Goal: Task Accomplishment & Management: Use online tool/utility

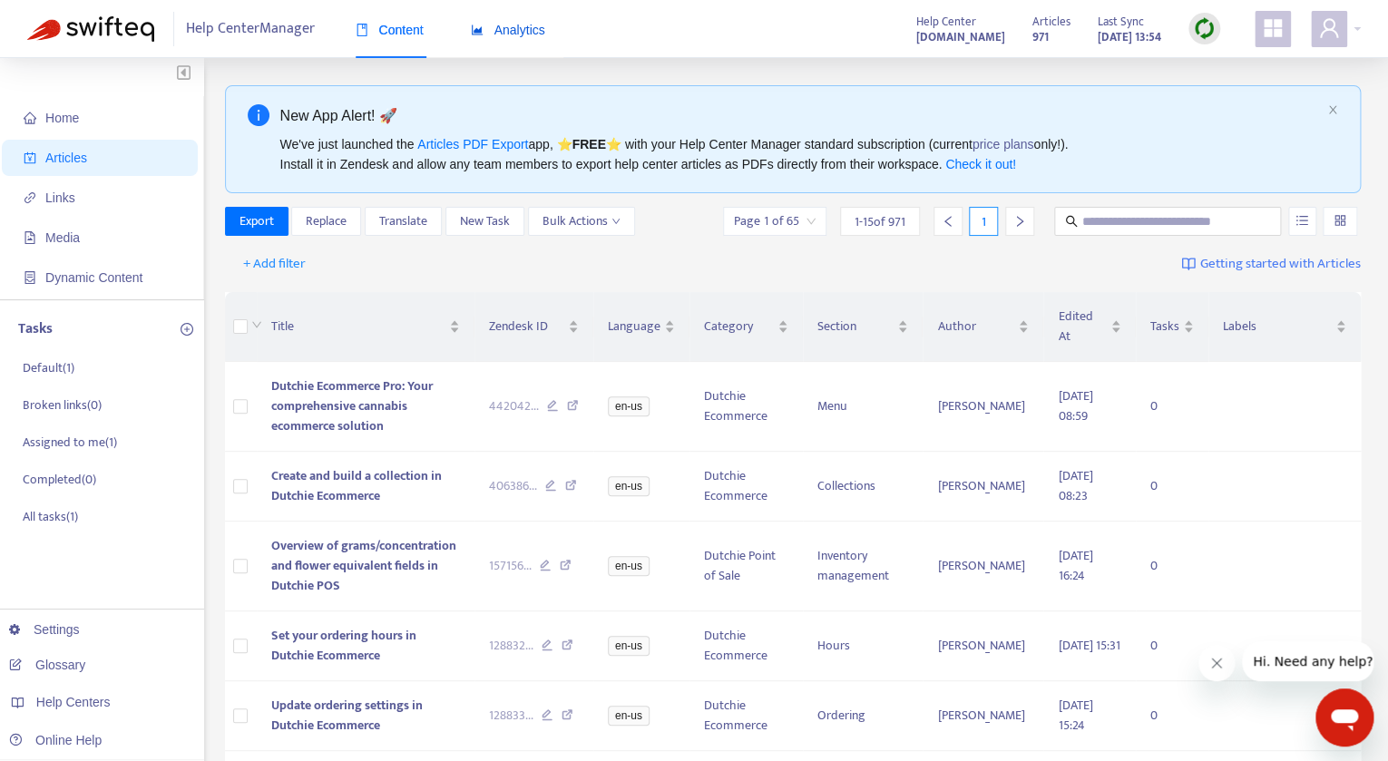
click at [530, 37] on span "Analytics" at bounding box center [508, 30] width 74 height 15
click at [520, 29] on span "Analytics" at bounding box center [508, 30] width 74 height 15
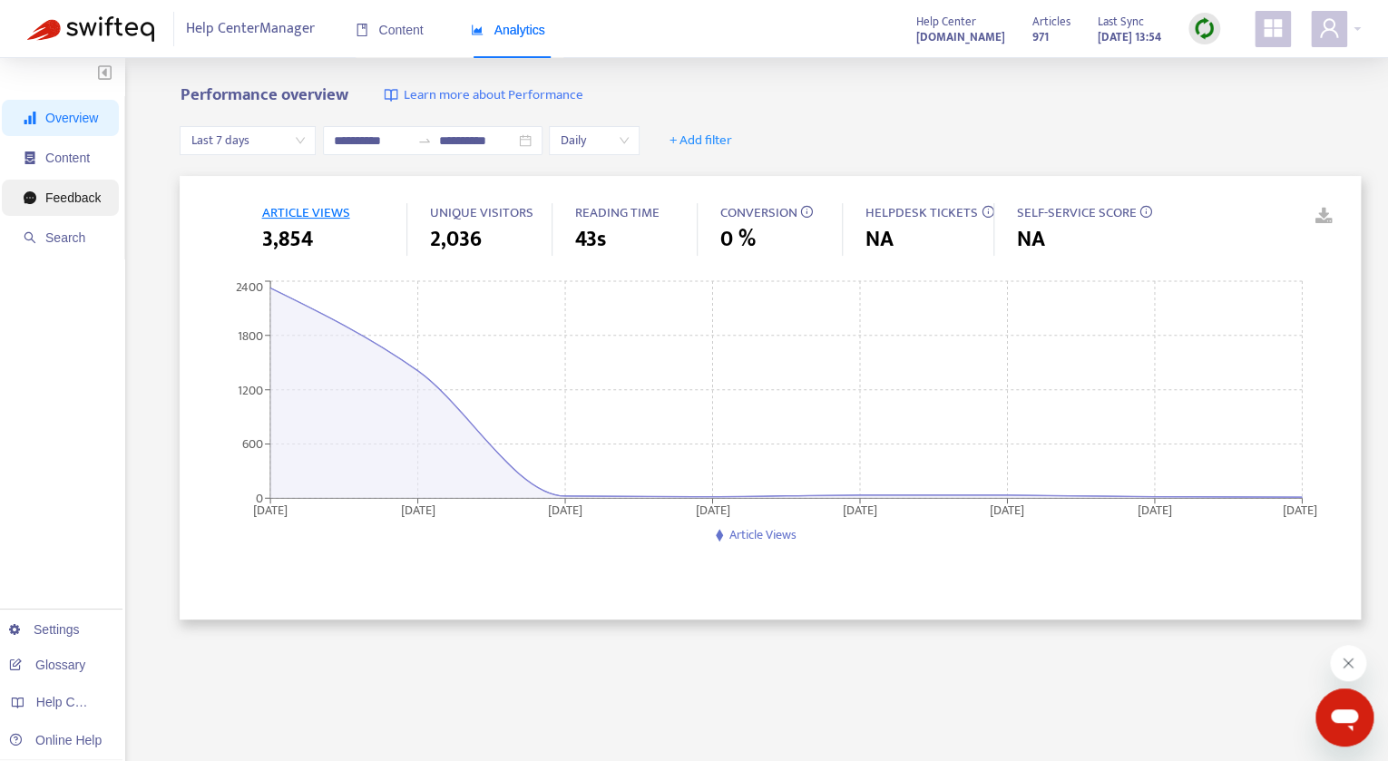
click at [28, 199] on icon "message" at bounding box center [30, 197] width 13 height 13
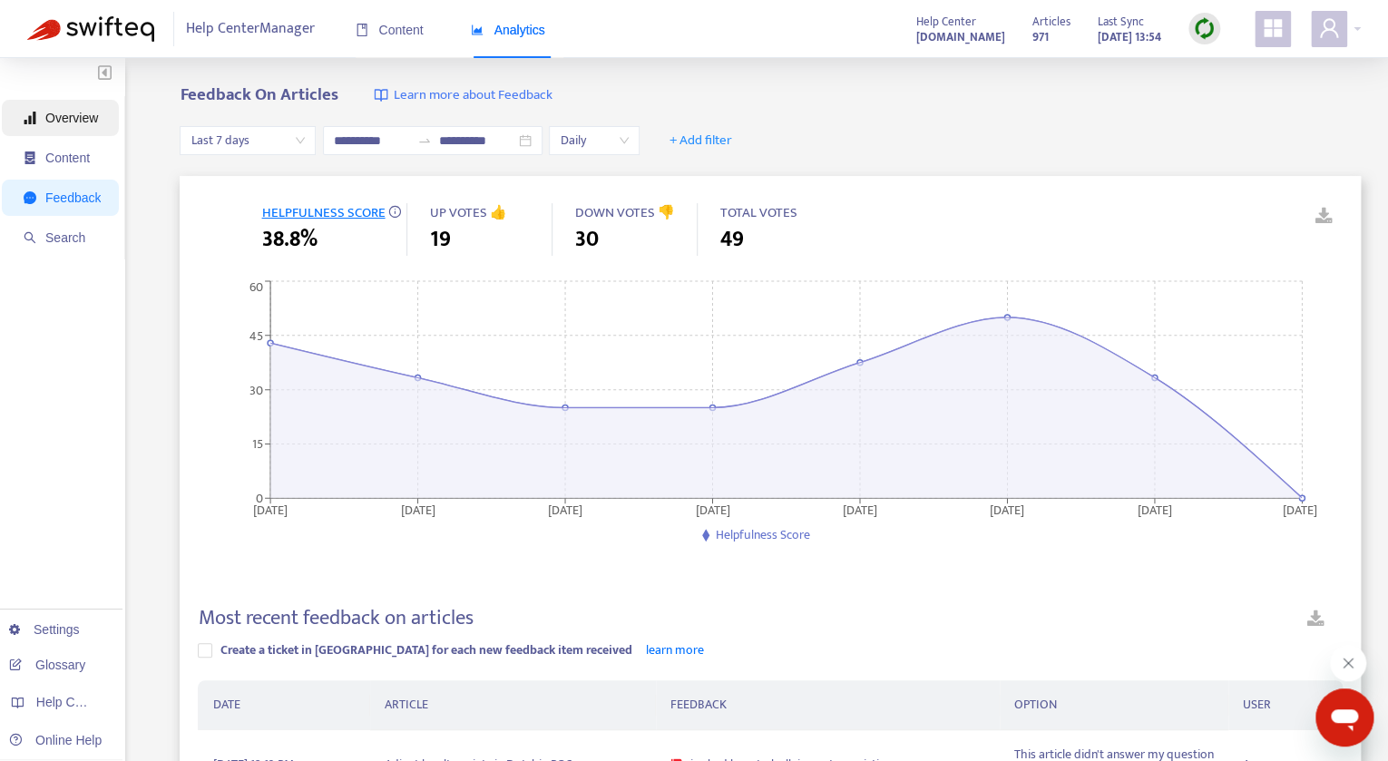
click at [58, 113] on span "Overview" at bounding box center [71, 118] width 53 height 15
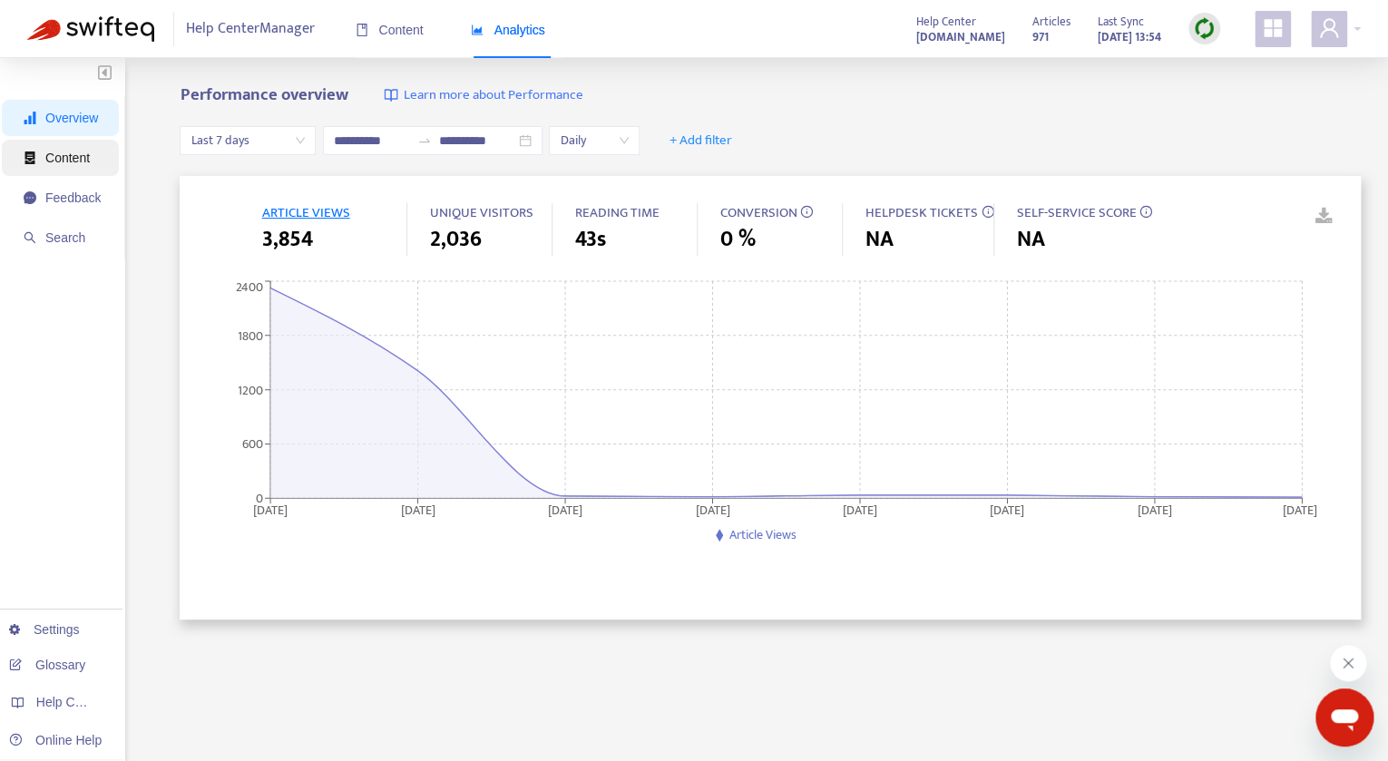
click at [90, 157] on span "Content" at bounding box center [67, 158] width 44 height 15
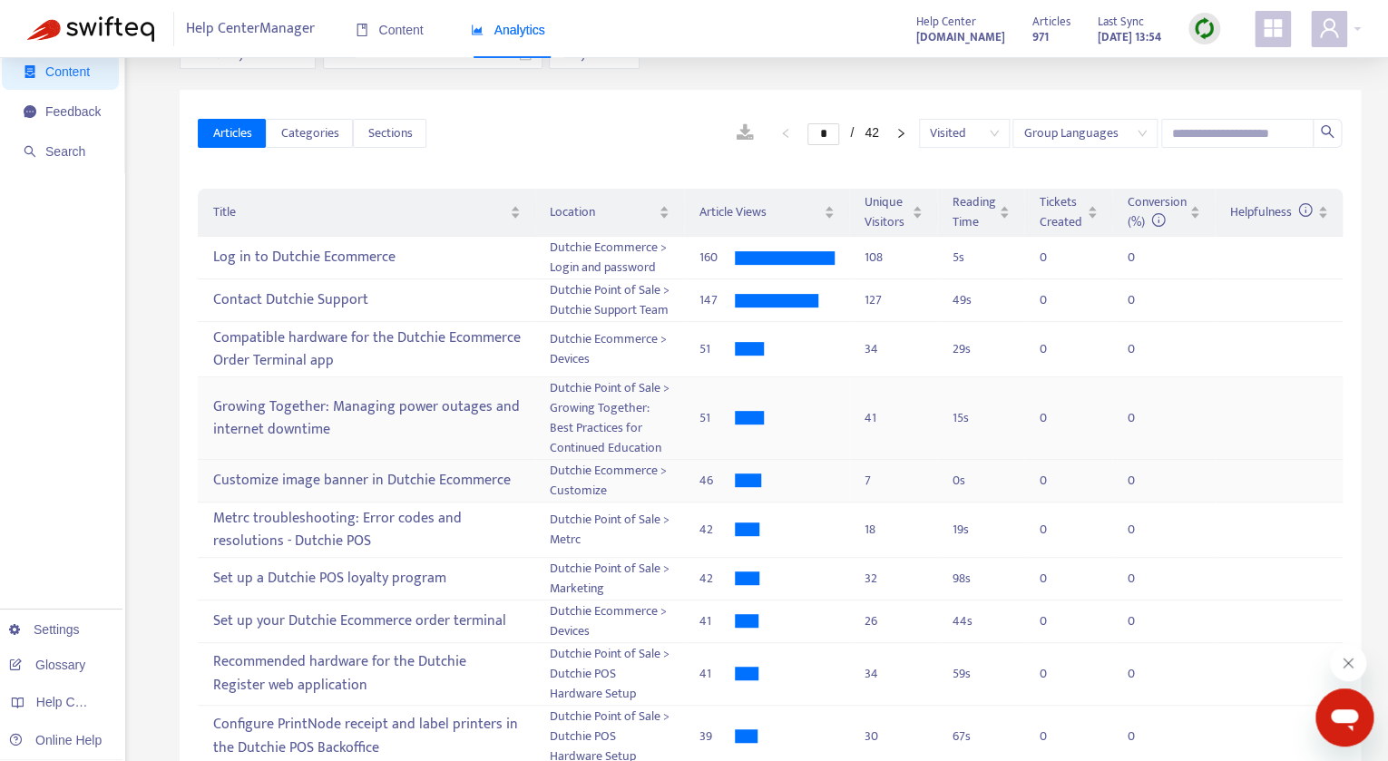
scroll to position [93, 0]
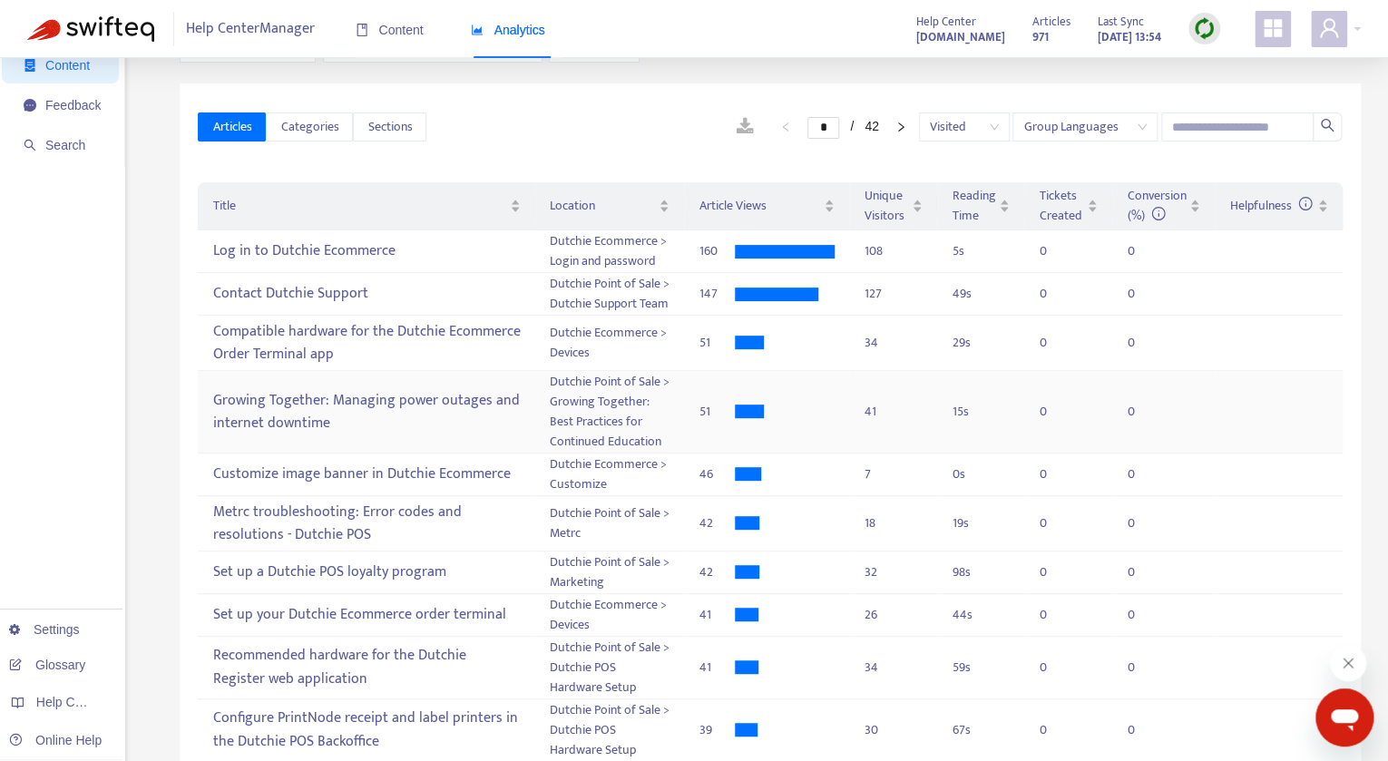
click at [426, 438] on div "Growing Together: Managing power outages and internet downtime" at bounding box center [366, 412] width 309 height 53
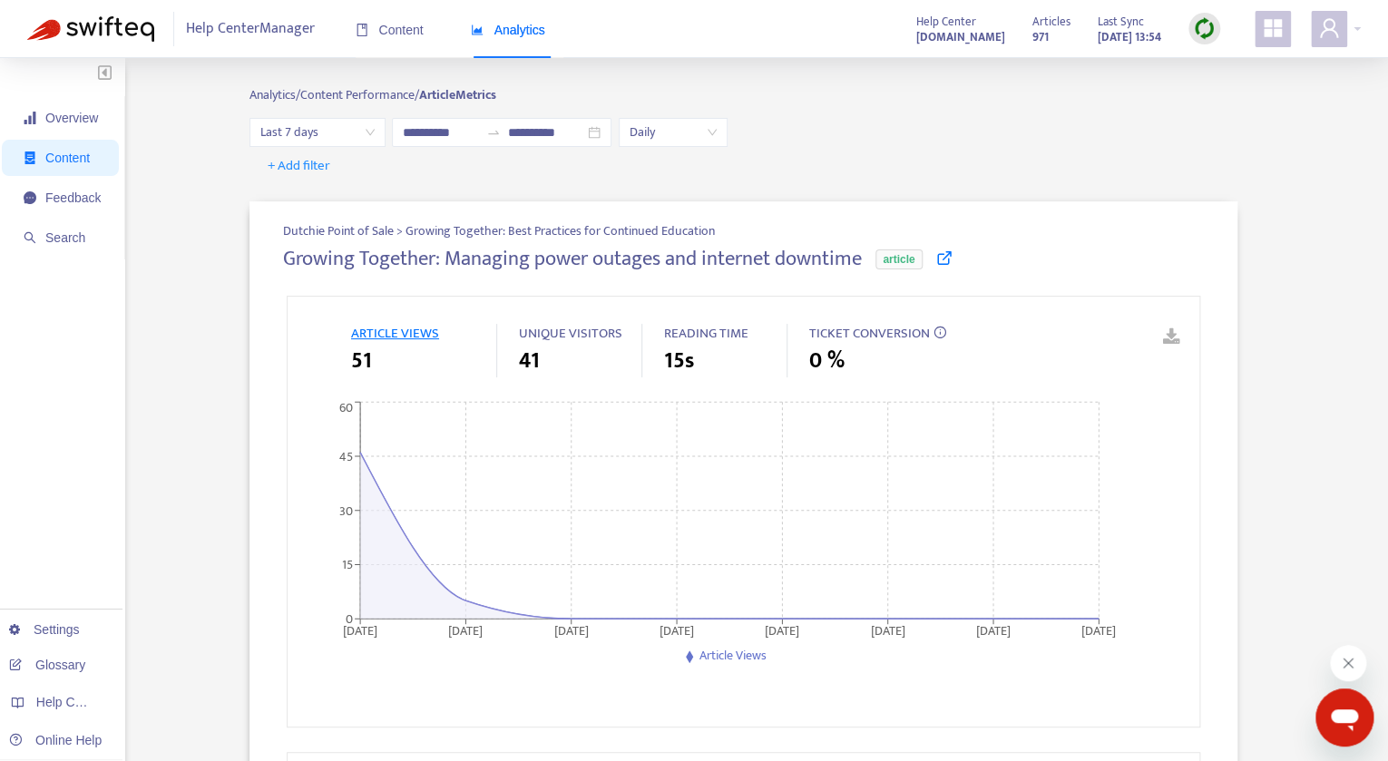
click at [952, 260] on icon at bounding box center [944, 258] width 16 height 16
click at [73, 28] on img at bounding box center [90, 28] width 127 height 25
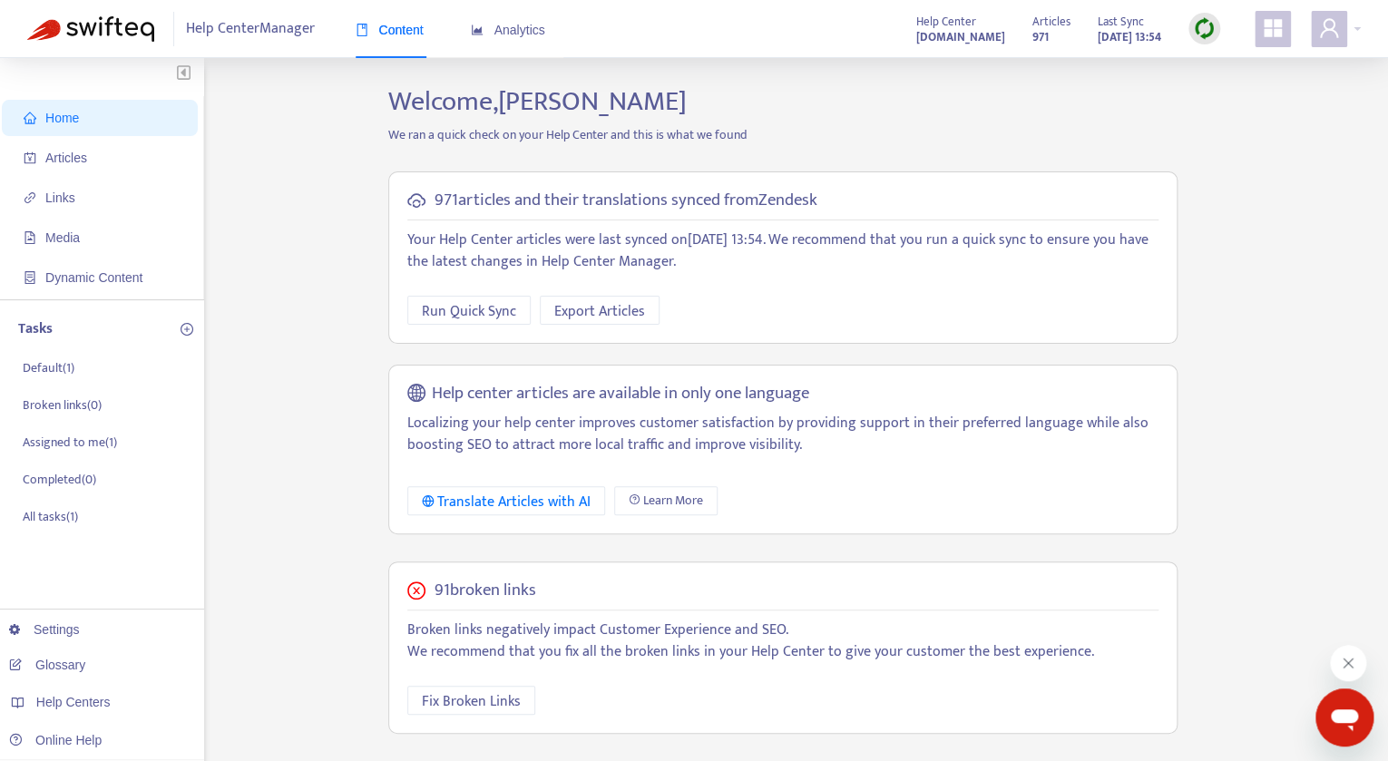
click at [73, 117] on span "Home" at bounding box center [62, 118] width 34 height 15
click at [443, 702] on span "Fix Broken Links" at bounding box center [471, 702] width 99 height 23
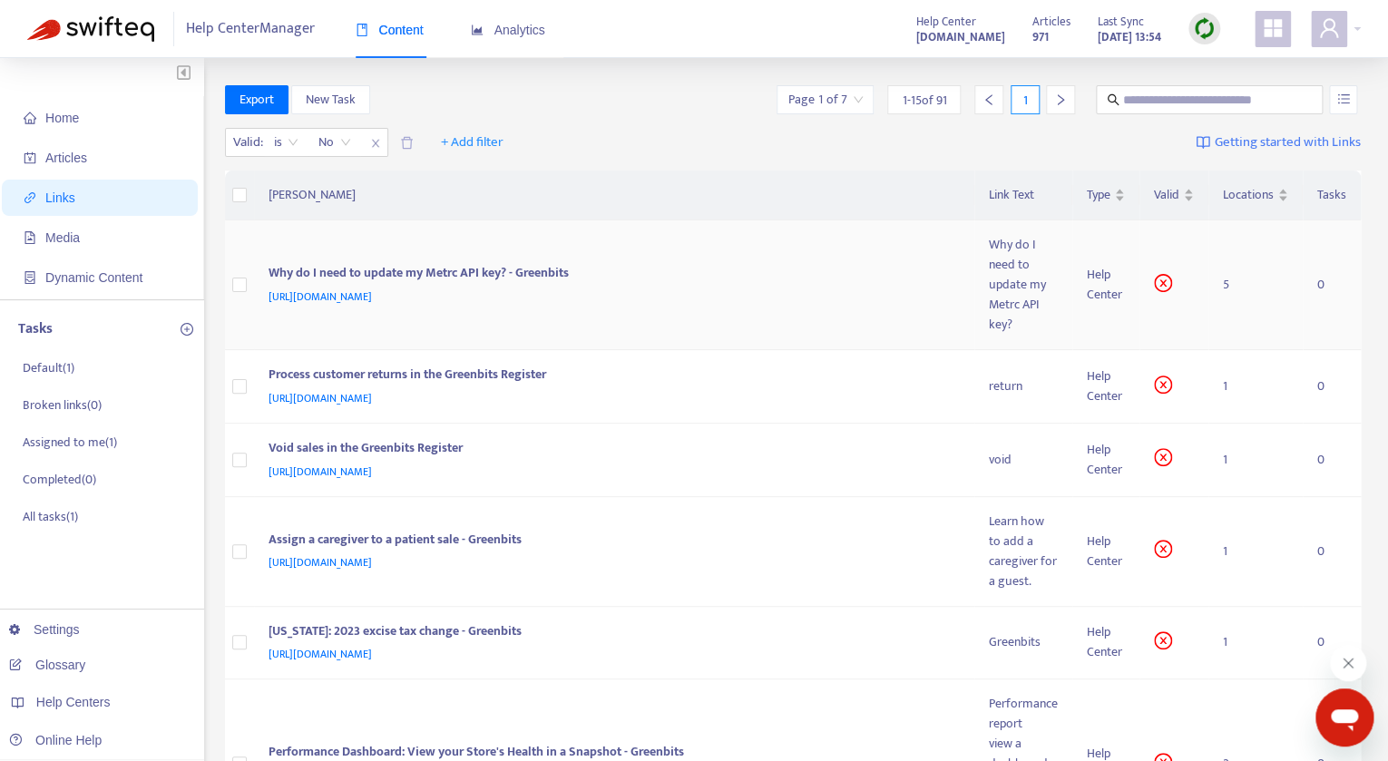
click at [1164, 289] on icon "close-circle" at bounding box center [1163, 283] width 18 height 18
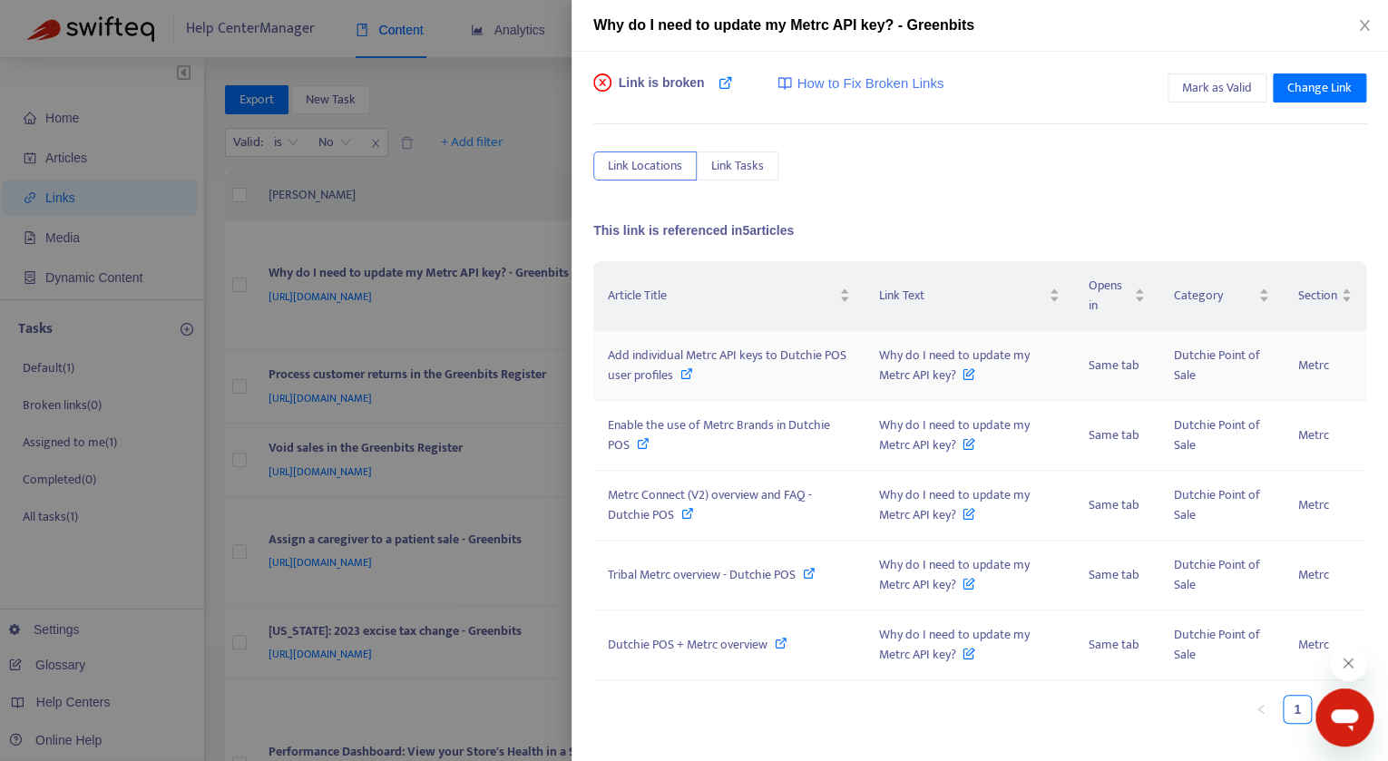
click at [755, 353] on span "Add individual Metrc API keys to Dutchie POS user profiles" at bounding box center [727, 365] width 239 height 41
click at [756, 164] on span "Link Tasks" at bounding box center [737, 166] width 53 height 20
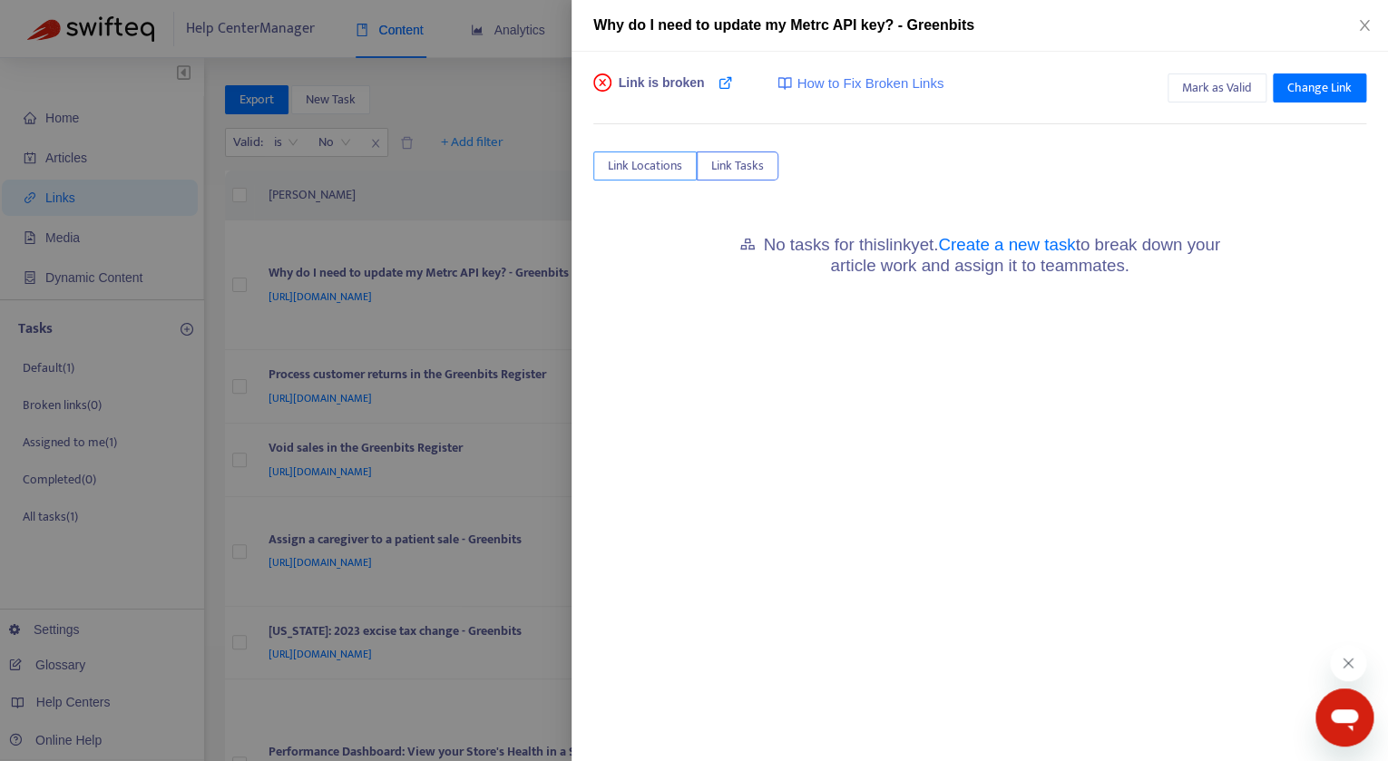
click at [631, 162] on span "Link Locations" at bounding box center [645, 166] width 74 height 20
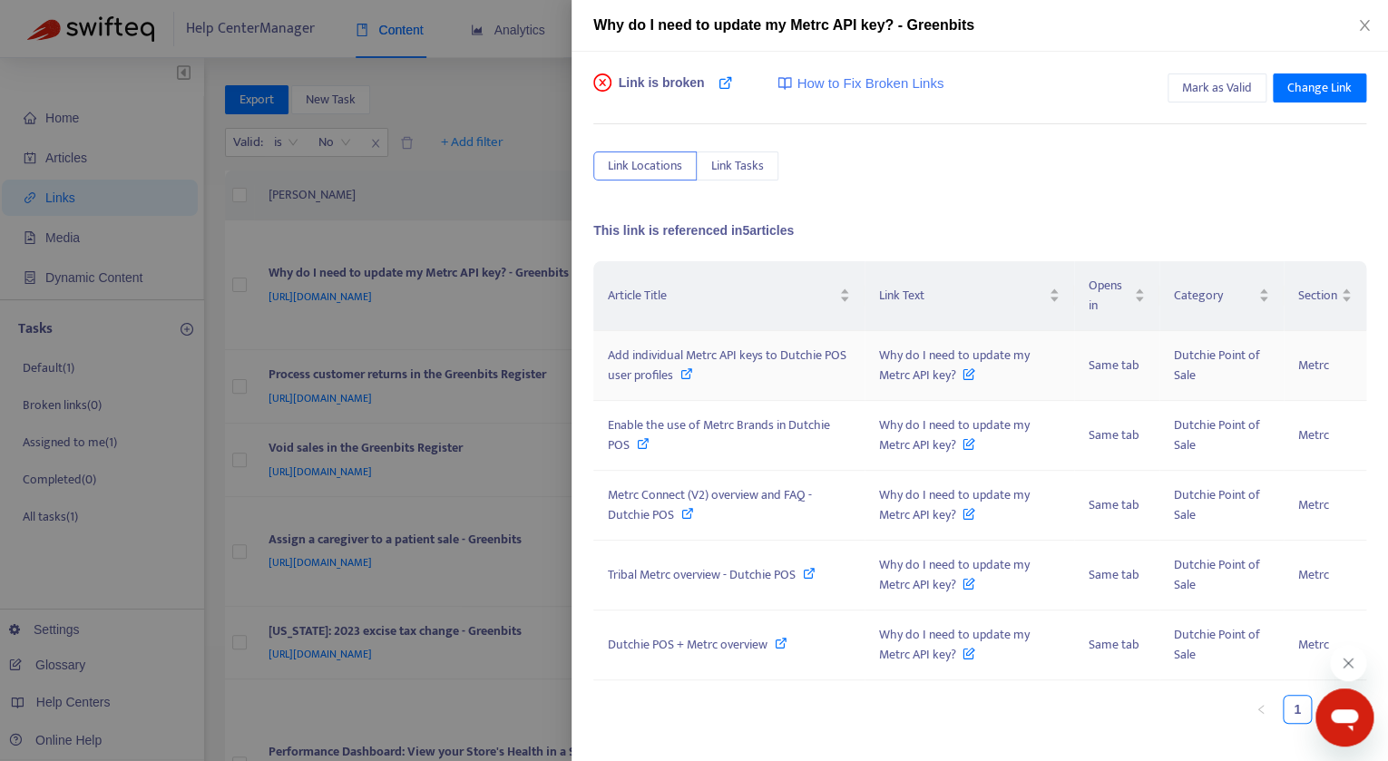
click at [973, 372] on icon at bounding box center [969, 370] width 13 height 20
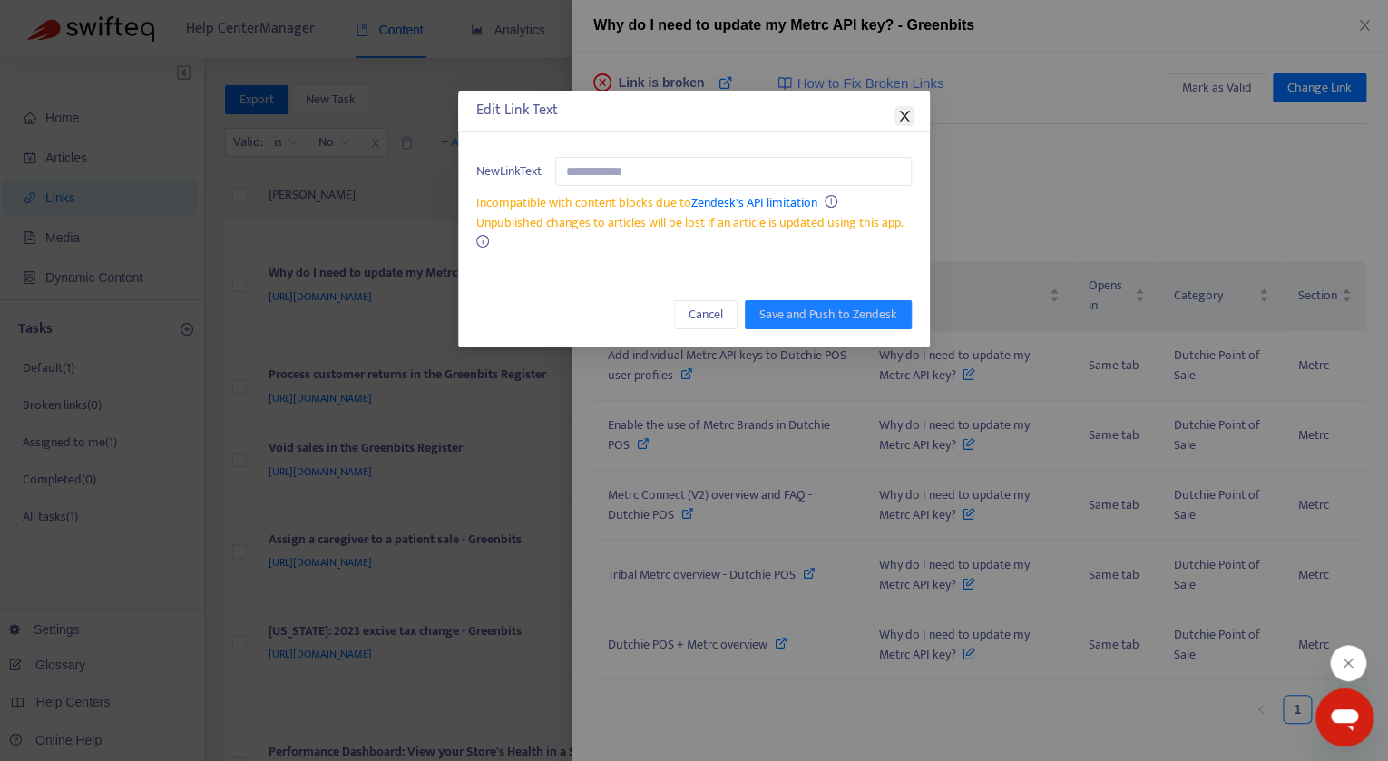
click at [907, 112] on icon "close" at bounding box center [904, 116] width 15 height 15
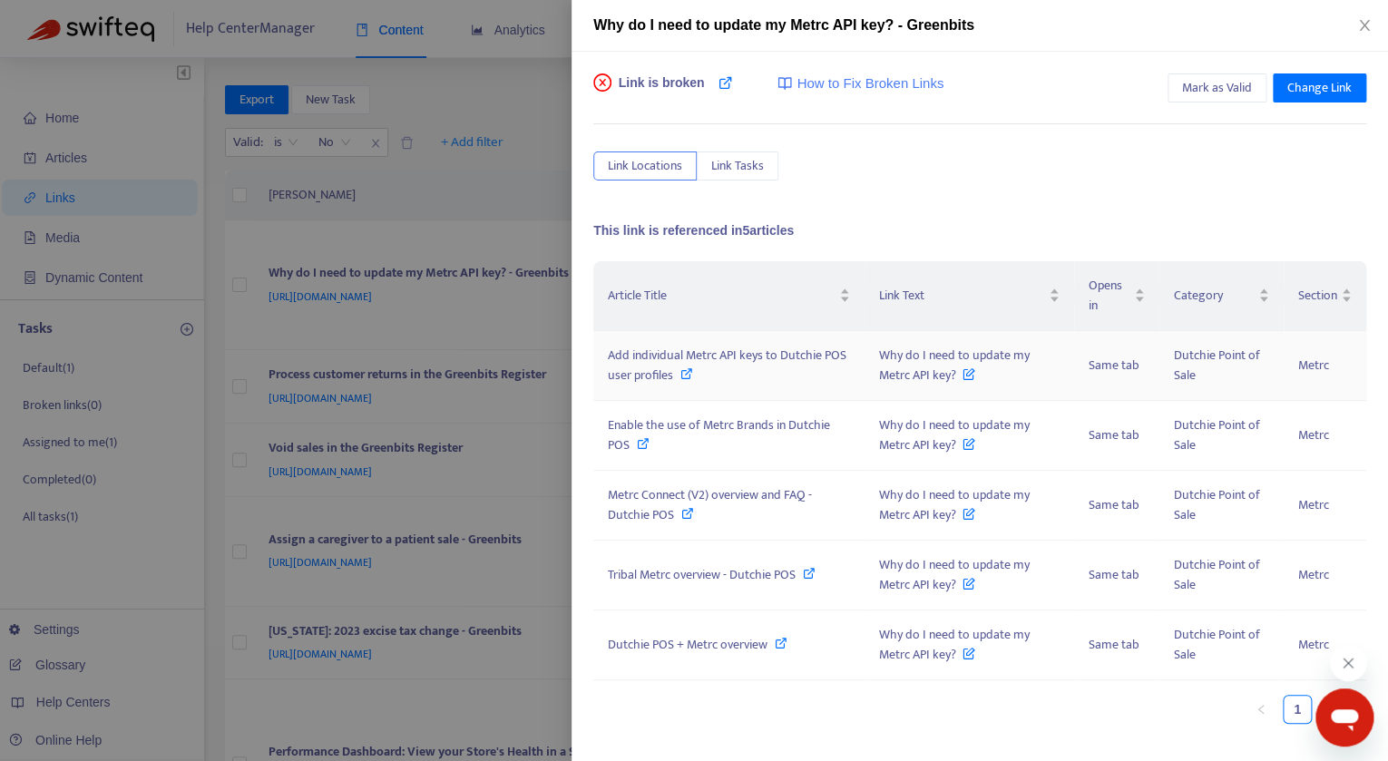
click at [941, 356] on span "Why do I need to update my Metrc API key?" at bounding box center [954, 365] width 151 height 41
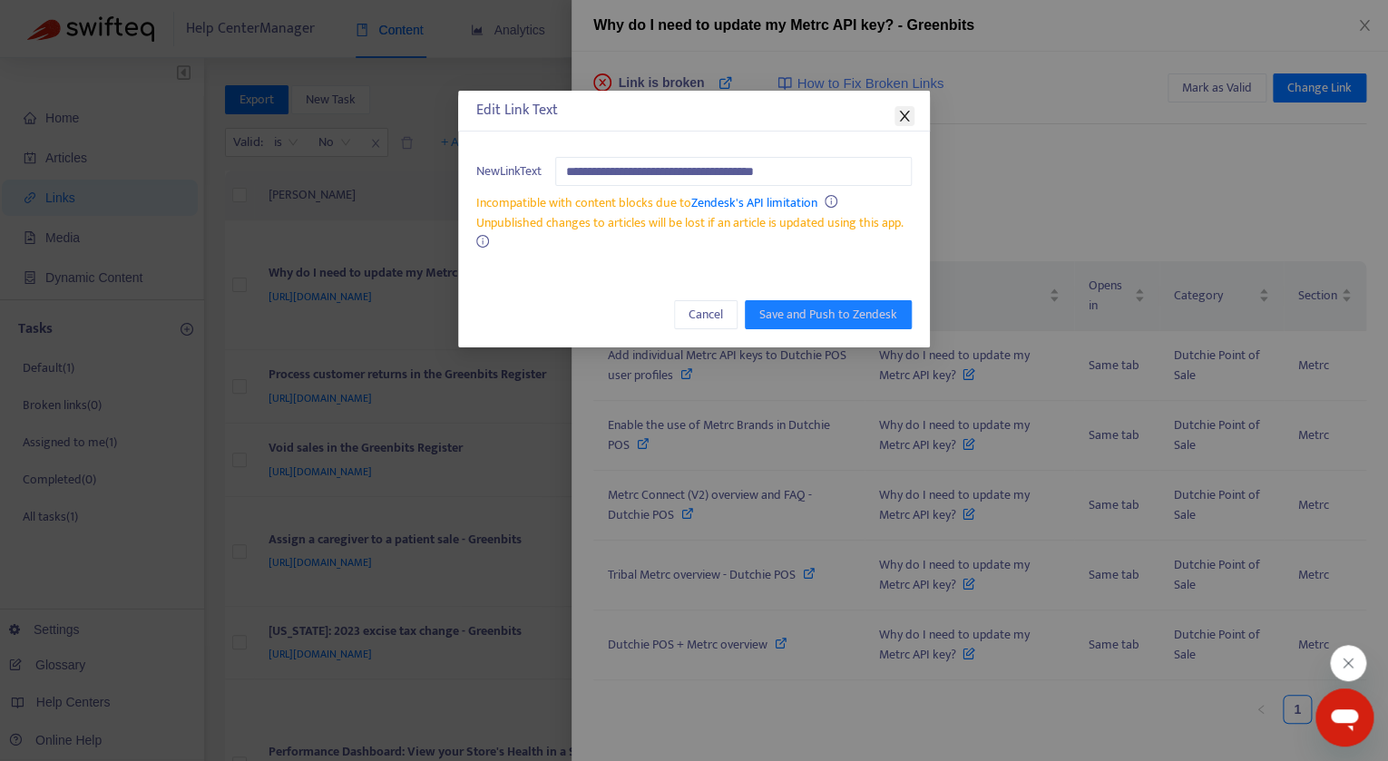
click at [906, 116] on icon "close" at bounding box center [904, 116] width 10 height 11
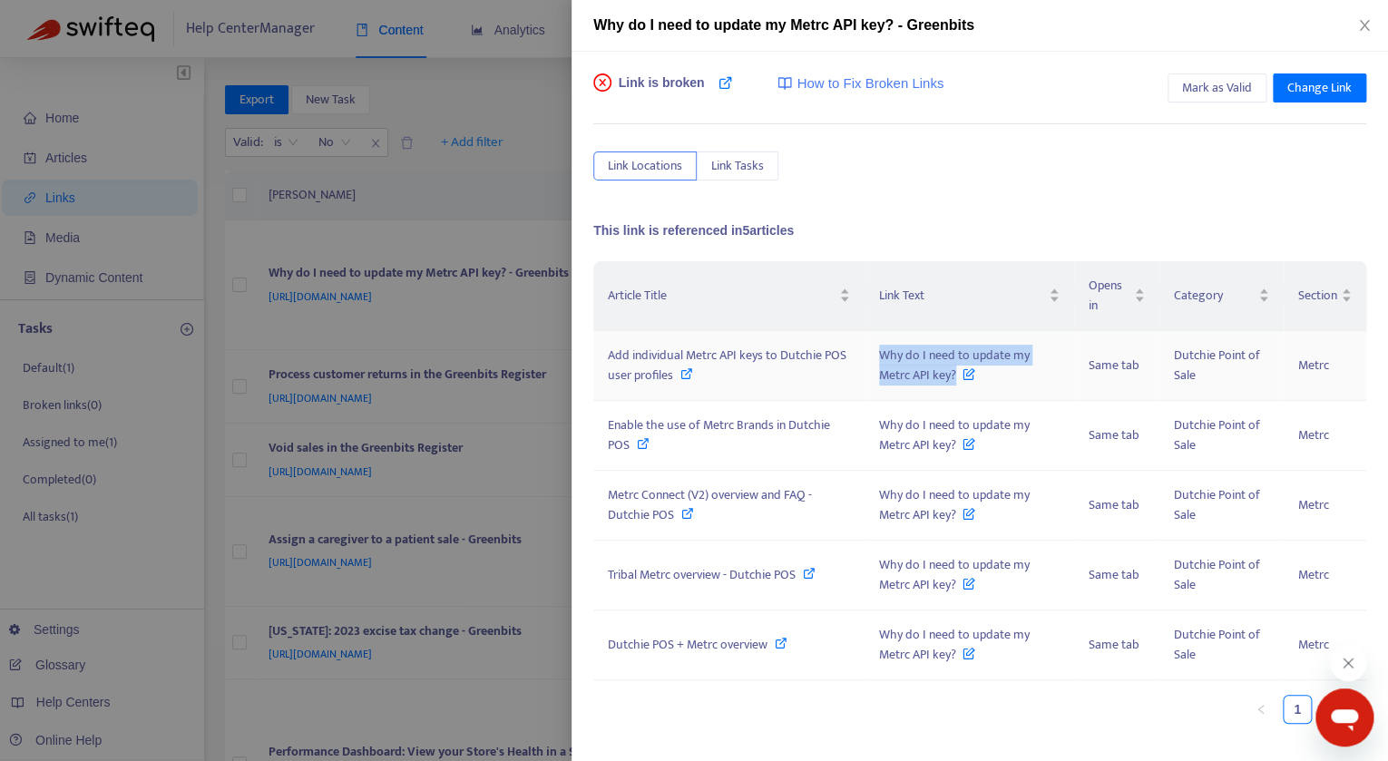
drag, startPoint x: 873, startPoint y: 348, endPoint x: 955, endPoint y: 377, distance: 86.4
click at [955, 377] on td "Why do I need to update my Metrc API key?" at bounding box center [970, 366] width 210 height 70
copy span "Why do I need to update my Metrc API key?"
click at [736, 355] on span "Add individual Metrc API keys to Dutchie POS user profiles" at bounding box center [727, 365] width 239 height 41
click at [371, 363] on div at bounding box center [694, 380] width 1388 height 761
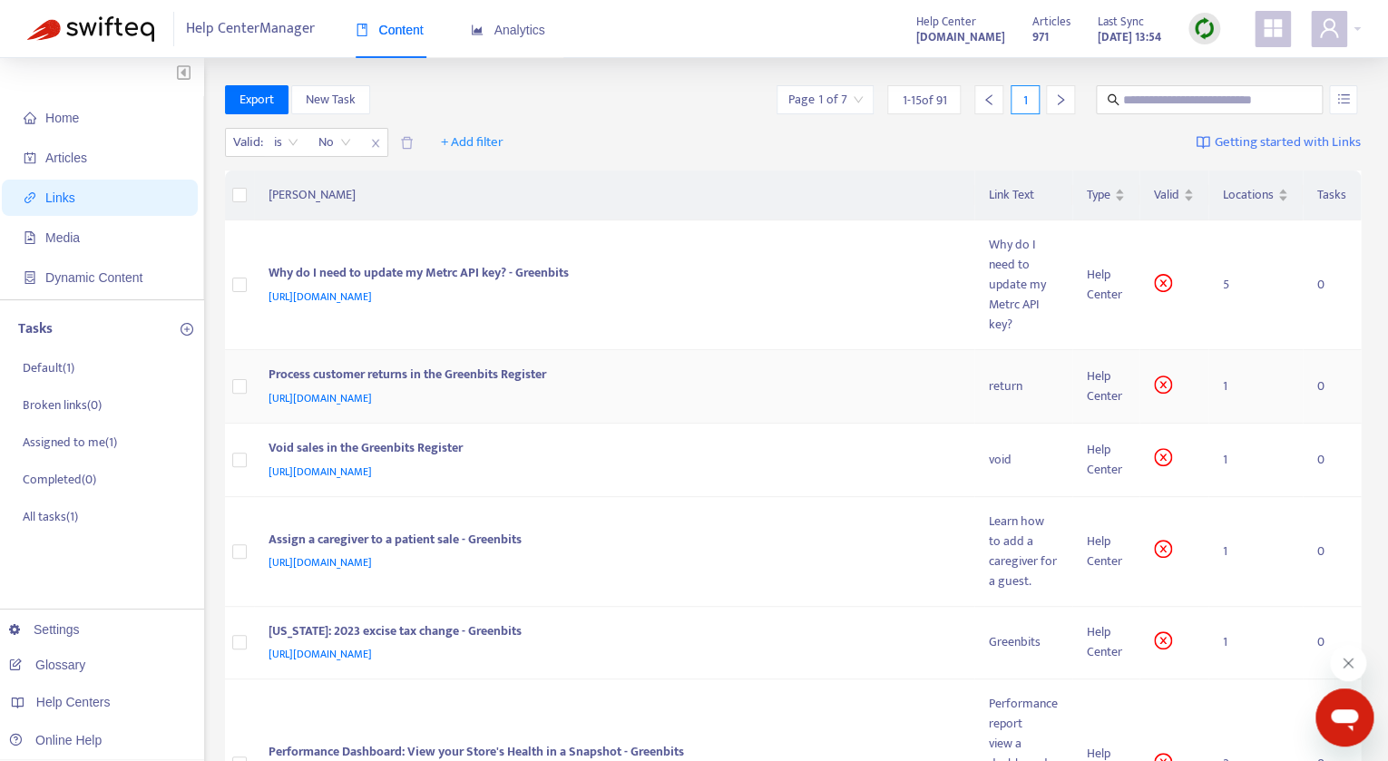
click at [1101, 375] on div "Help Center" at bounding box center [1106, 387] width 38 height 40
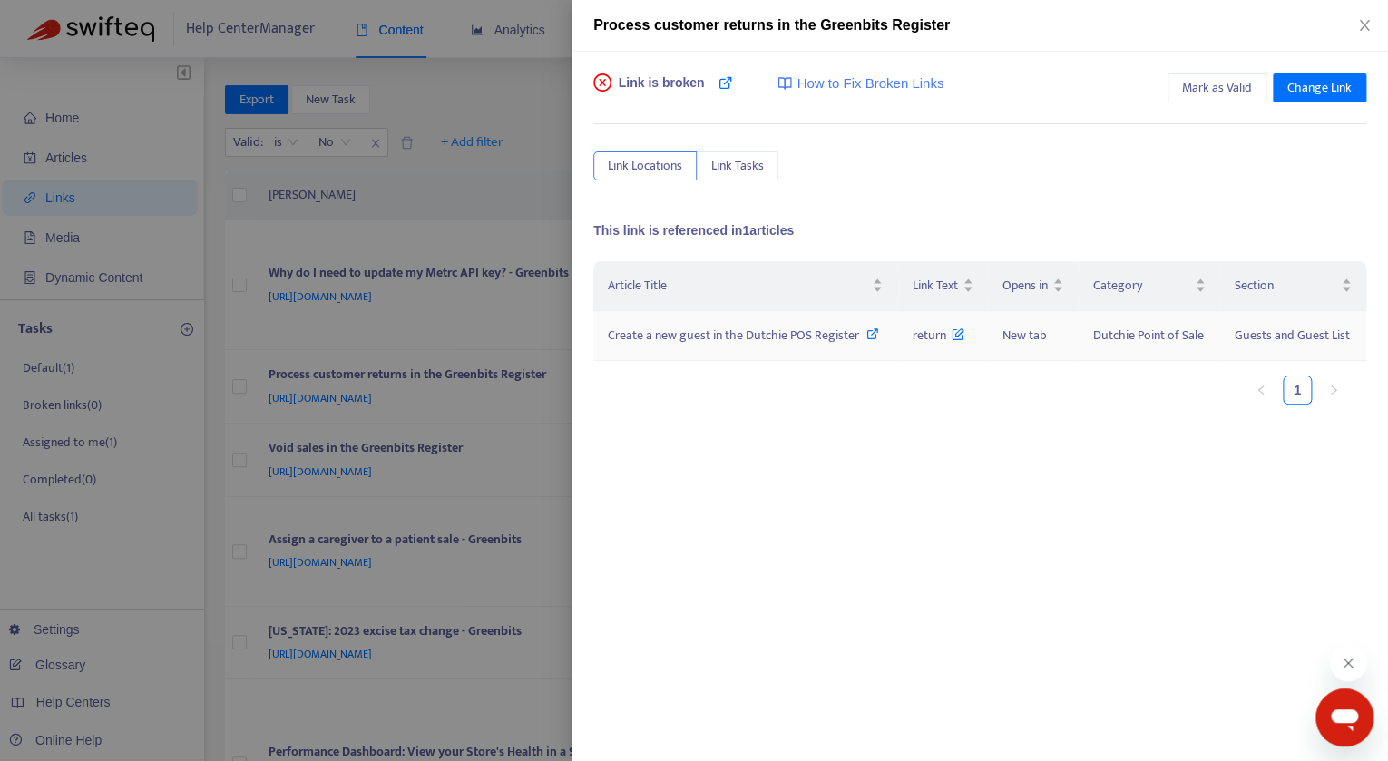
click at [745, 344] on span "Create a new guest in the Dutchie POS Register" at bounding box center [733, 335] width 251 height 21
click at [1372, 23] on icon "close" at bounding box center [1364, 25] width 15 height 15
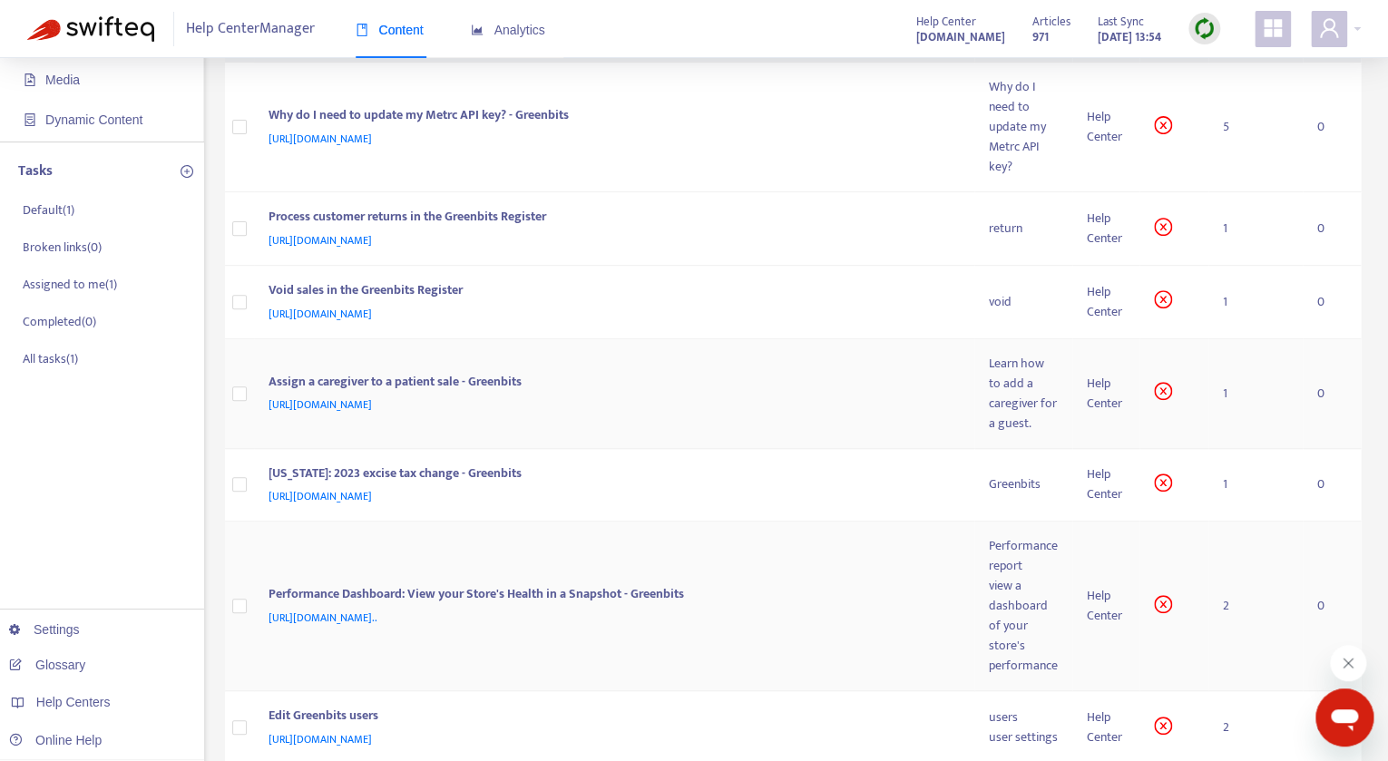
scroll to position [160, 0]
click at [1004, 393] on div "Learn how to add a caregiver for a guest." at bounding box center [1023, 392] width 69 height 80
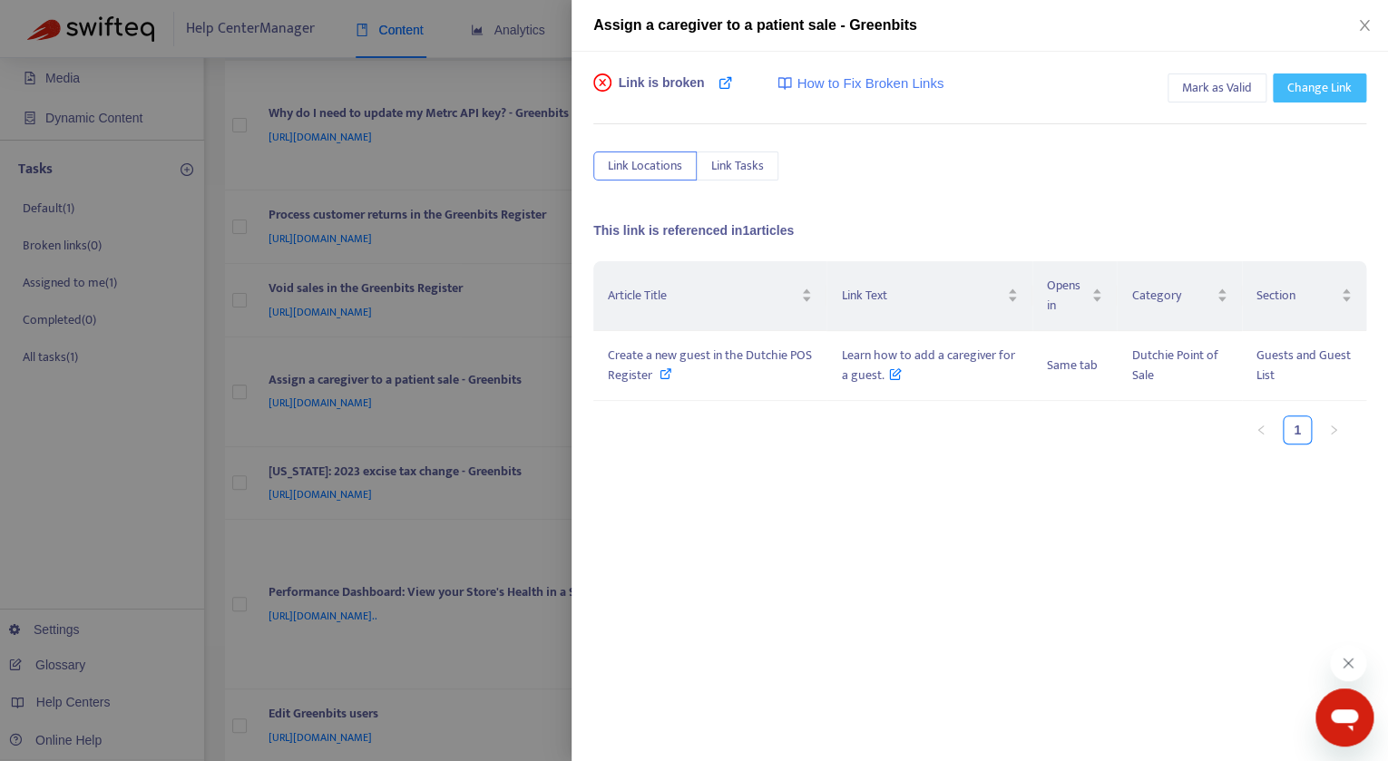
click at [1325, 97] on span "Change Link" at bounding box center [1320, 88] width 64 height 20
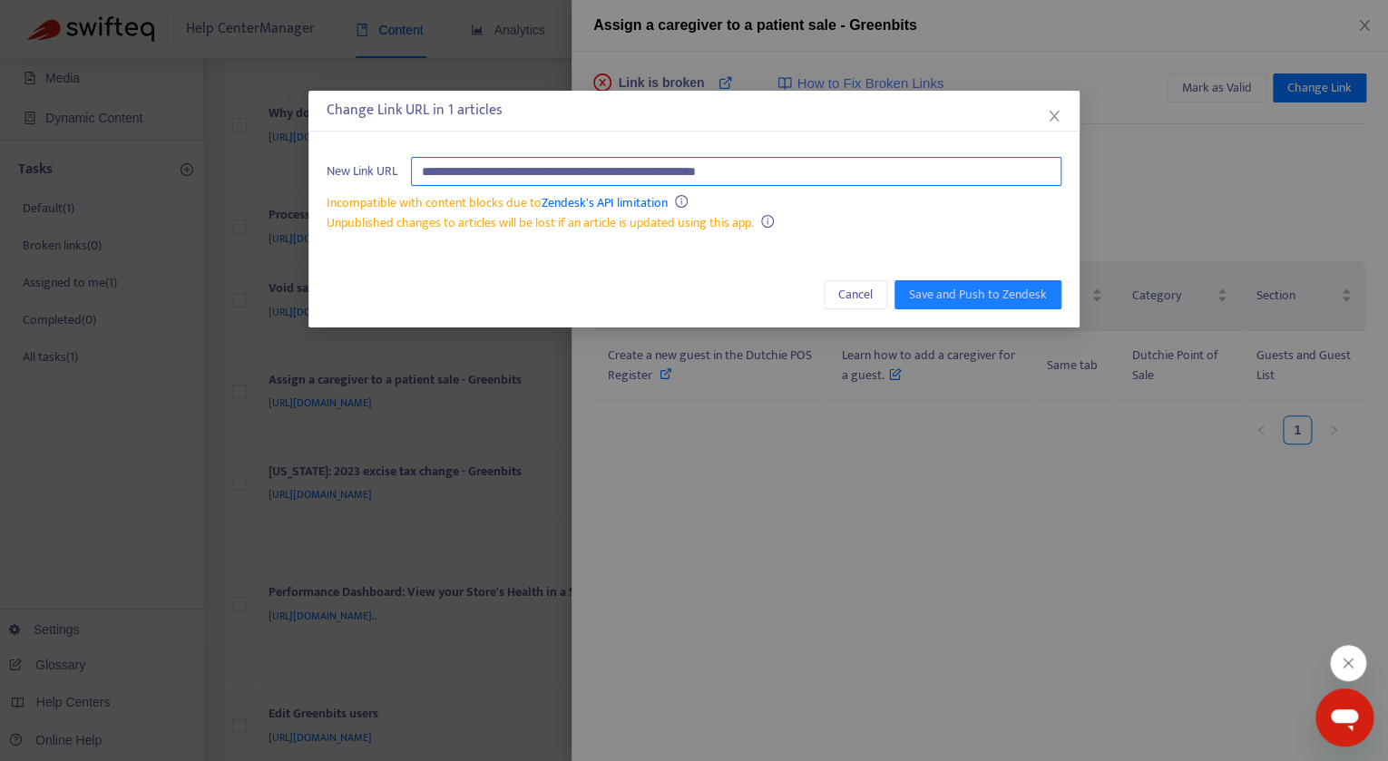
drag, startPoint x: 839, startPoint y: 177, endPoint x: 715, endPoint y: 157, distance: 125.9
click at [711, 158] on input "**********" at bounding box center [736, 171] width 651 height 29
drag, startPoint x: 859, startPoint y: 175, endPoint x: 356, endPoint y: 177, distance: 503.6
click at [411, 177] on input "**********" at bounding box center [736, 171] width 651 height 29
click at [1059, 107] on button "Close" at bounding box center [1054, 116] width 20 height 20
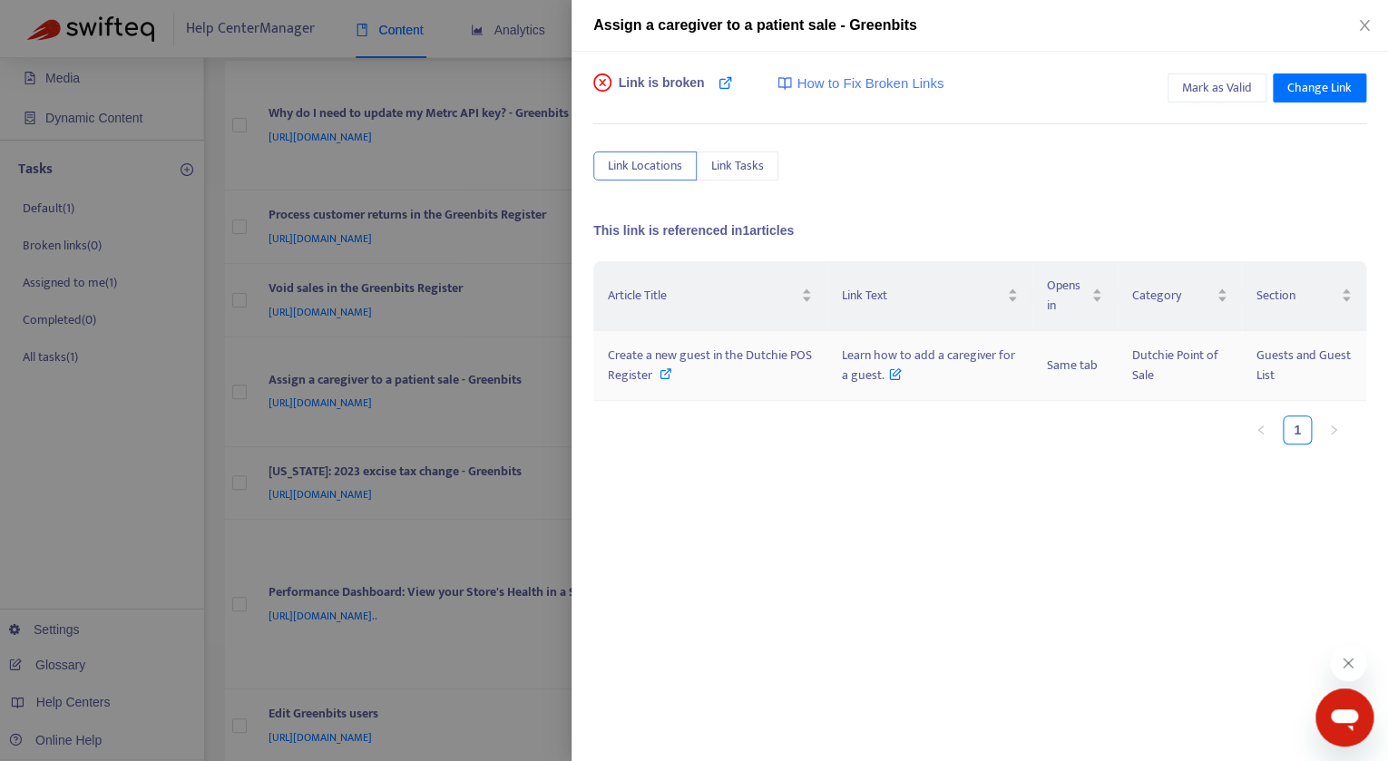
click at [798, 355] on span "Create a new guest in the Dutchie POS Register" at bounding box center [710, 365] width 204 height 41
click at [1364, 22] on icon "close" at bounding box center [1364, 25] width 10 height 11
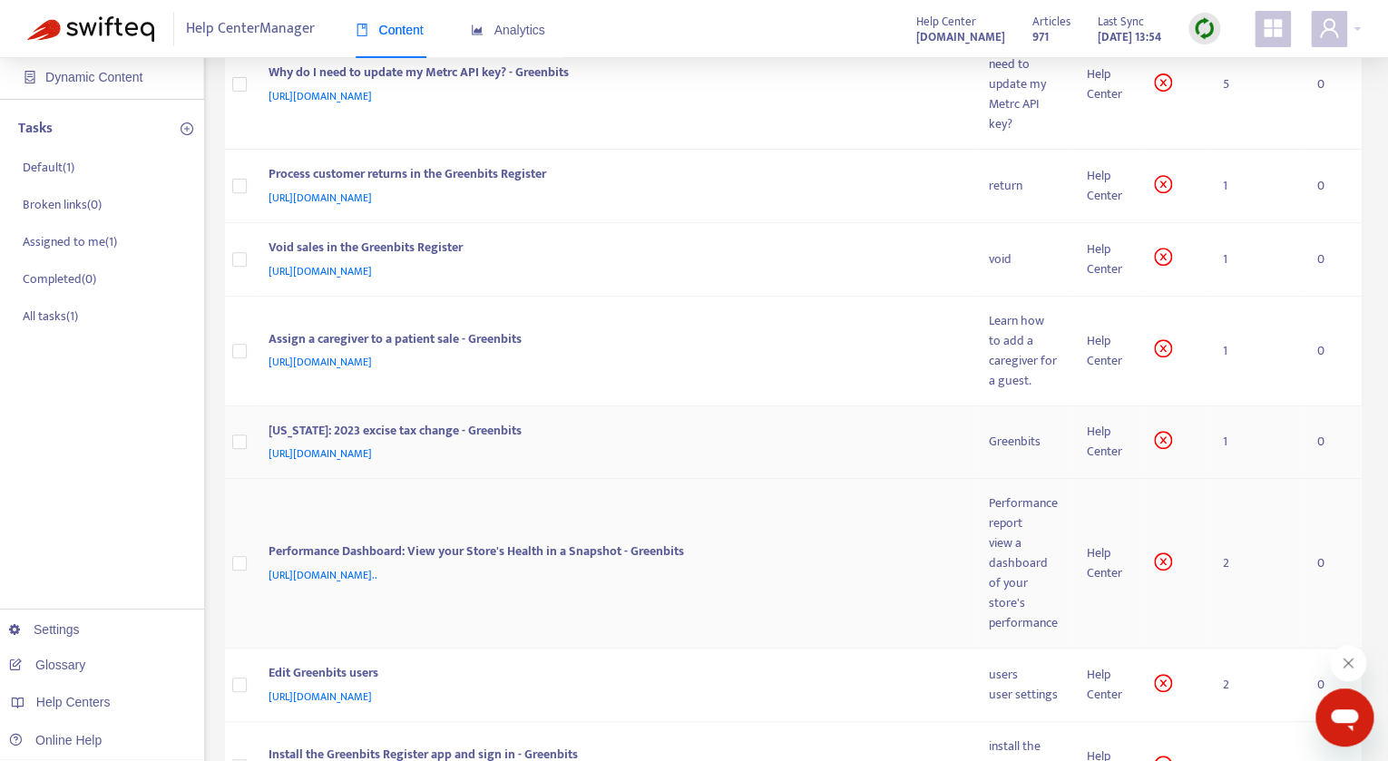
scroll to position [201, 0]
click at [1104, 438] on div "Help Center" at bounding box center [1106, 441] width 38 height 40
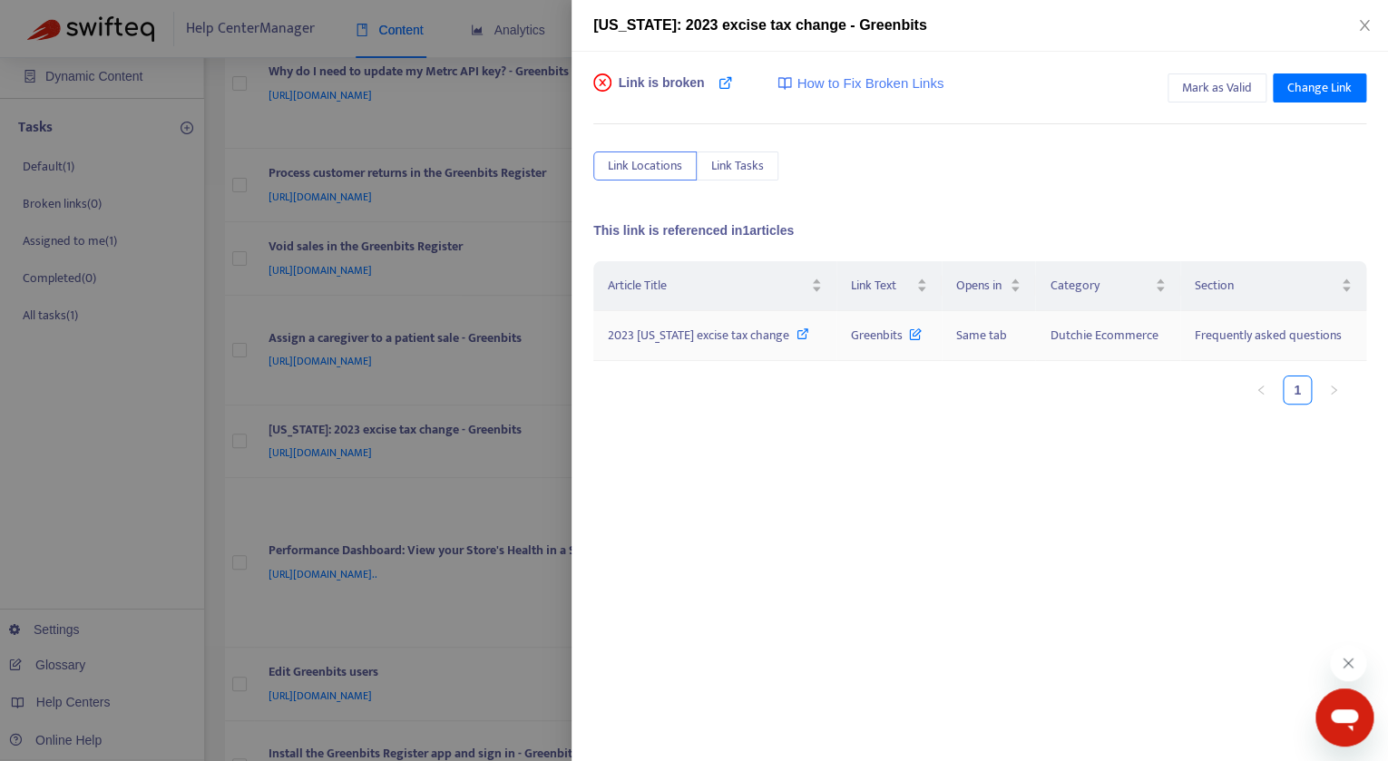
click at [745, 338] on span "2023 California excise tax change" at bounding box center [698, 335] width 181 height 21
click at [534, 103] on div at bounding box center [694, 380] width 1388 height 761
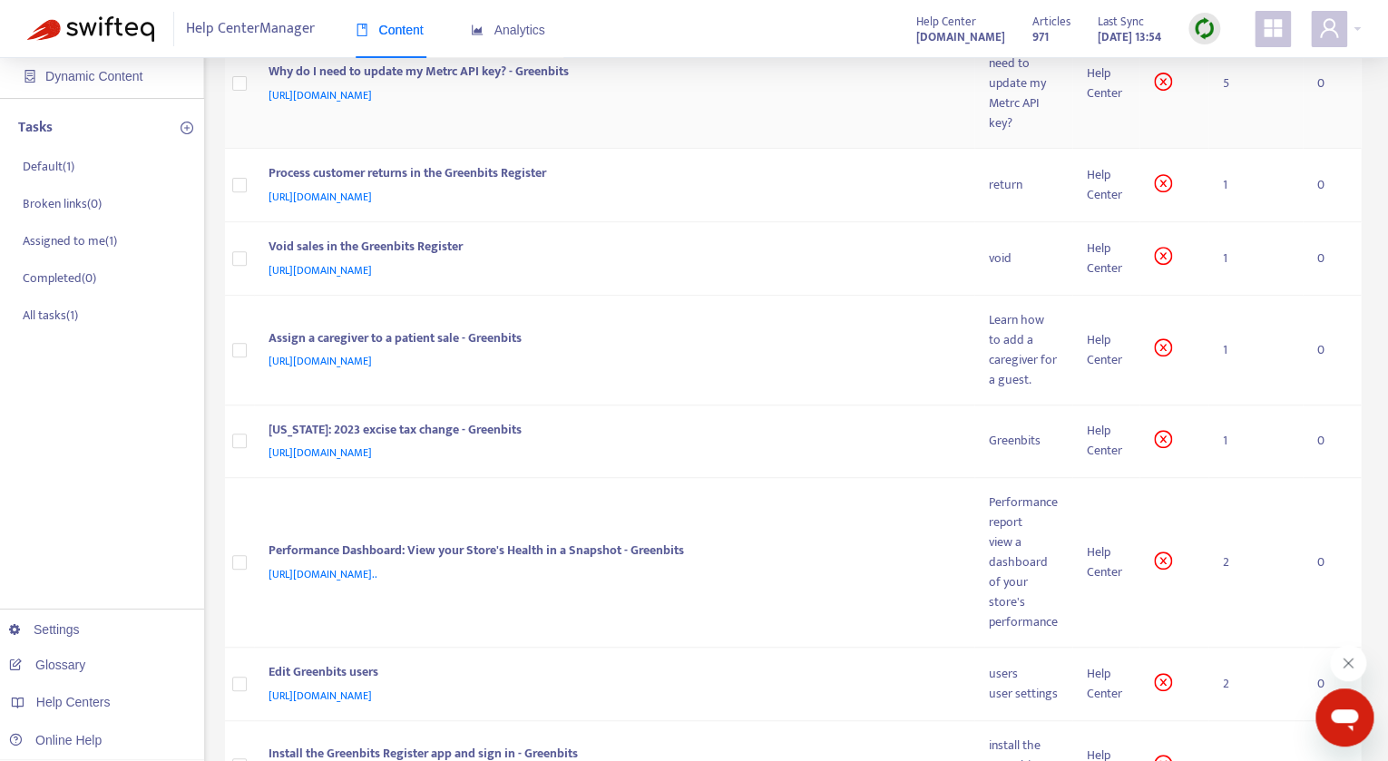
scroll to position [0, 0]
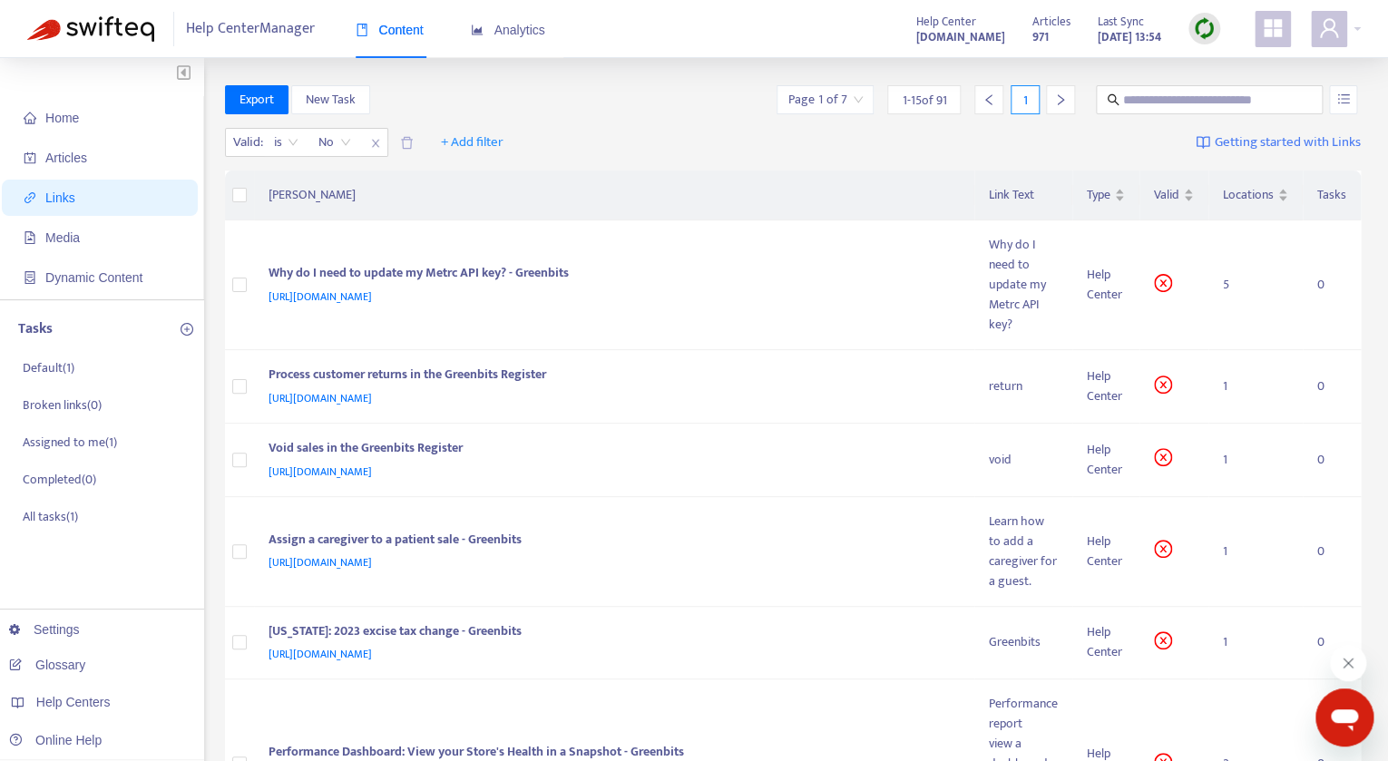
click at [1201, 22] on img at bounding box center [1204, 28] width 23 height 23
click at [1231, 61] on link "Quick Sync" at bounding box center [1241, 65] width 77 height 21
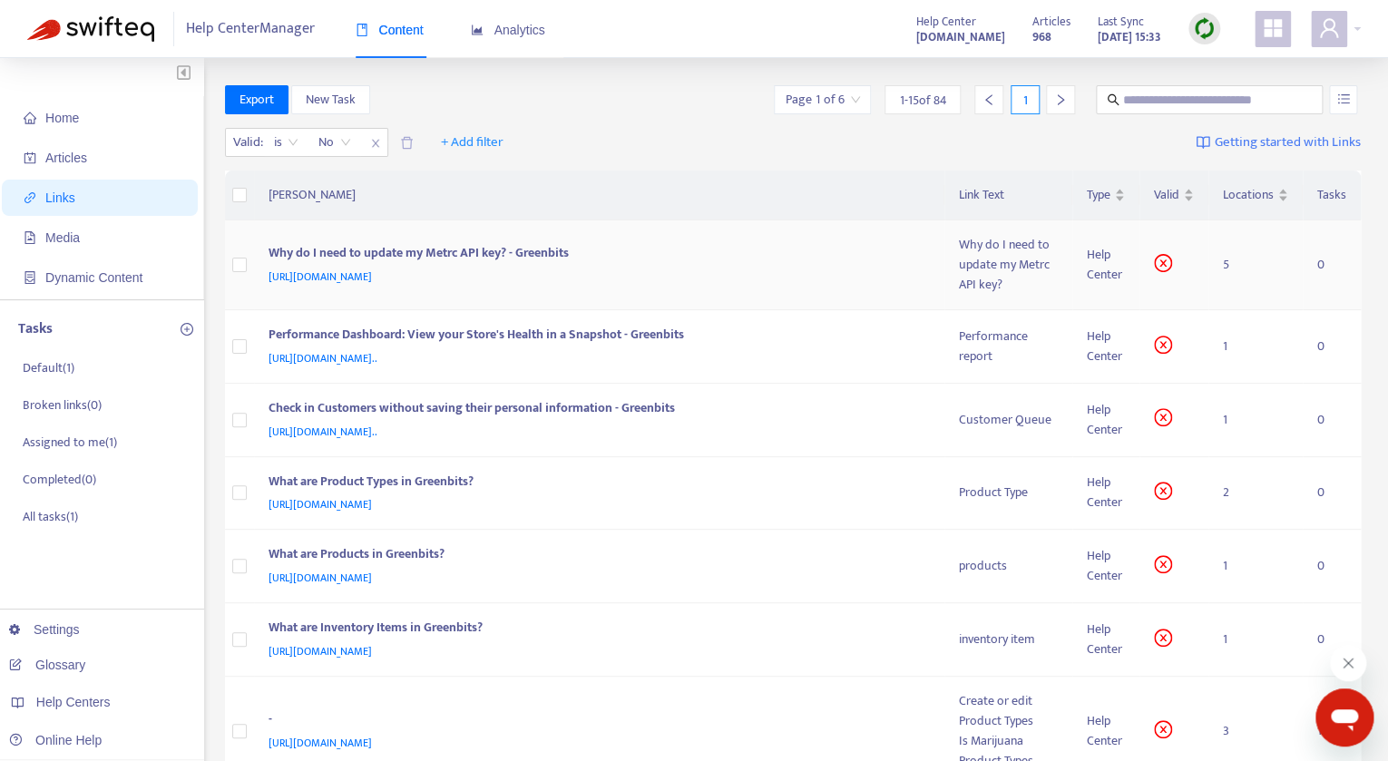
click at [1029, 270] on div "Why do I need to update my Metrc API key?" at bounding box center [1008, 265] width 99 height 60
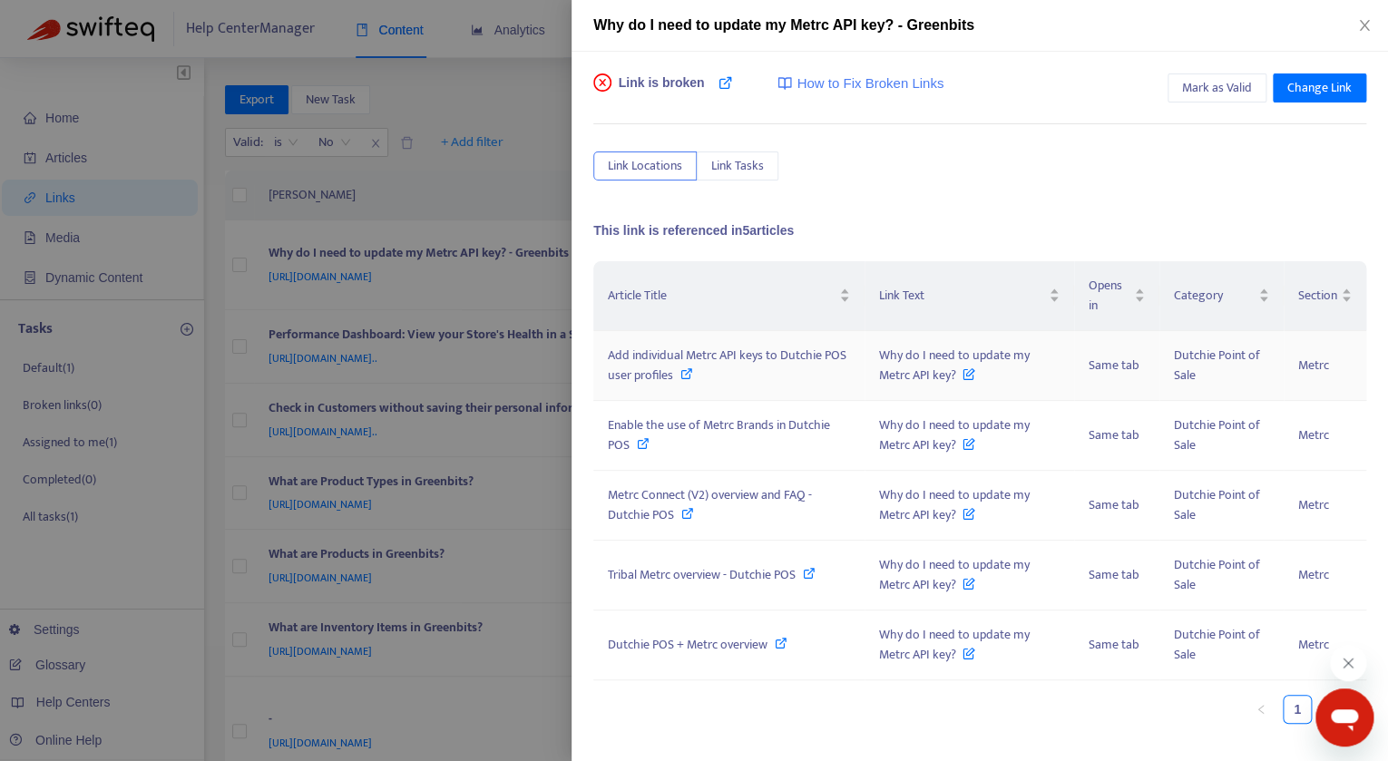
click at [742, 353] on span "Add individual Metrc API keys to Dutchie POS user profiles" at bounding box center [727, 365] width 239 height 41
click at [733, 430] on span "Enable the use of Metrc Brands in Dutchie POS" at bounding box center [719, 435] width 222 height 41
click at [676, 495] on span "Metrc Connect (V2) overview and FAQ - Dutchie POS" at bounding box center [710, 505] width 204 height 41
click at [686, 573] on span "Tribal Metrc overview - Dutchie POS" at bounding box center [702, 574] width 188 height 21
click at [671, 649] on span "Dutchie POS + Metrc overview" at bounding box center [688, 644] width 160 height 21
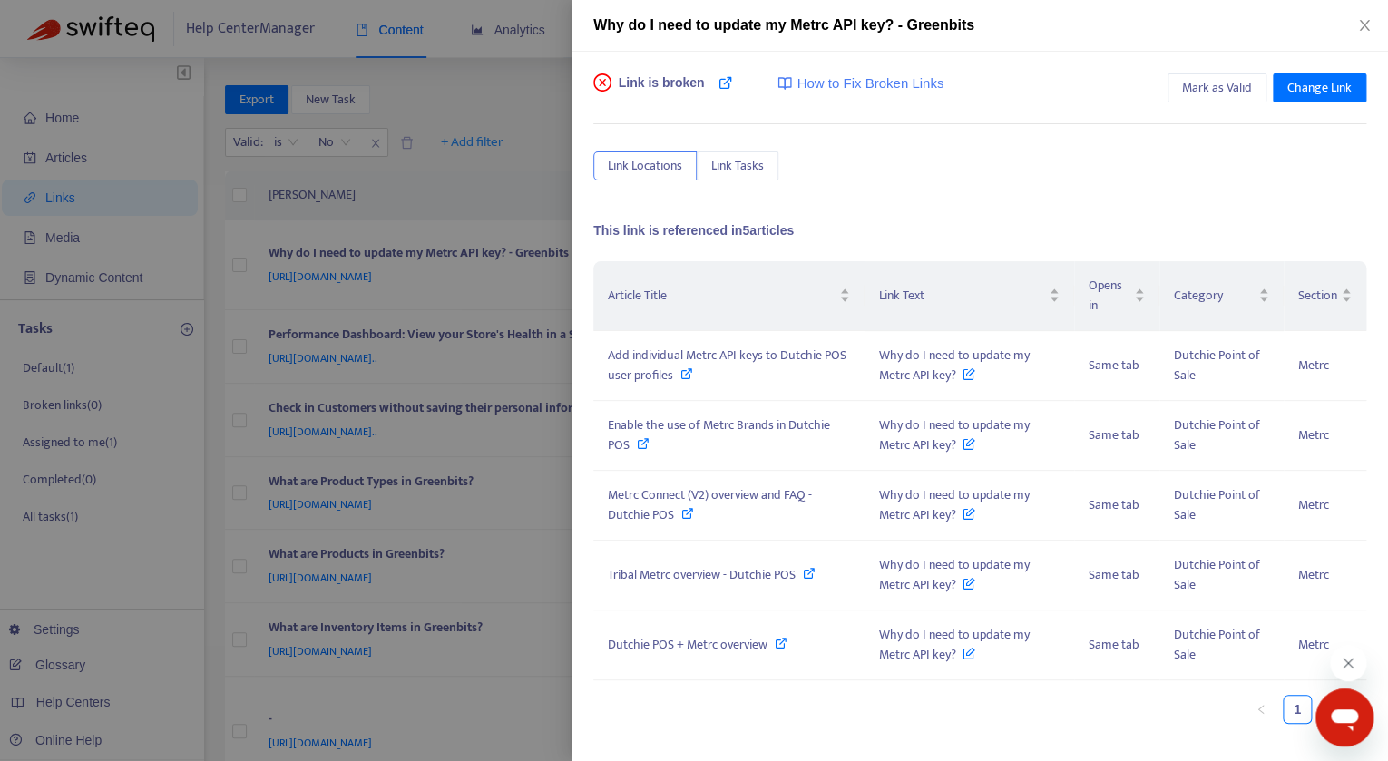
click at [492, 195] on div at bounding box center [694, 380] width 1388 height 761
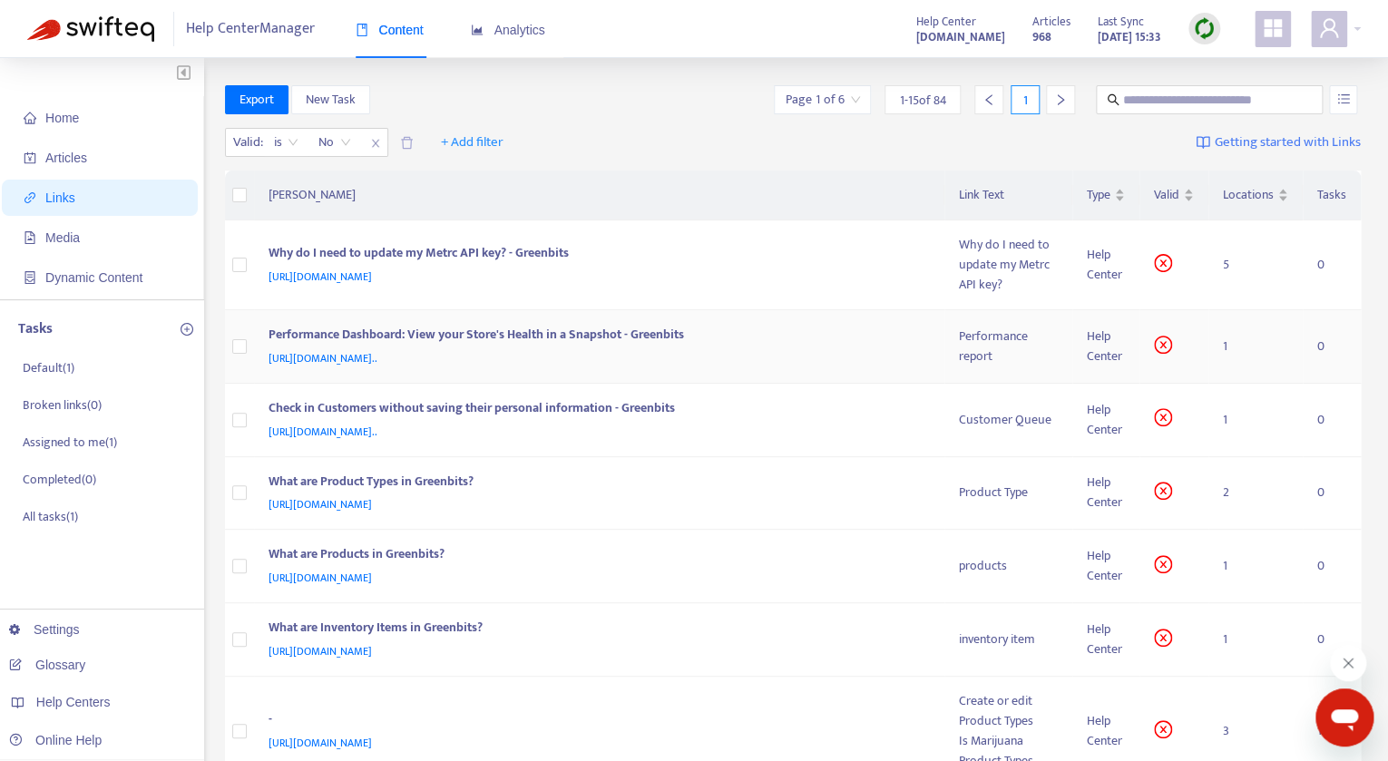
click at [981, 346] on div "Performance report" at bounding box center [1008, 347] width 99 height 40
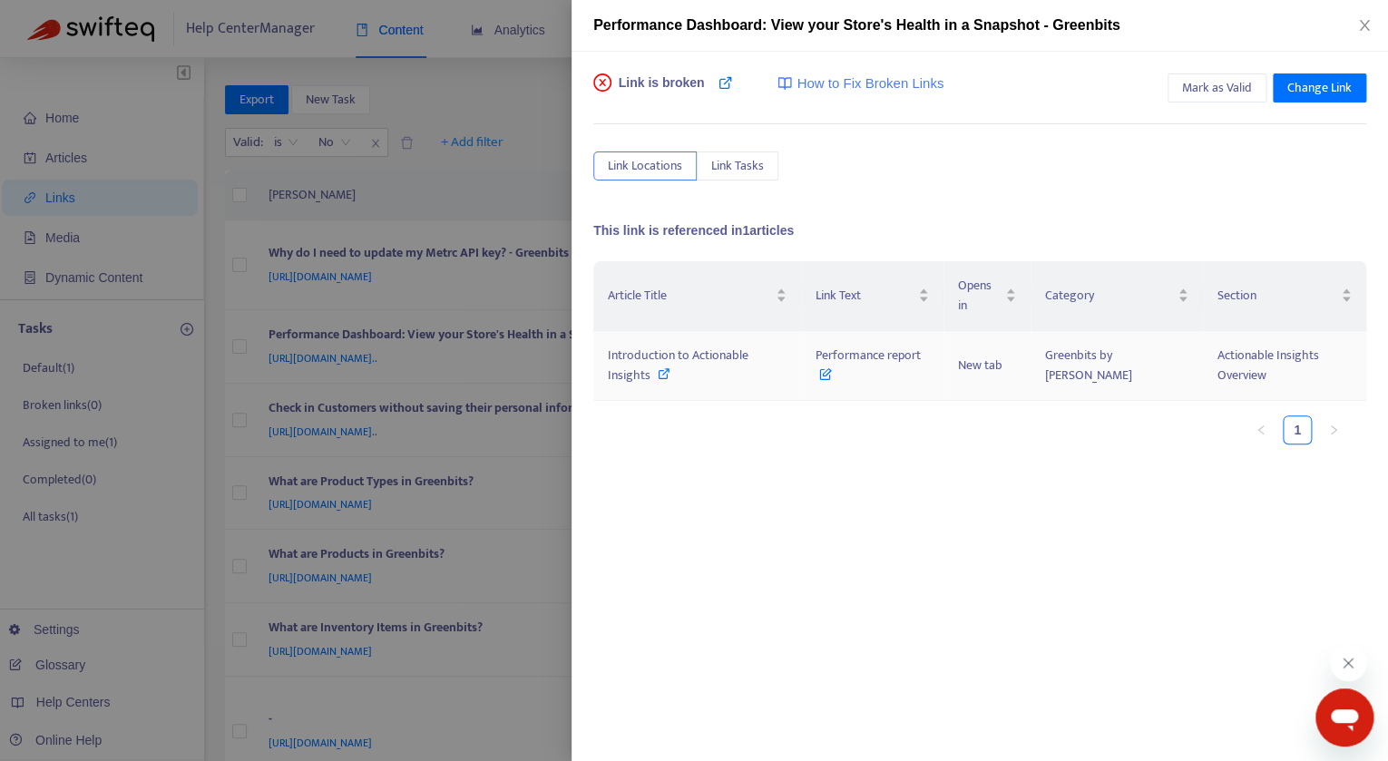
click at [665, 352] on span "Introduction to Actionable Insights" at bounding box center [678, 365] width 141 height 41
click at [254, 346] on div at bounding box center [694, 380] width 1388 height 761
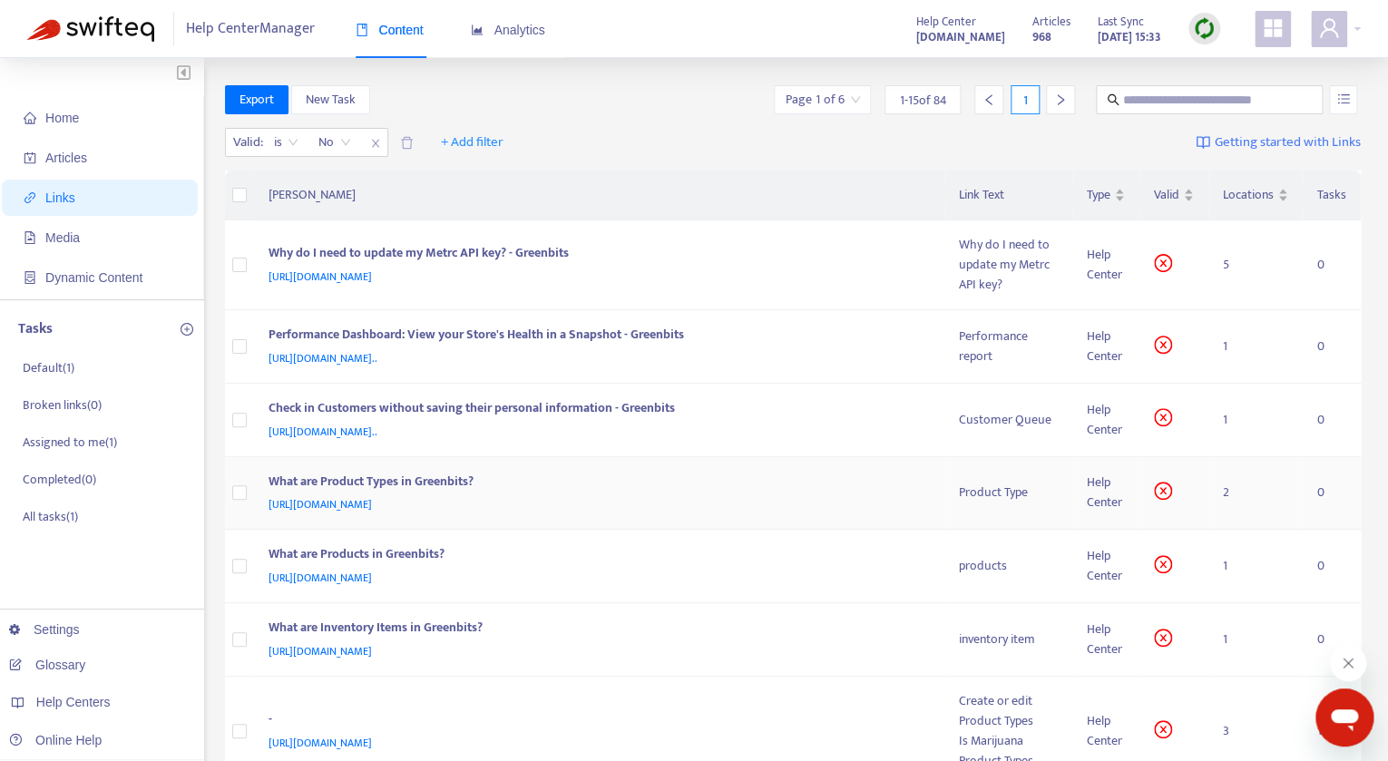
click at [1019, 493] on div "Product Type" at bounding box center [1008, 493] width 99 height 20
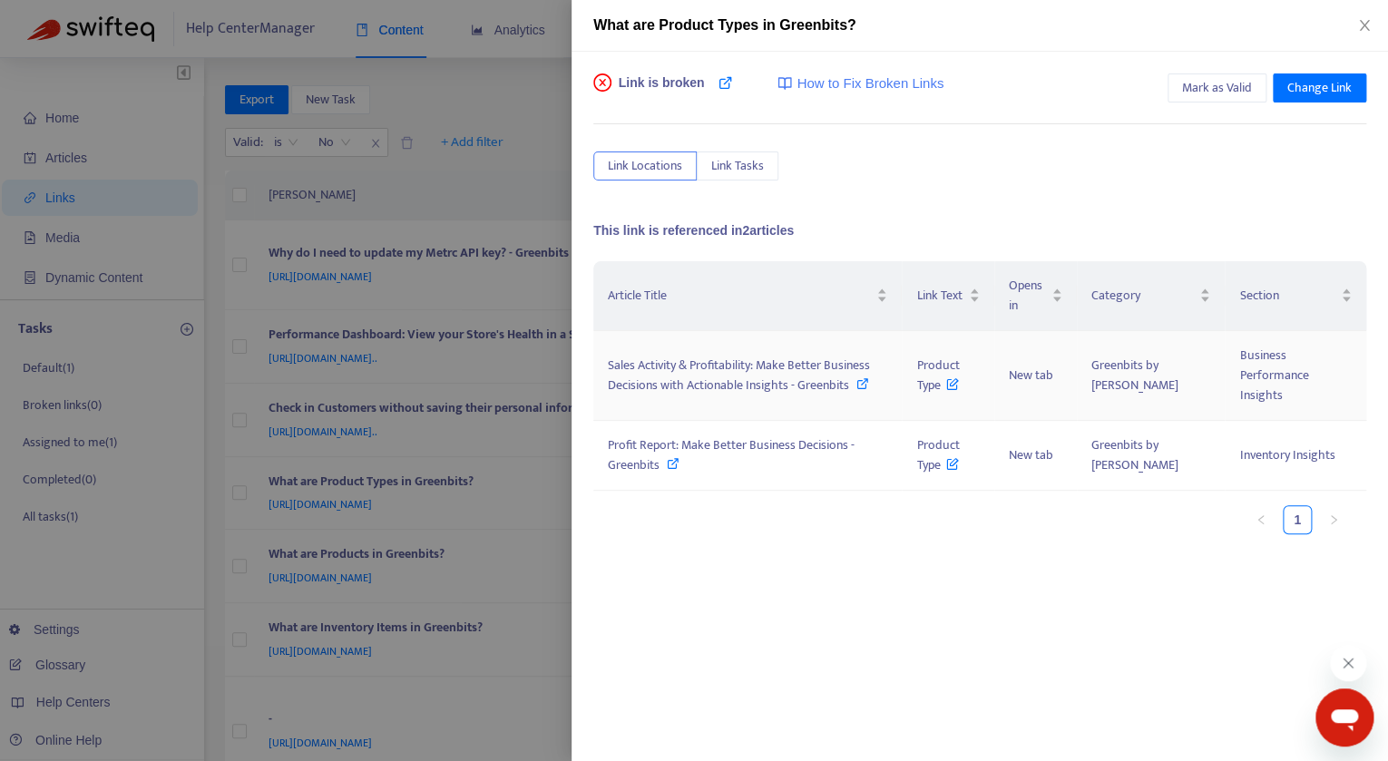
click at [816, 377] on span "Sales Activity & Profitability: Make Better Business Decisions with Actionable …" at bounding box center [739, 375] width 262 height 41
click at [783, 435] on span "Profit Report: Make Better Business Decisions - Greenbits" at bounding box center [731, 455] width 247 height 41
click at [1362, 23] on icon "close" at bounding box center [1364, 25] width 15 height 15
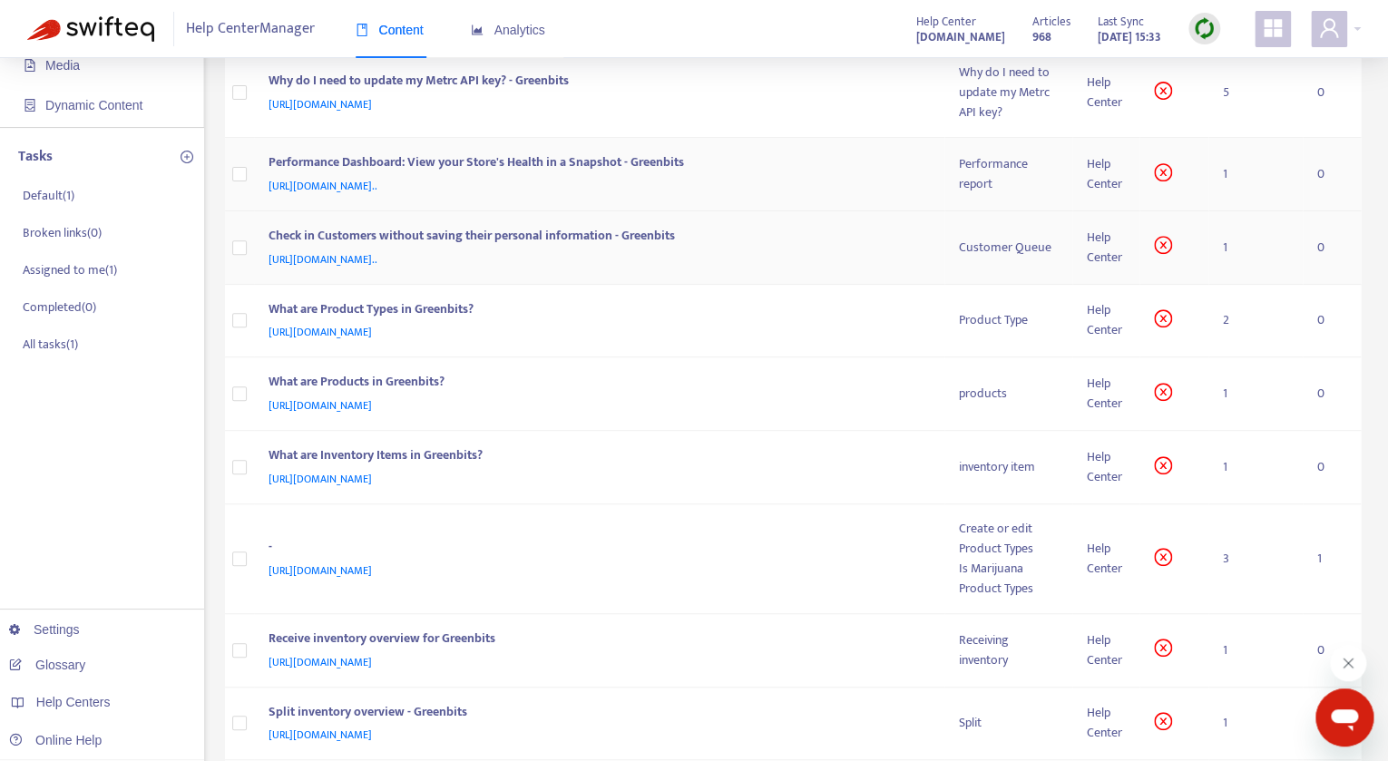
scroll to position [183, 0]
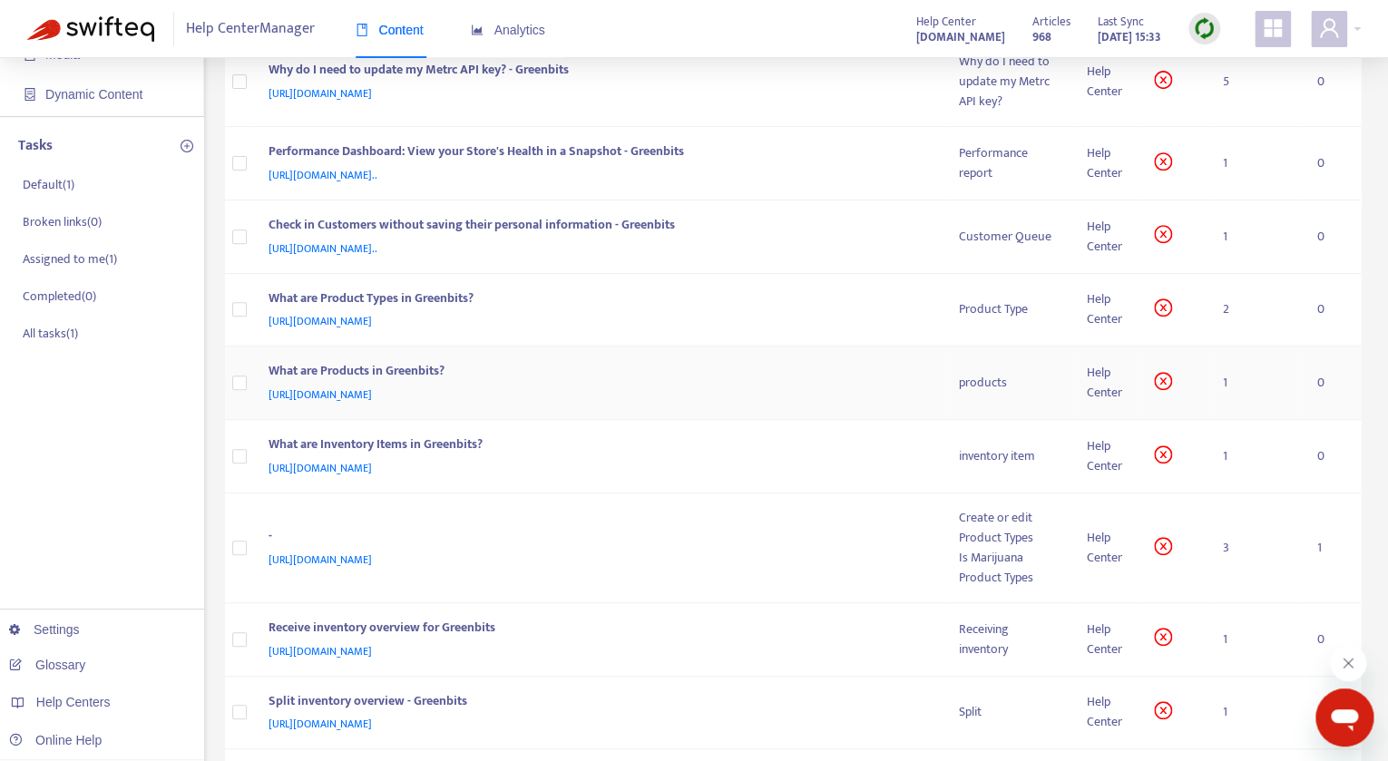
click at [994, 386] on div "products" at bounding box center [1008, 383] width 99 height 20
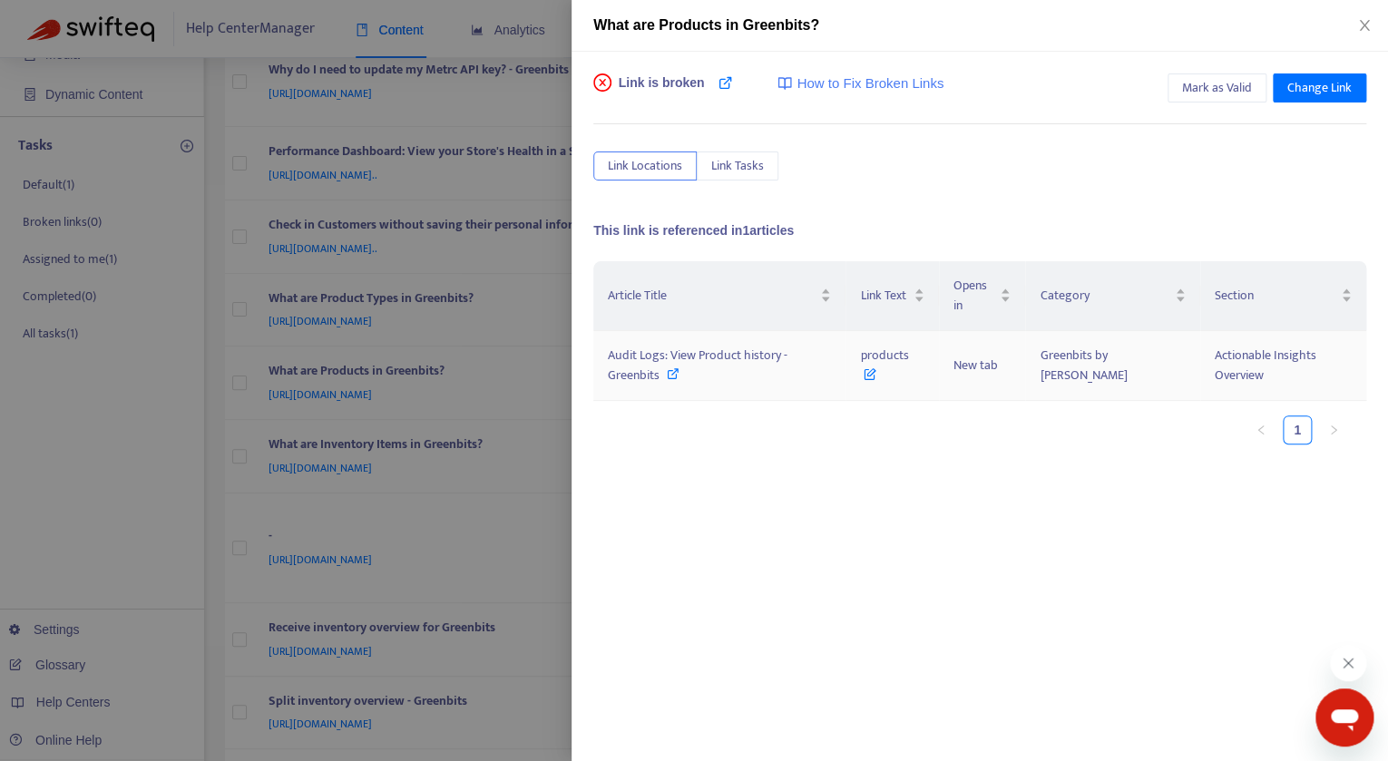
click at [670, 358] on span "Audit Logs: View Product history - Greenbits" at bounding box center [698, 365] width 180 height 41
click at [1359, 30] on icon "close" at bounding box center [1364, 25] width 15 height 15
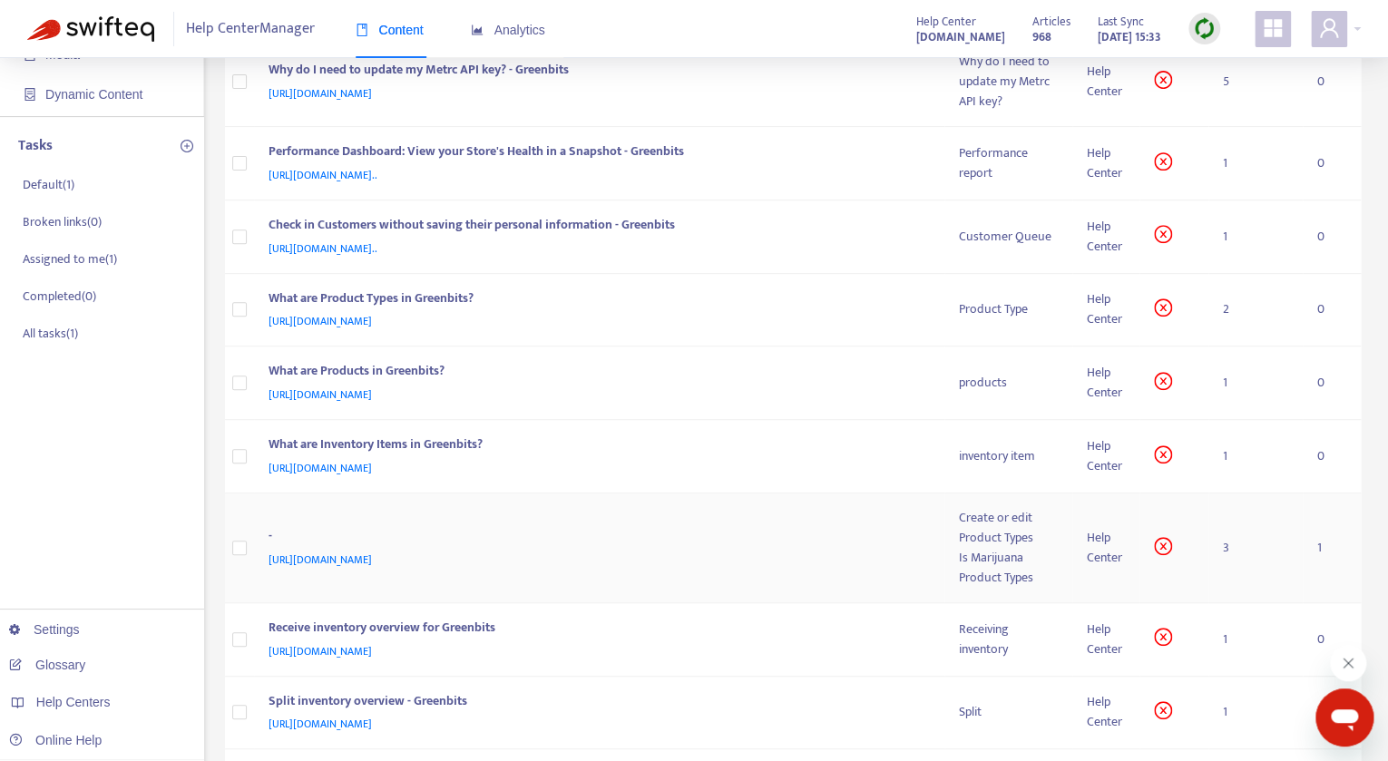
click at [978, 550] on div "Is Marijuana" at bounding box center [1008, 558] width 99 height 20
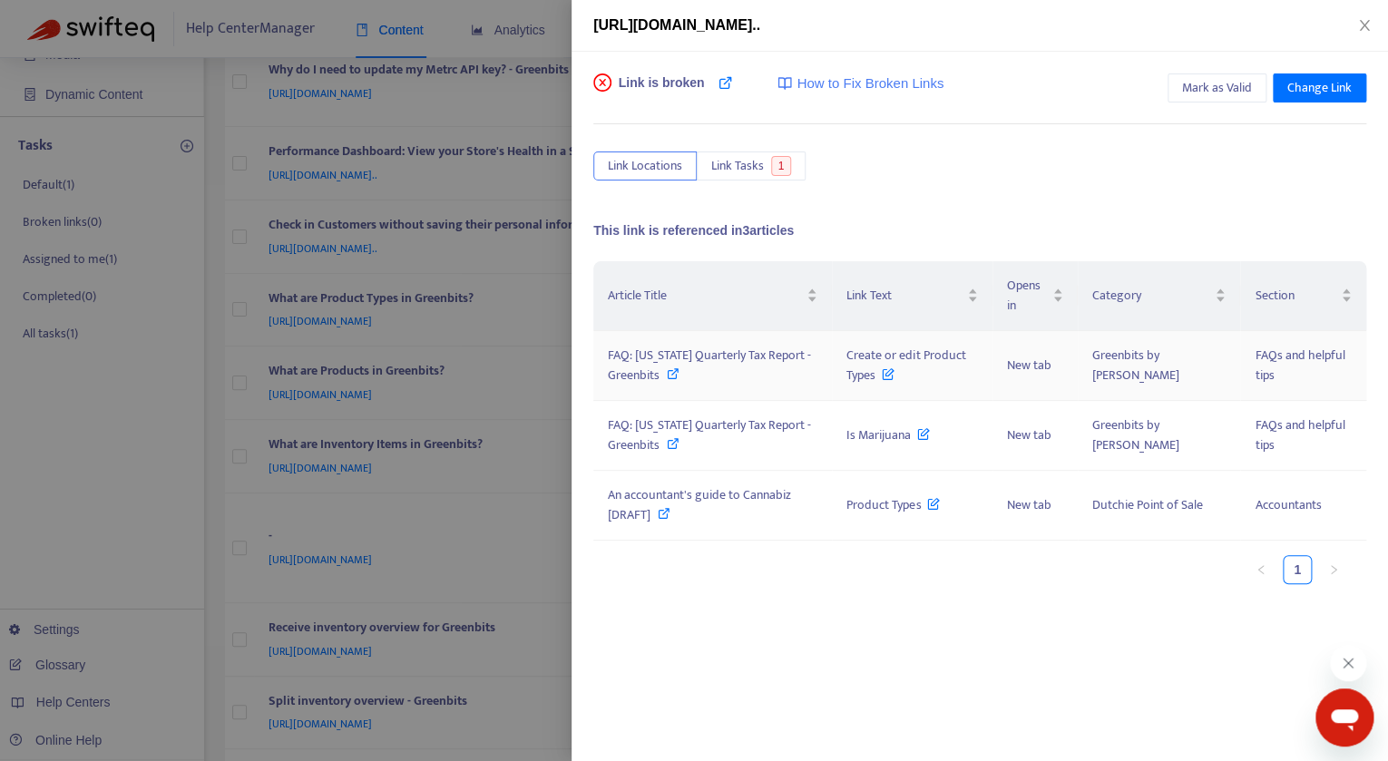
click at [675, 371] on icon at bounding box center [673, 373] width 13 height 13
click at [726, 431] on span "FAQ: Oregon Quarterly Tax Report - Greenbits" at bounding box center [709, 435] width 203 height 41
click at [674, 424] on span "FAQ: Oregon Quarterly Tax Report - Greenbits" at bounding box center [709, 435] width 203 height 41
click at [1181, 93] on button "Mark as Valid" at bounding box center [1217, 87] width 99 height 29
click at [671, 159] on span "Link Locations" at bounding box center [645, 166] width 74 height 20
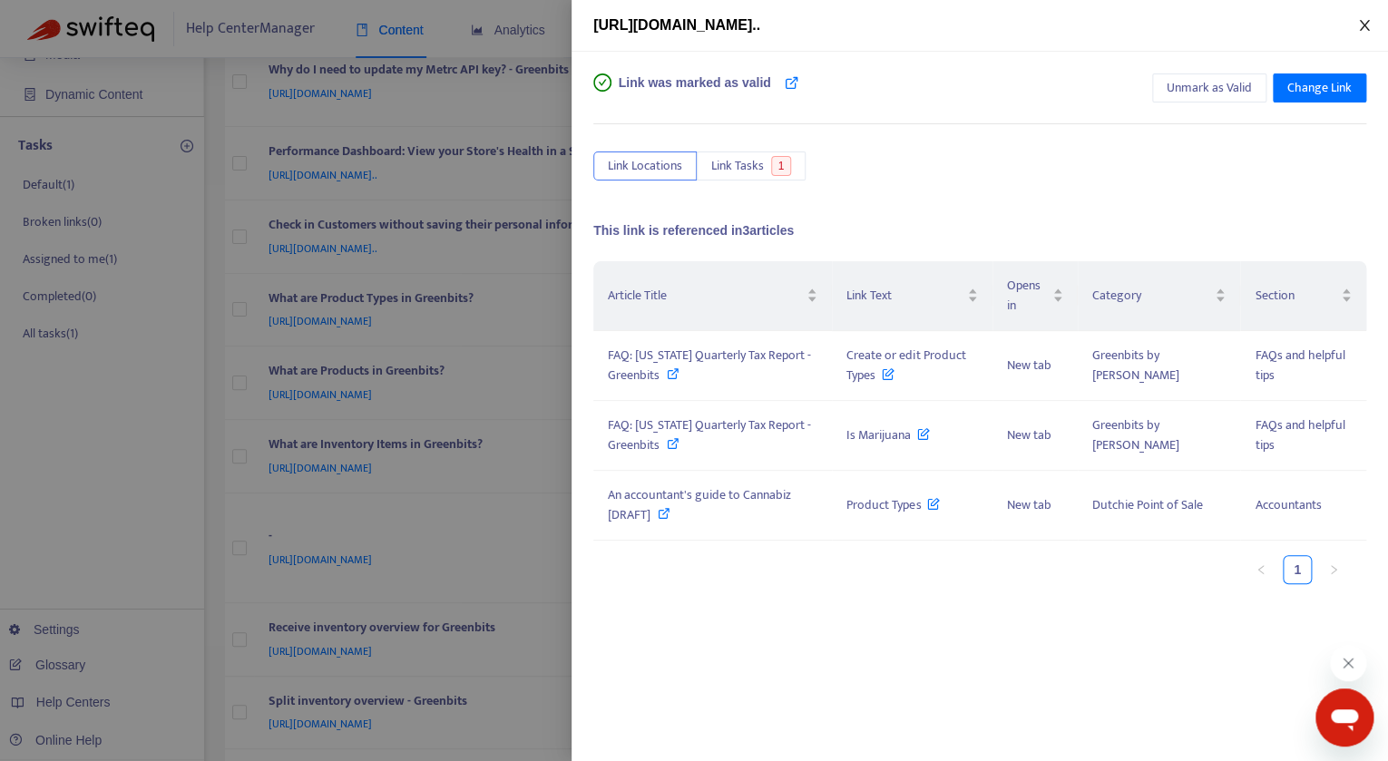
click at [1374, 27] on button "Close" at bounding box center [1364, 25] width 25 height 17
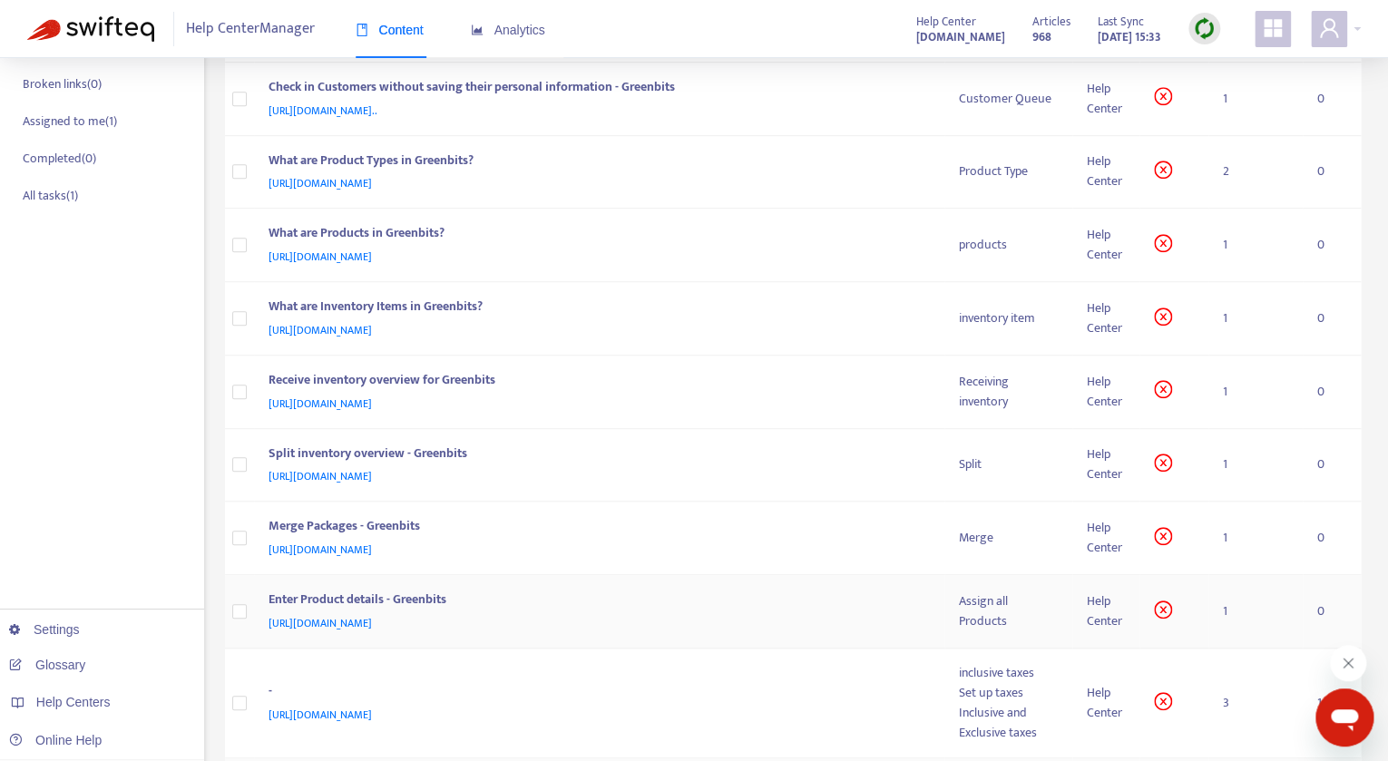
scroll to position [0, 0]
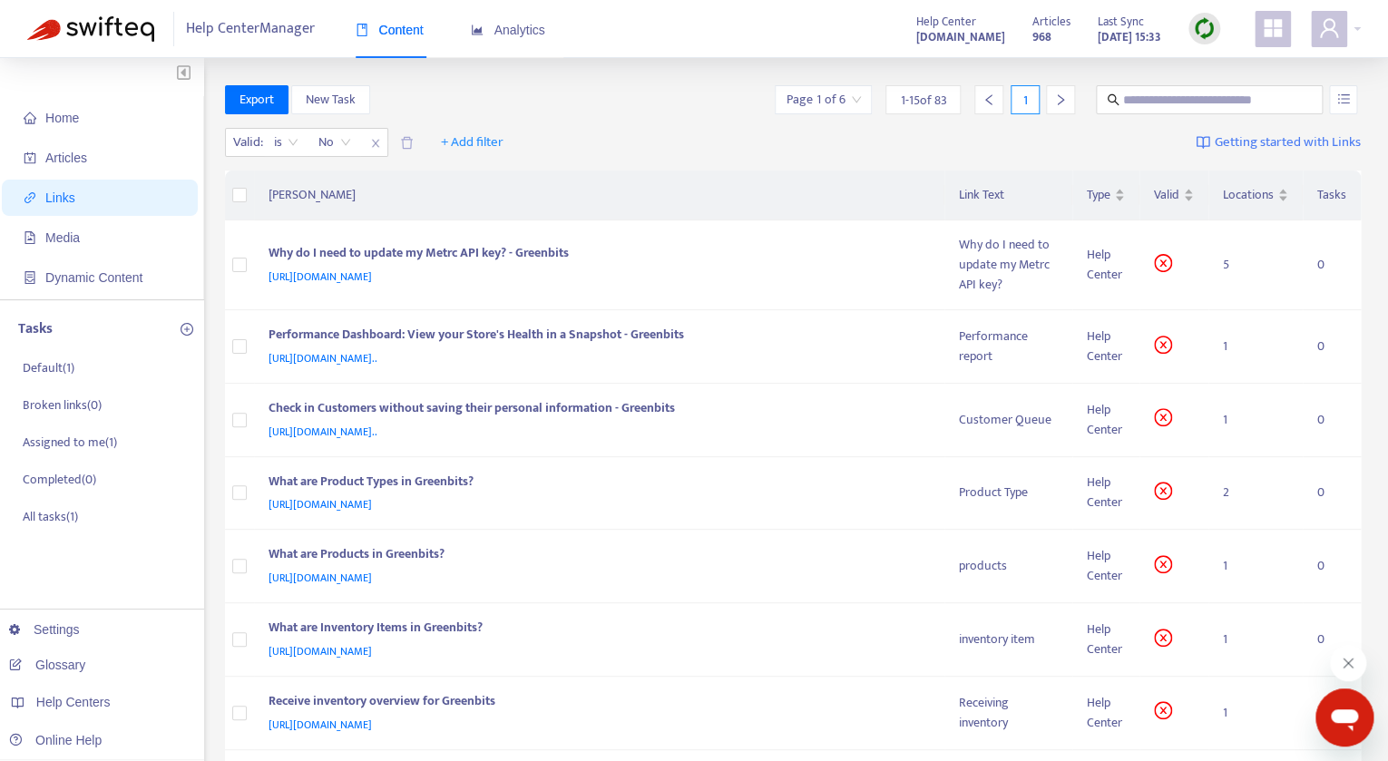
click at [239, 26] on span "Help Center Manager" at bounding box center [250, 29] width 129 height 34
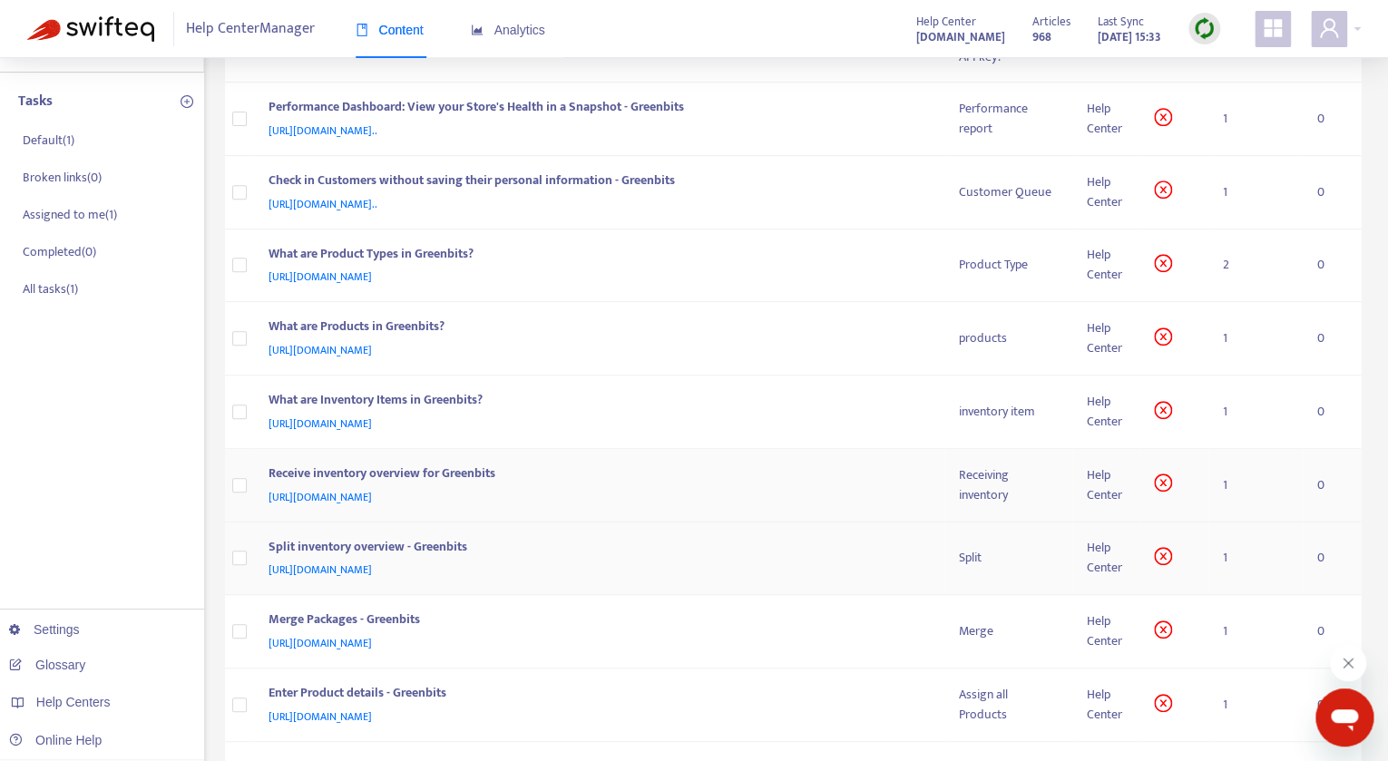
scroll to position [233, 0]
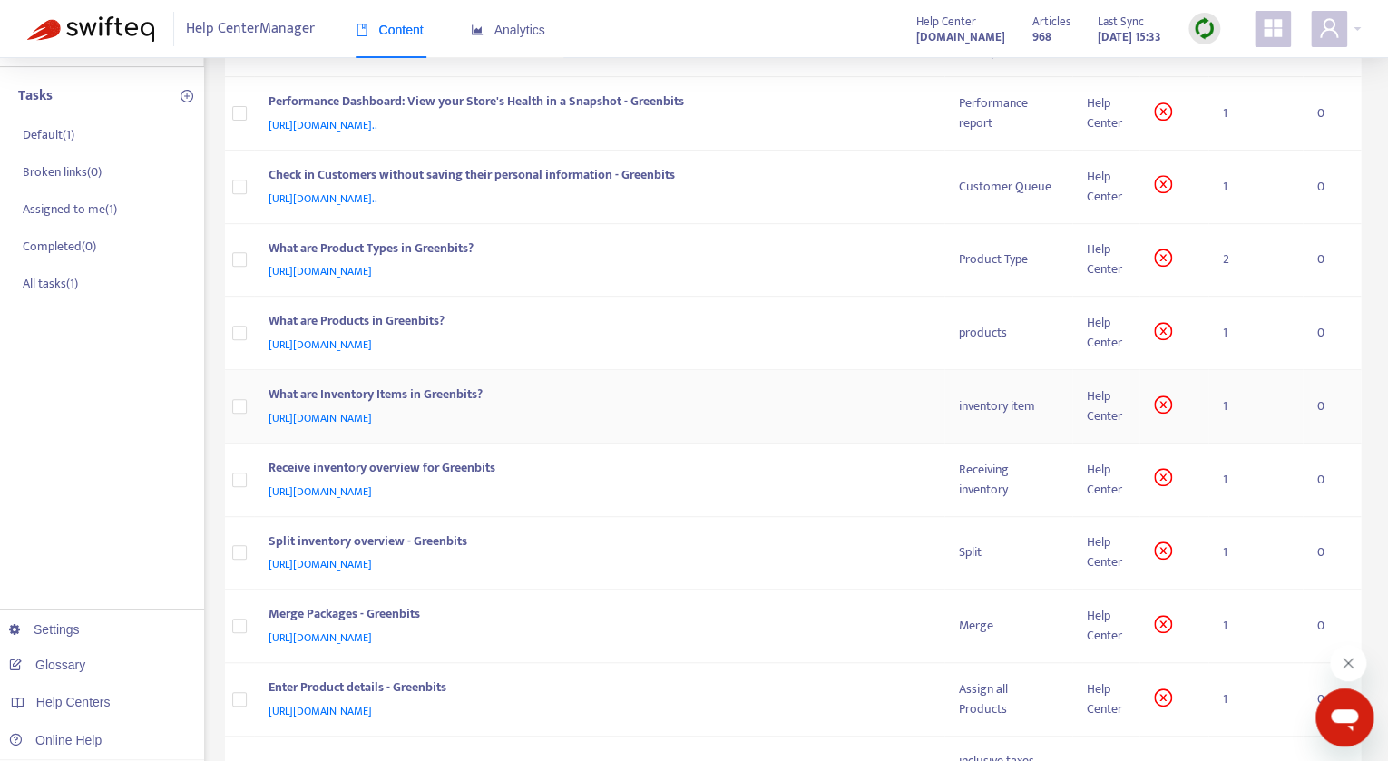
click at [1224, 407] on td "1" at bounding box center [1256, 406] width 94 height 73
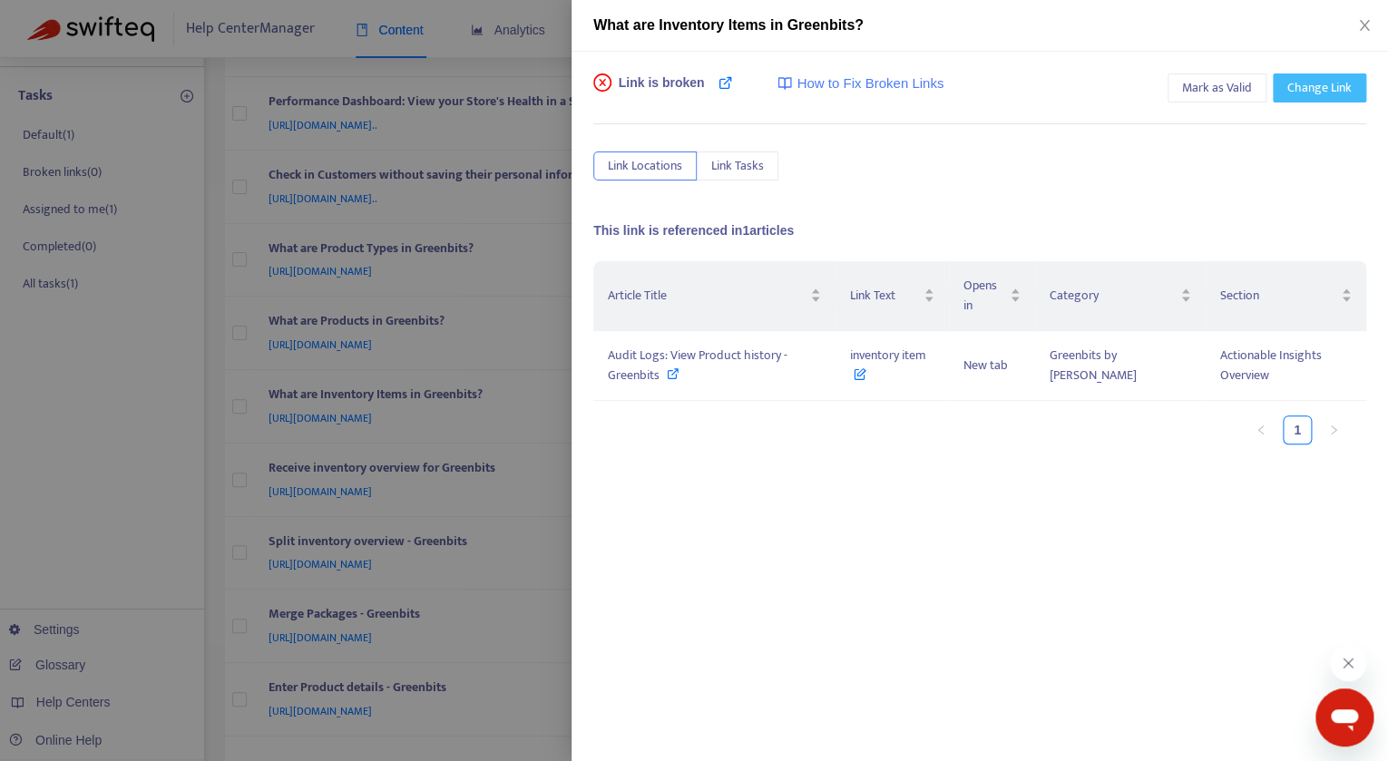
click at [1326, 79] on span "Change Link" at bounding box center [1320, 88] width 64 height 20
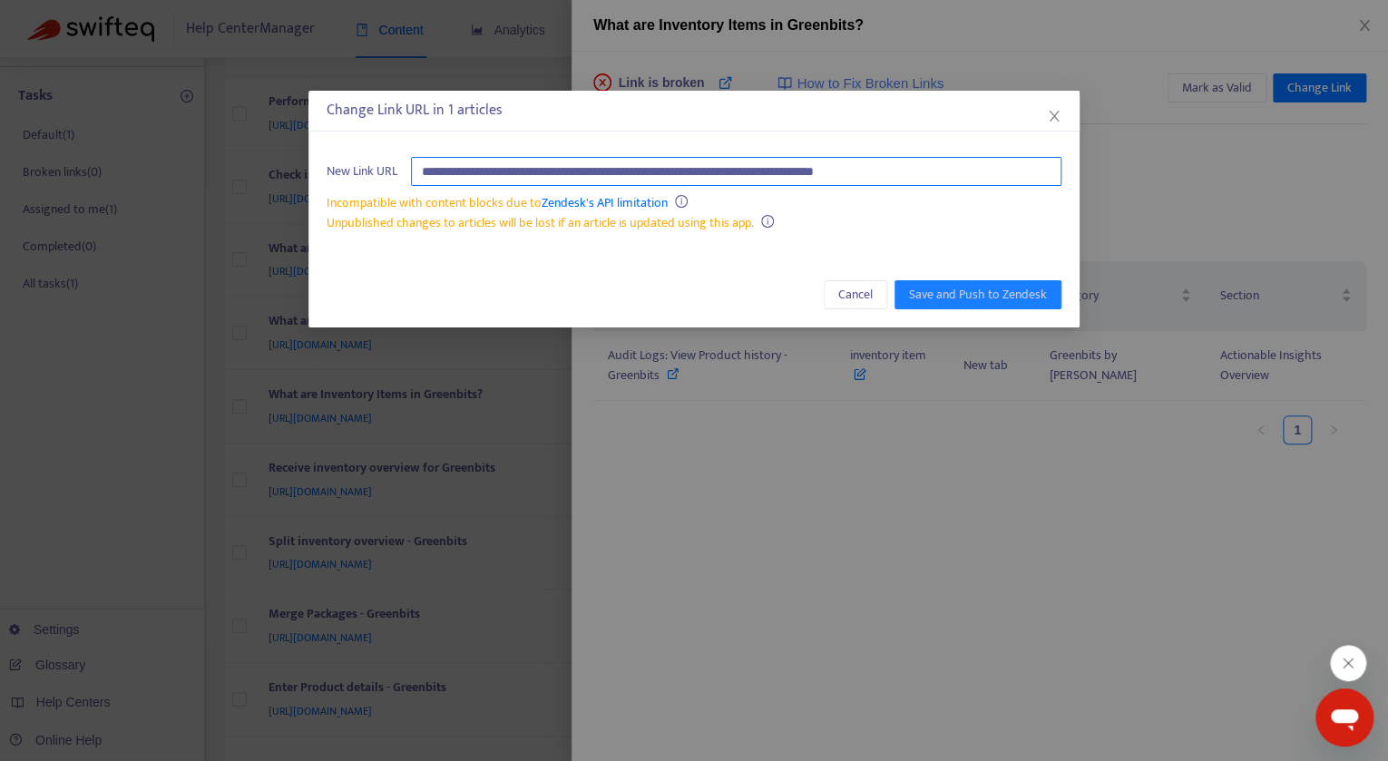
drag, startPoint x: 981, startPoint y: 172, endPoint x: 1009, endPoint y: 175, distance: 28.3
click at [1009, 175] on input "**********" at bounding box center [736, 171] width 651 height 29
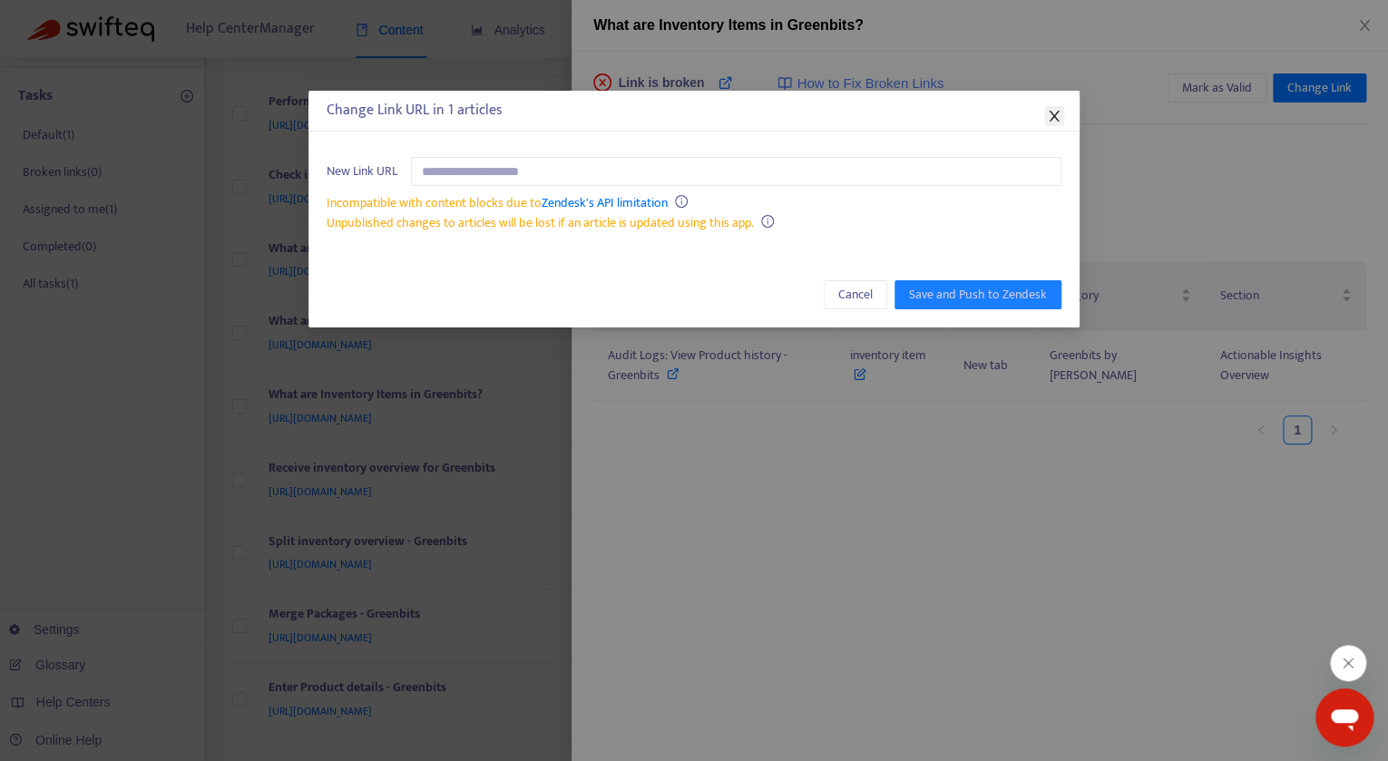
click at [1063, 113] on span "Close" at bounding box center [1054, 116] width 20 height 15
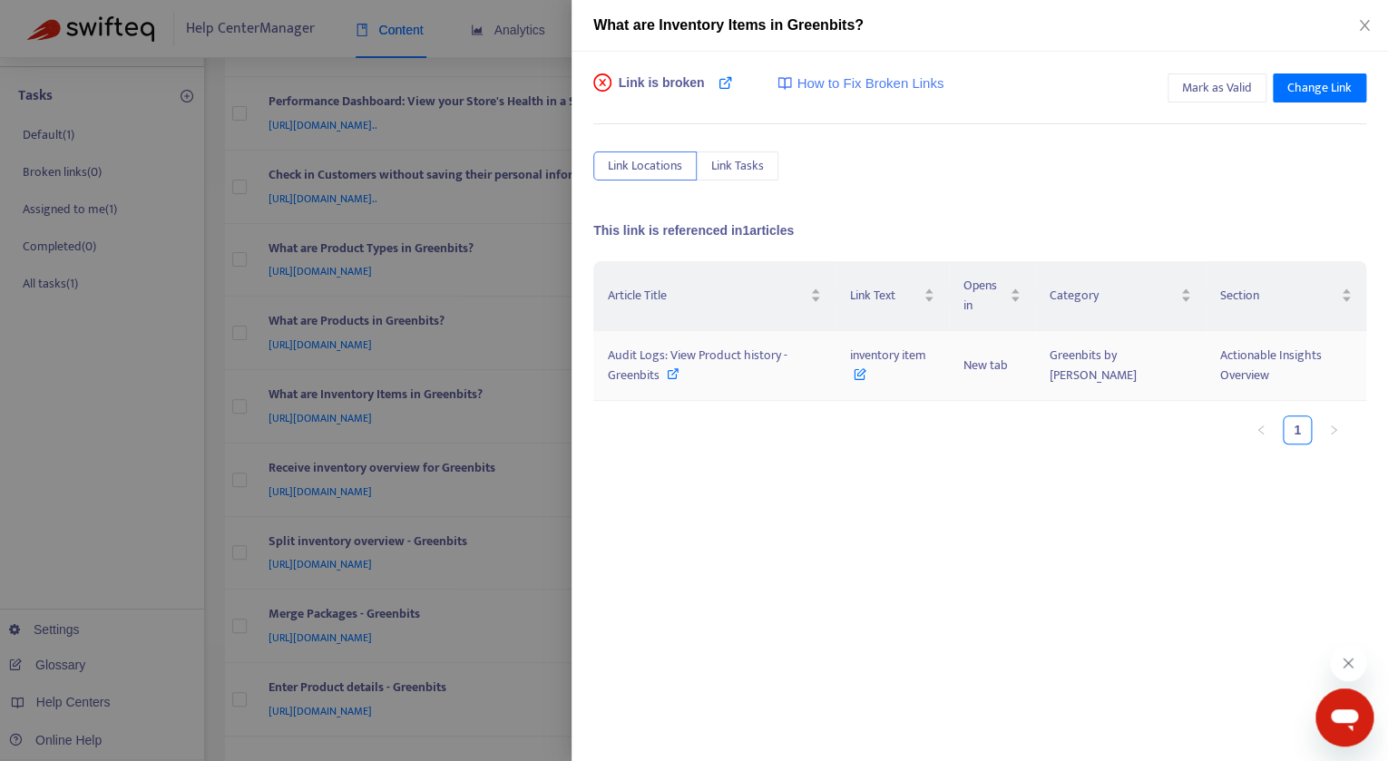
click at [873, 338] on td "inventory item" at bounding box center [892, 366] width 113 height 70
click at [866, 360] on icon at bounding box center [859, 370] width 13 height 20
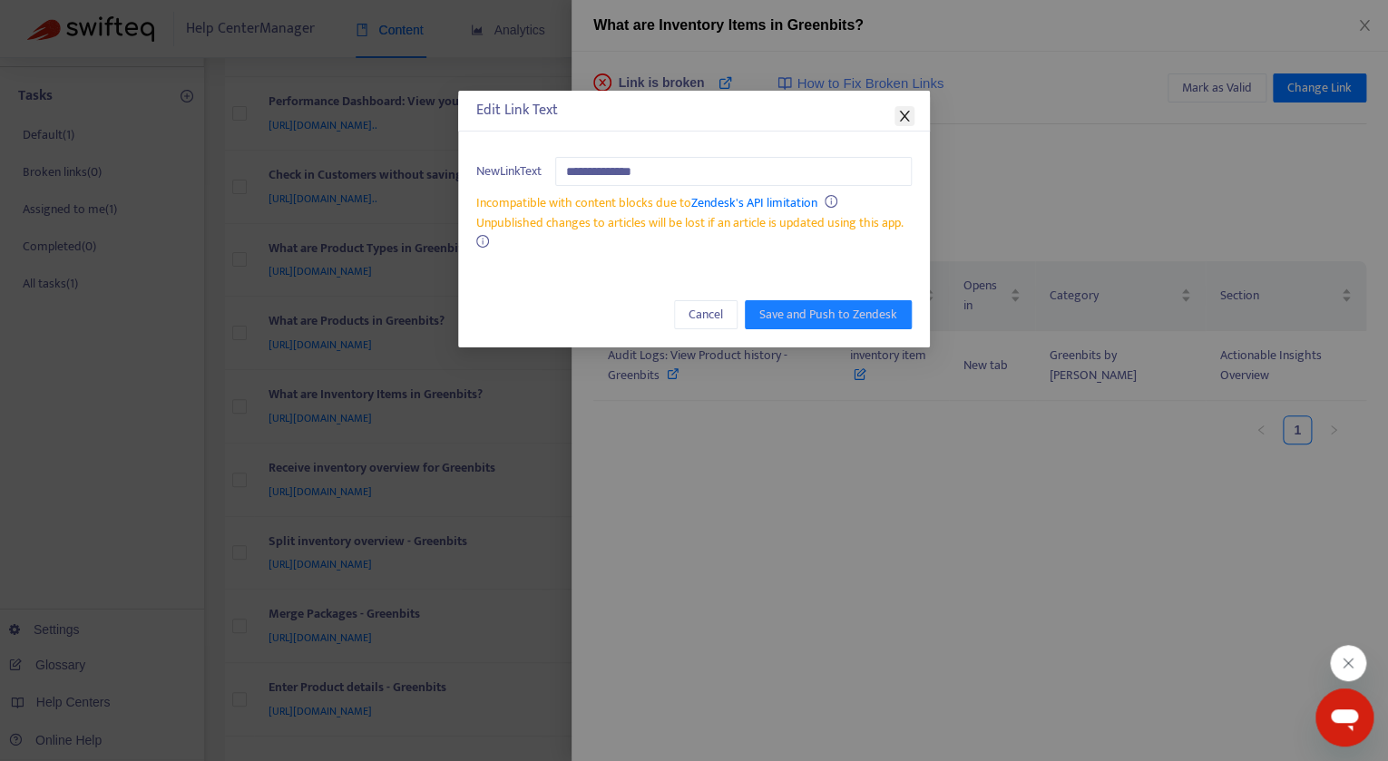
click at [902, 116] on icon "close" at bounding box center [904, 116] width 15 height 15
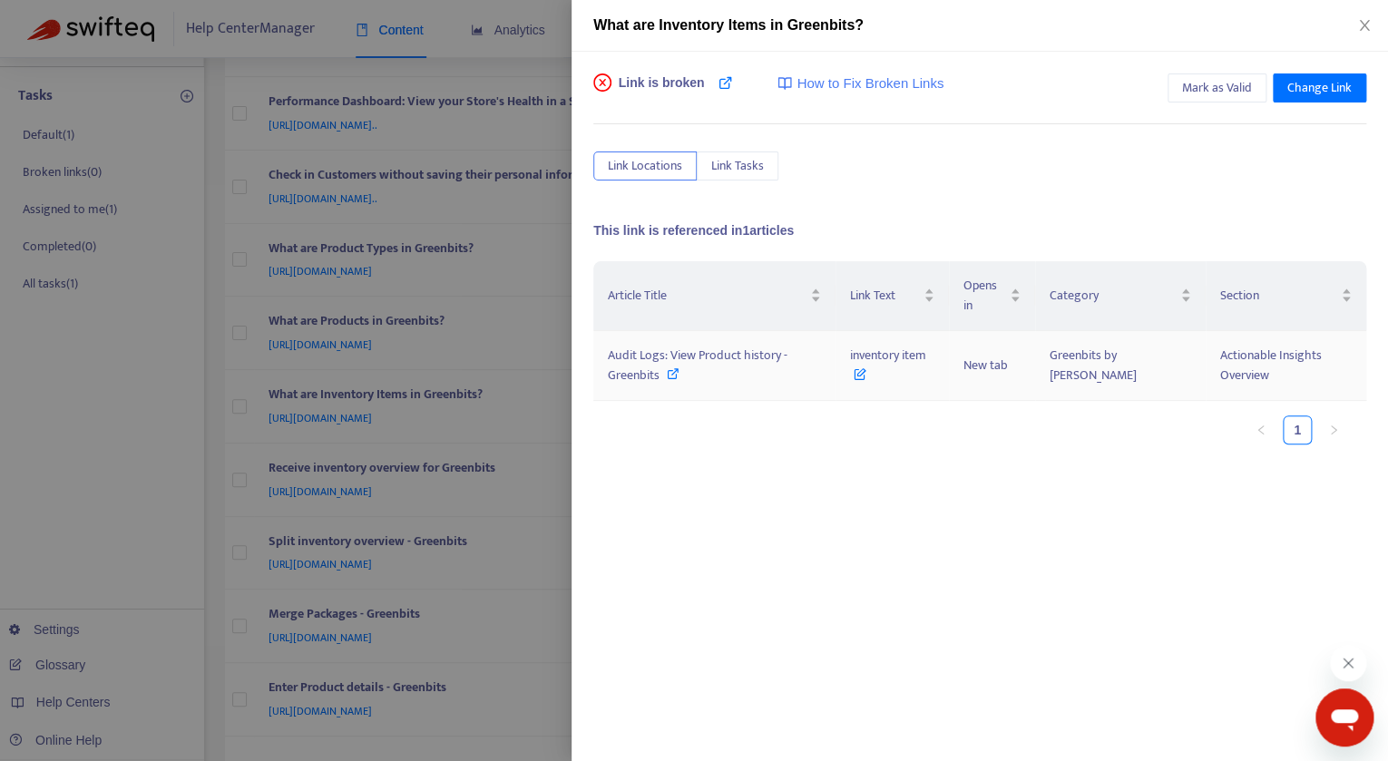
click at [739, 351] on span "Audit Logs: View Product history - Greenbits" at bounding box center [698, 365] width 180 height 41
click at [521, 515] on div at bounding box center [694, 380] width 1388 height 761
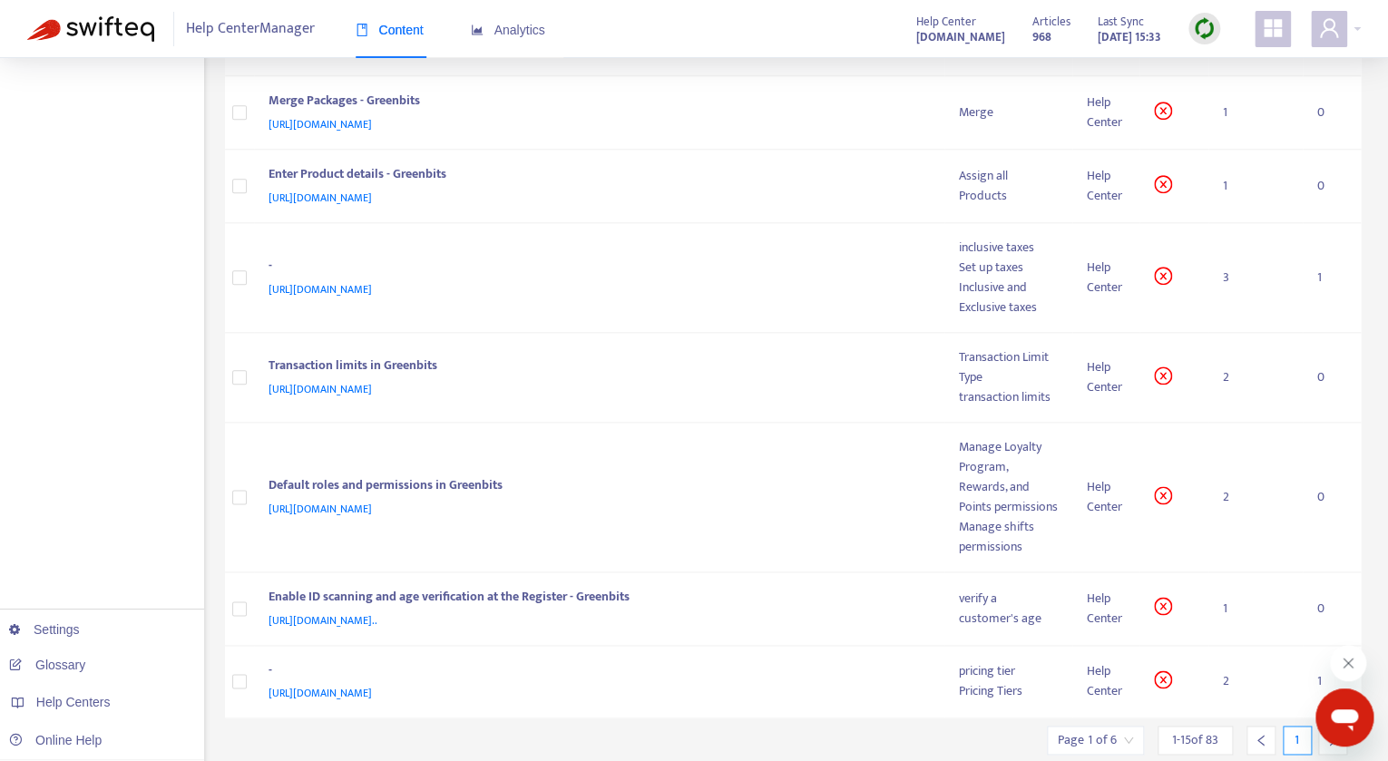
scroll to position [749, 0]
click at [570, 271] on div "-" at bounding box center [596, 266] width 655 height 24
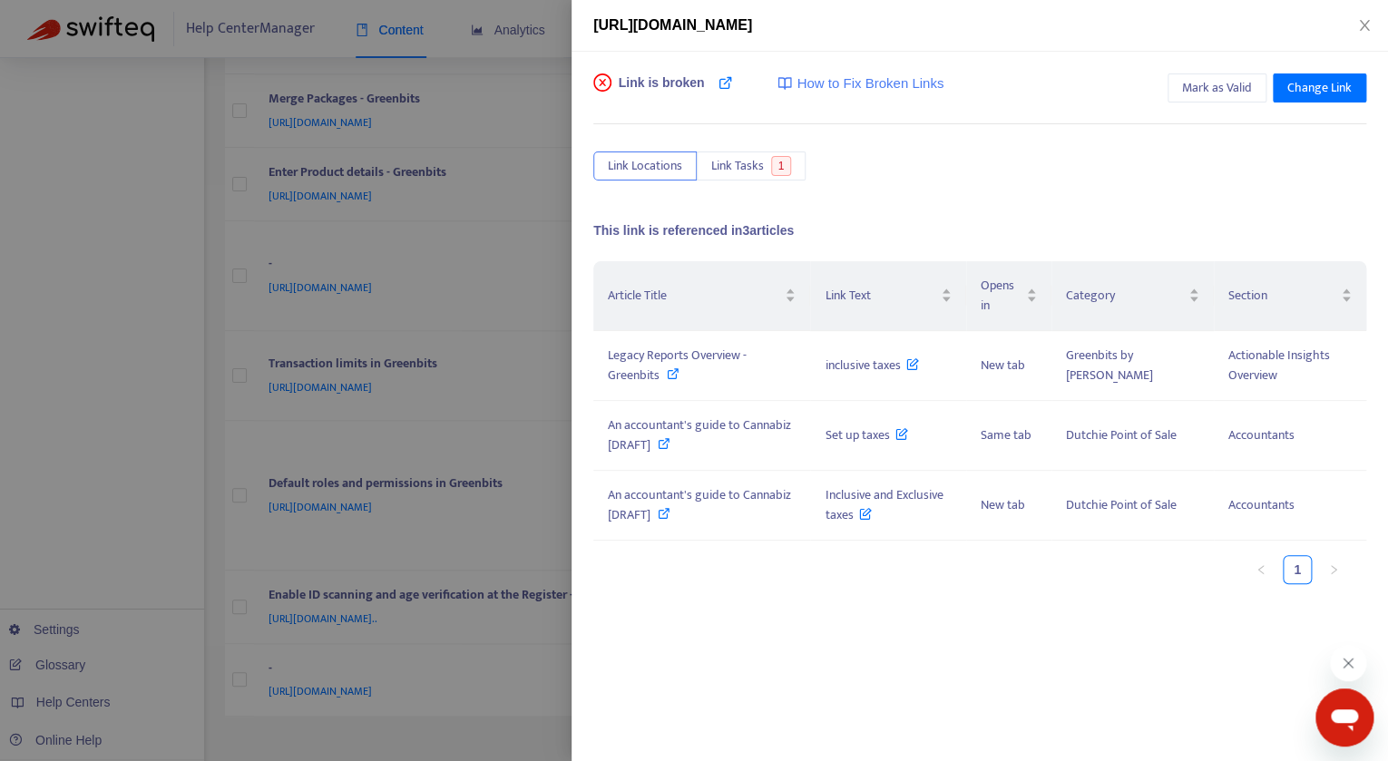
click at [457, 348] on div at bounding box center [694, 380] width 1388 height 761
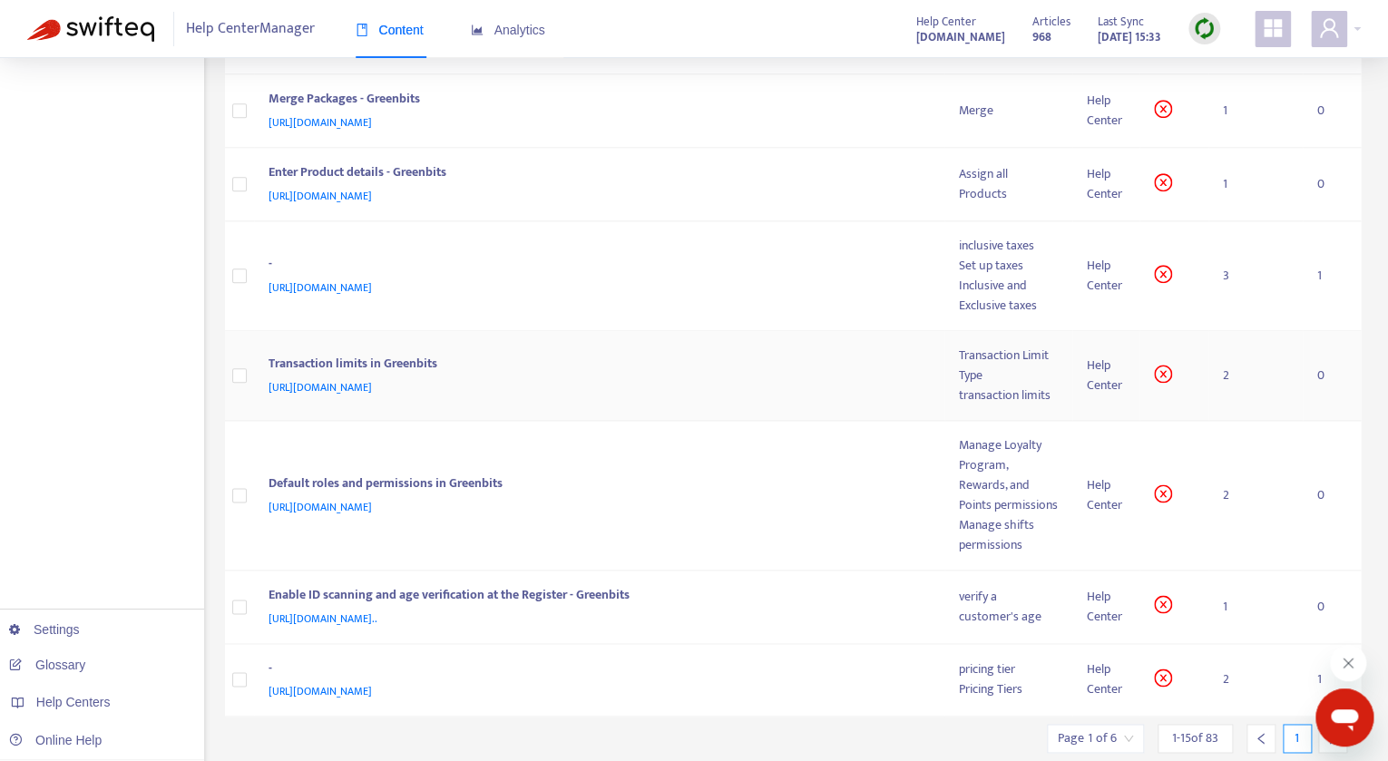
click at [372, 378] on span "https://support.dutchie.com/hc/en-us/articles/12886646090515-Transaction-limits" at bounding box center [320, 387] width 103 height 18
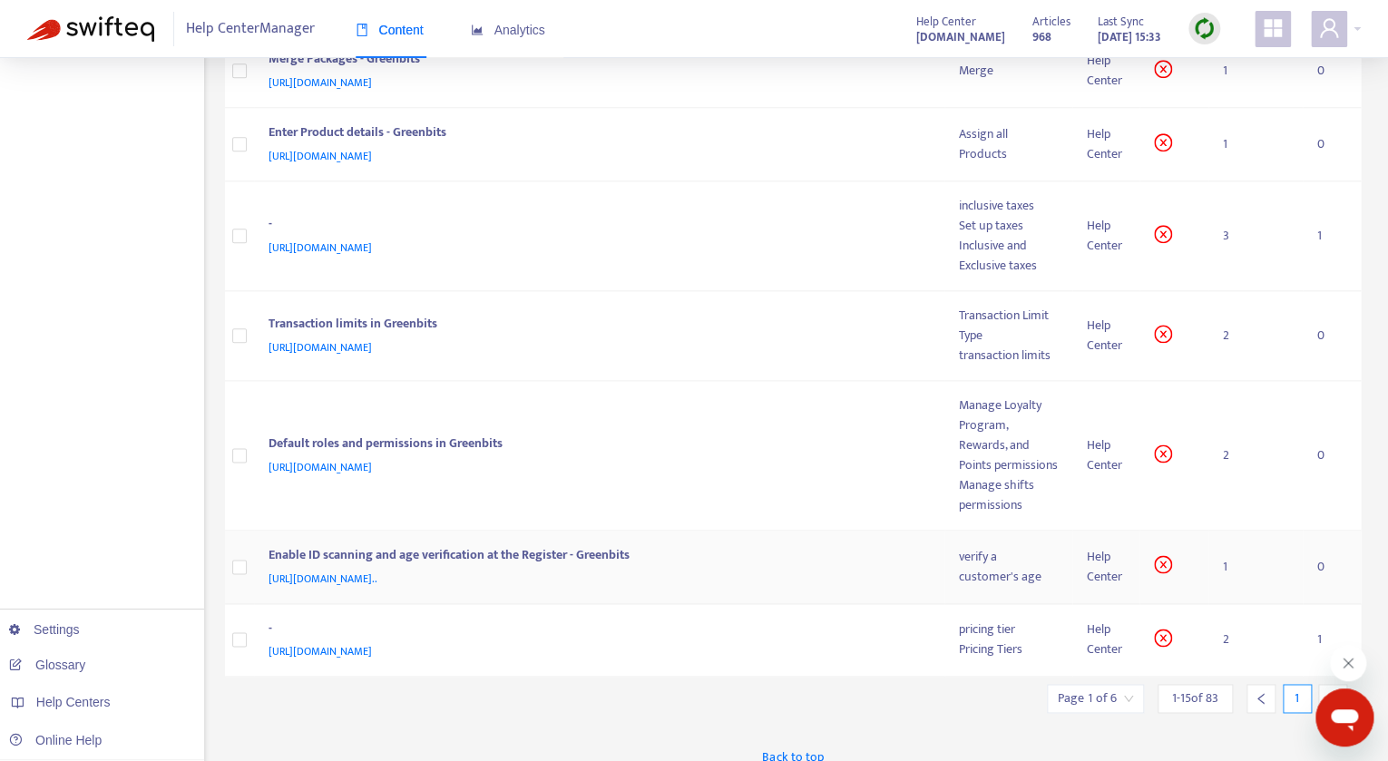
scroll to position [799, 0]
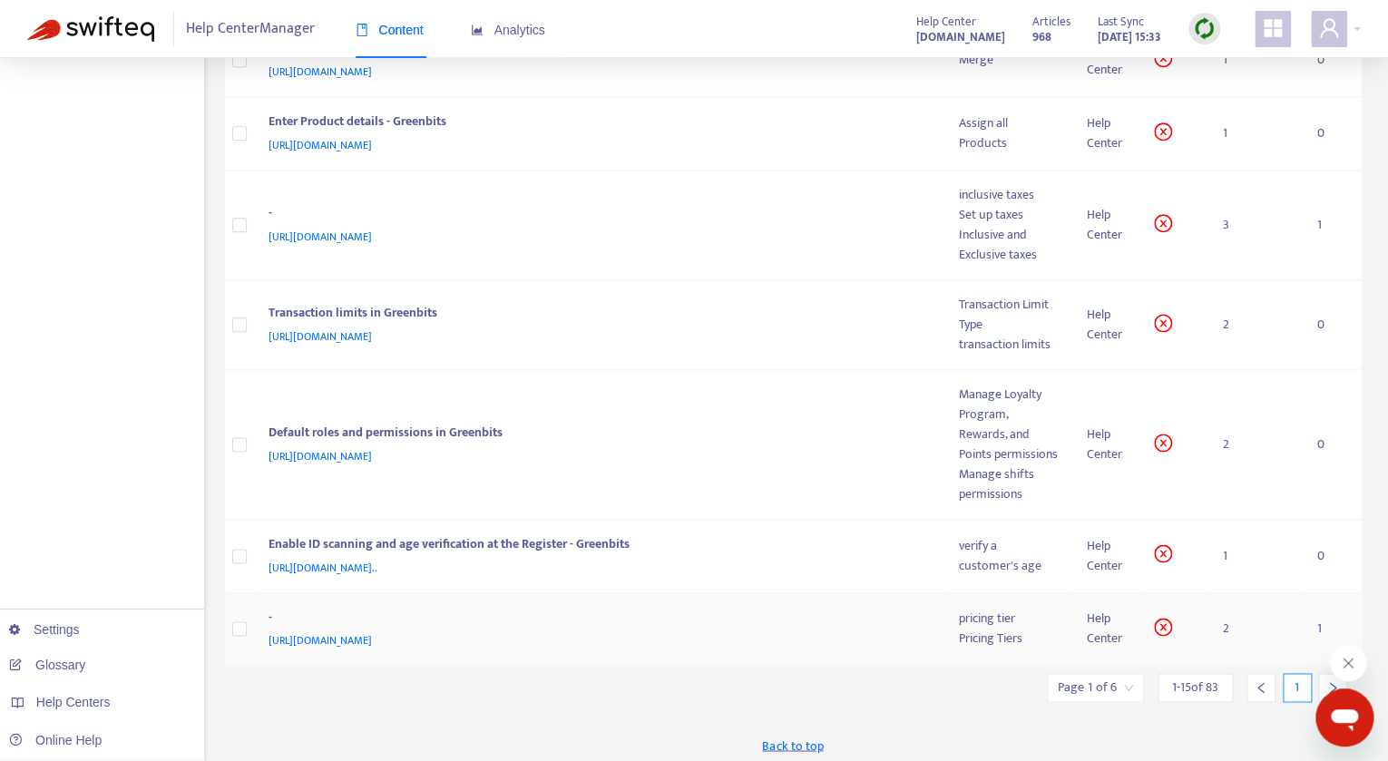
click at [372, 632] on span "https://support.dutchie.com/hc/en-us/articles/12887259814675-Tiered-pricing-ove…" at bounding box center [320, 641] width 103 height 18
click at [999, 633] on div "Pricing Tiers" at bounding box center [1008, 639] width 99 height 20
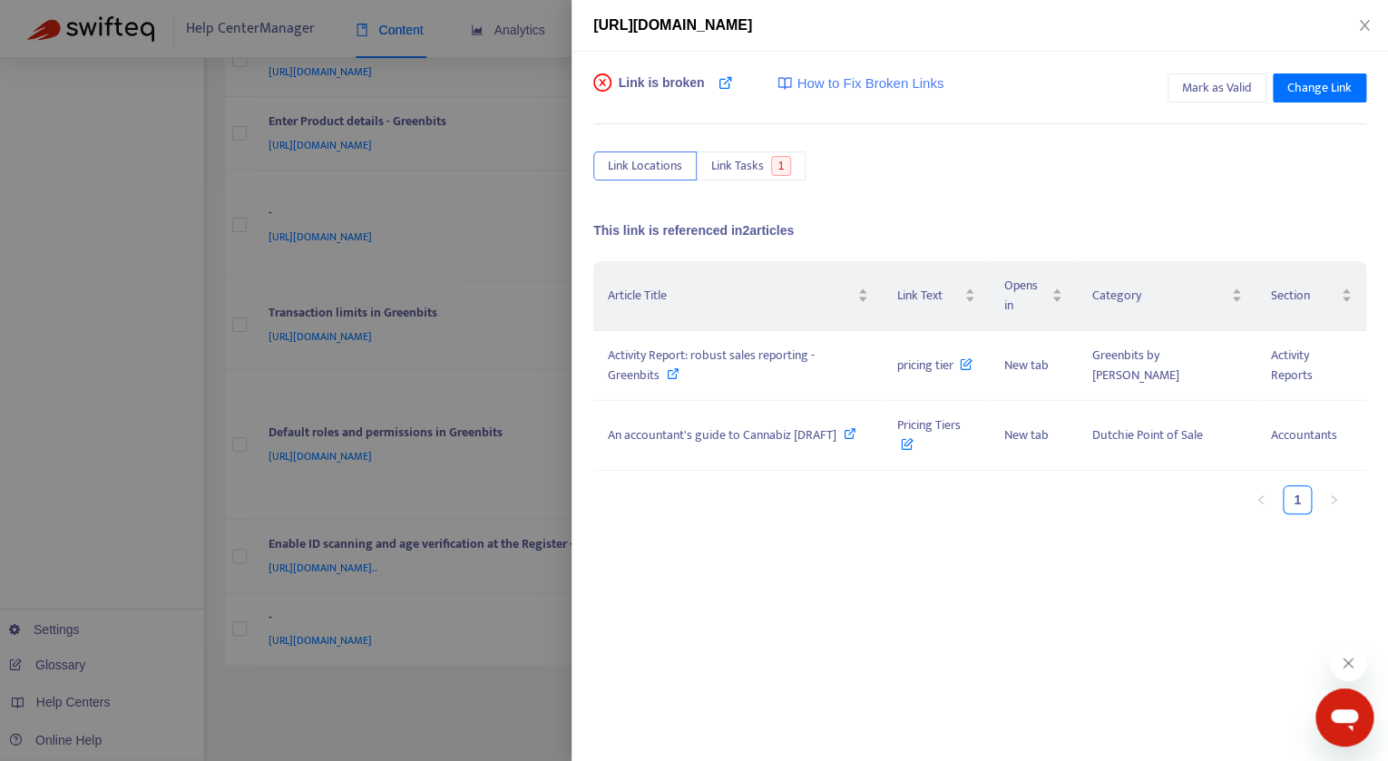
click at [450, 640] on div at bounding box center [694, 380] width 1388 height 761
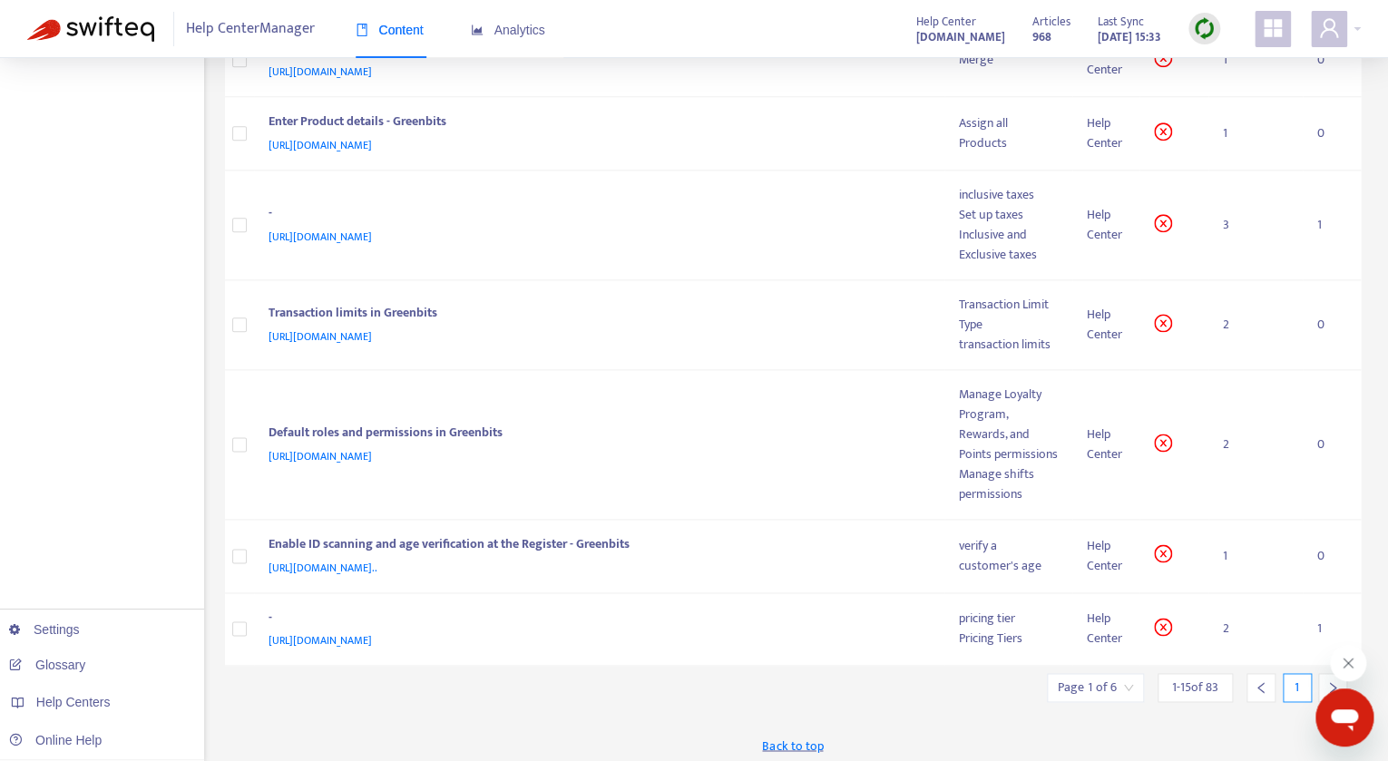
click at [1328, 681] on icon "right" at bounding box center [1333, 687] width 13 height 13
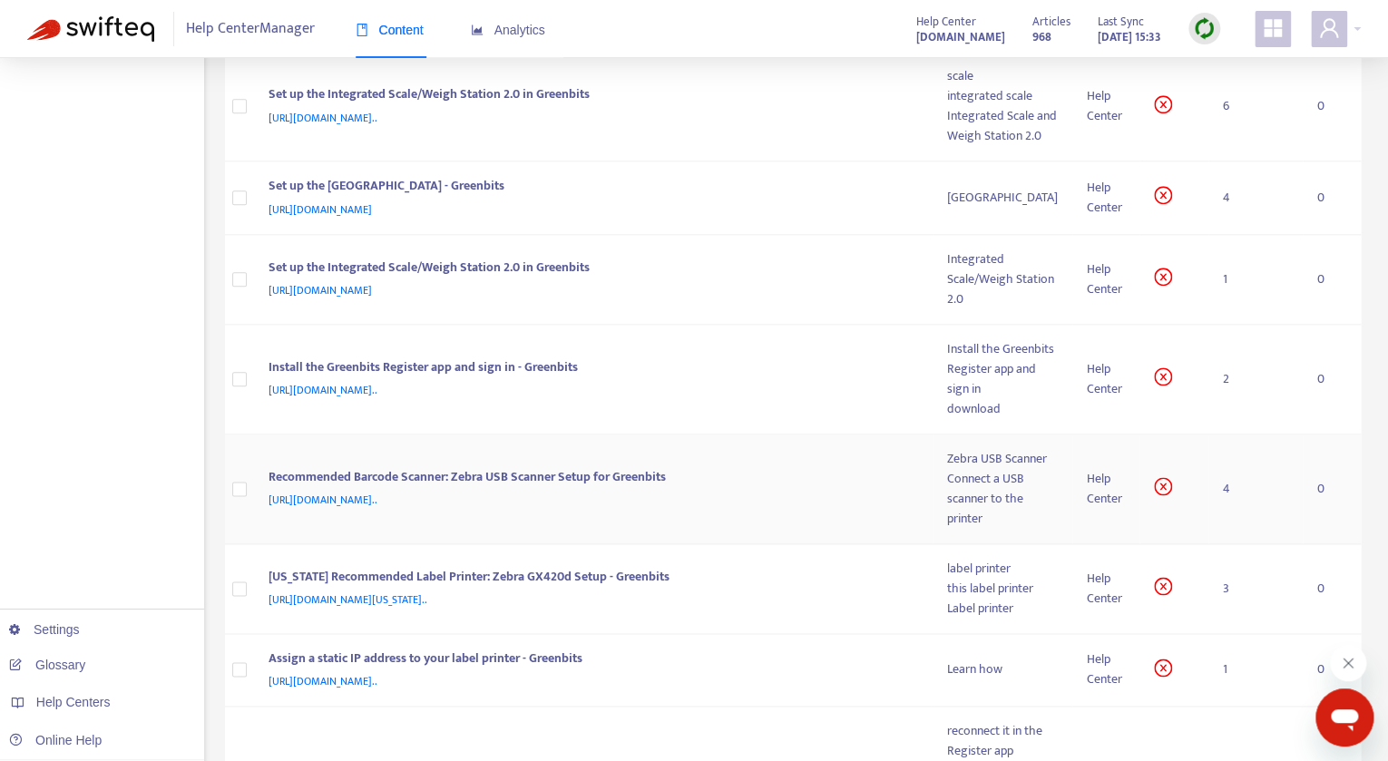
scroll to position [727, 0]
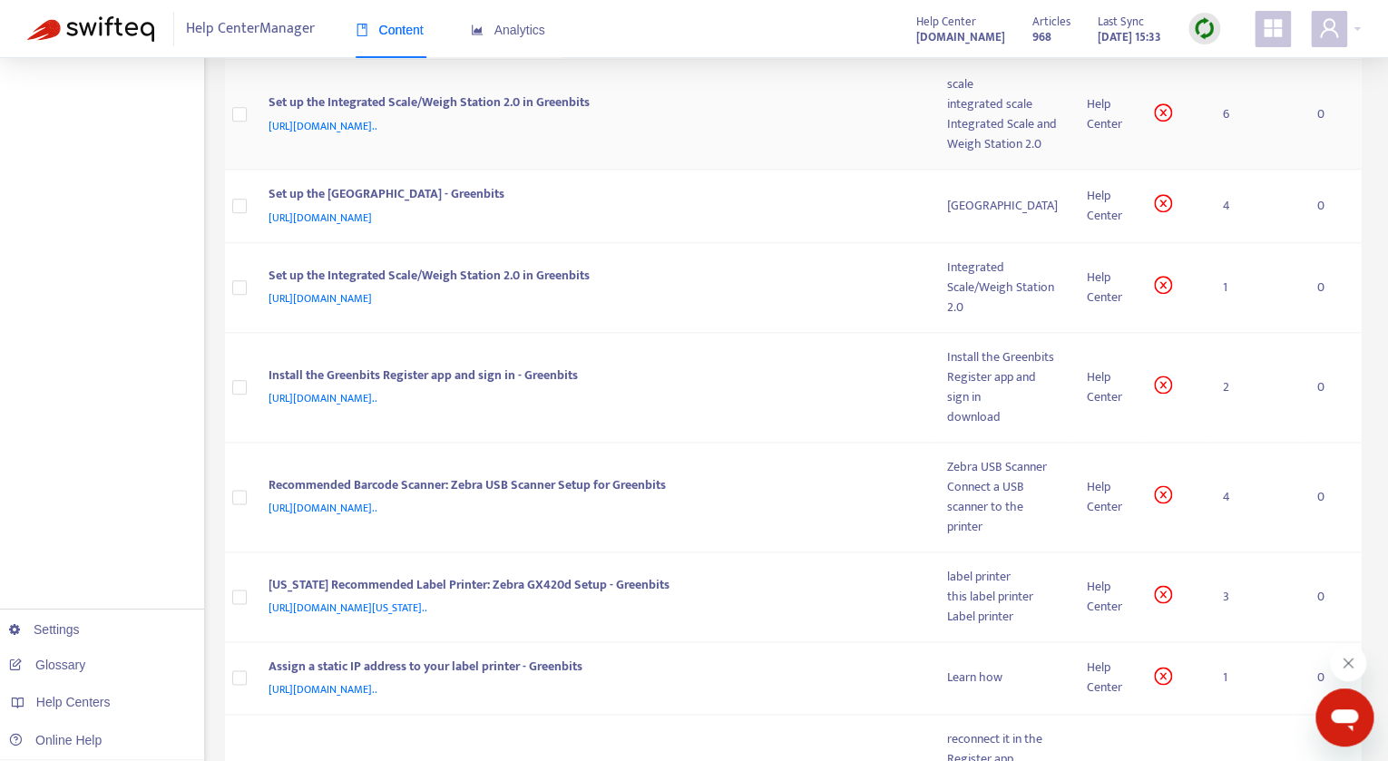
click at [377, 135] on span "https://support.dutchie.com/hc/en-us/articles/12886165426067-Recommended-Integr…" at bounding box center [323, 126] width 109 height 18
click at [1232, 170] on td "6" at bounding box center [1256, 115] width 94 height 110
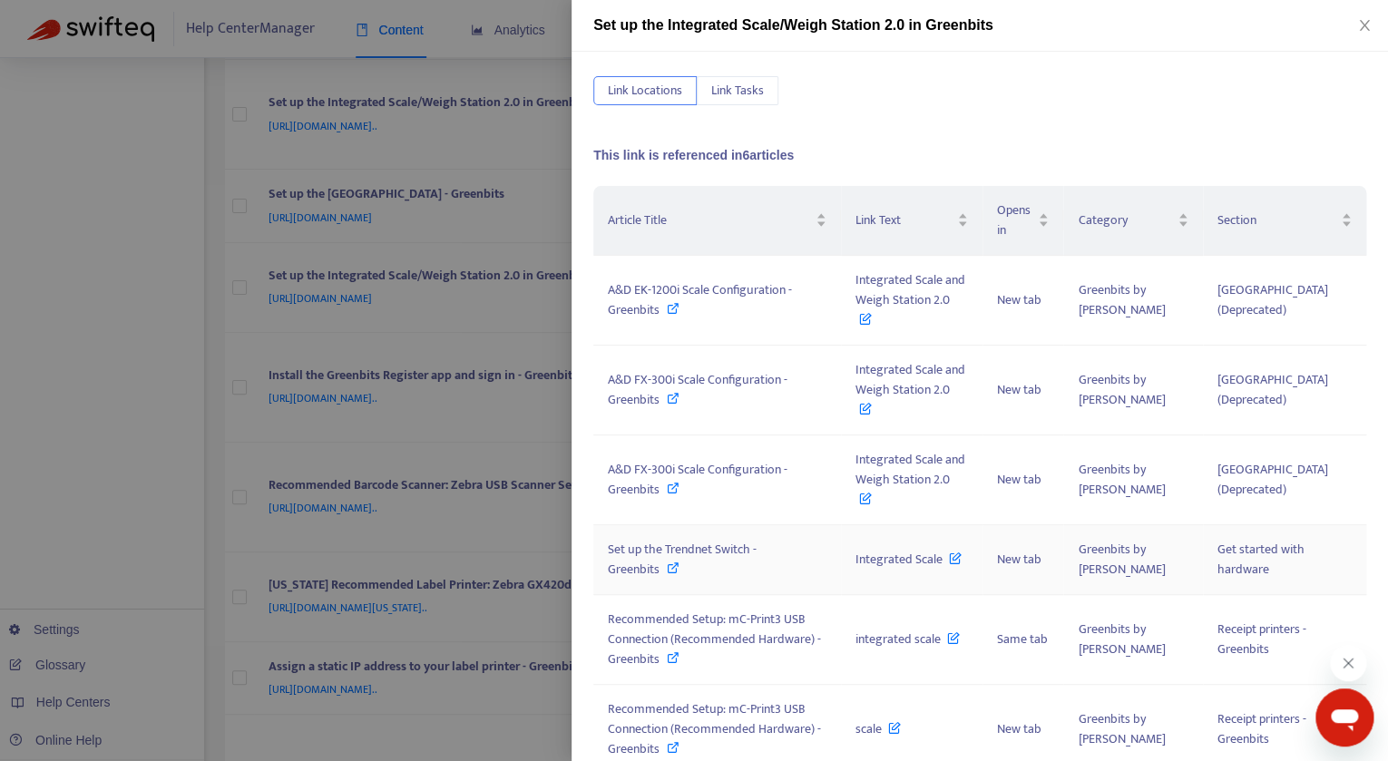
scroll to position [83, 0]
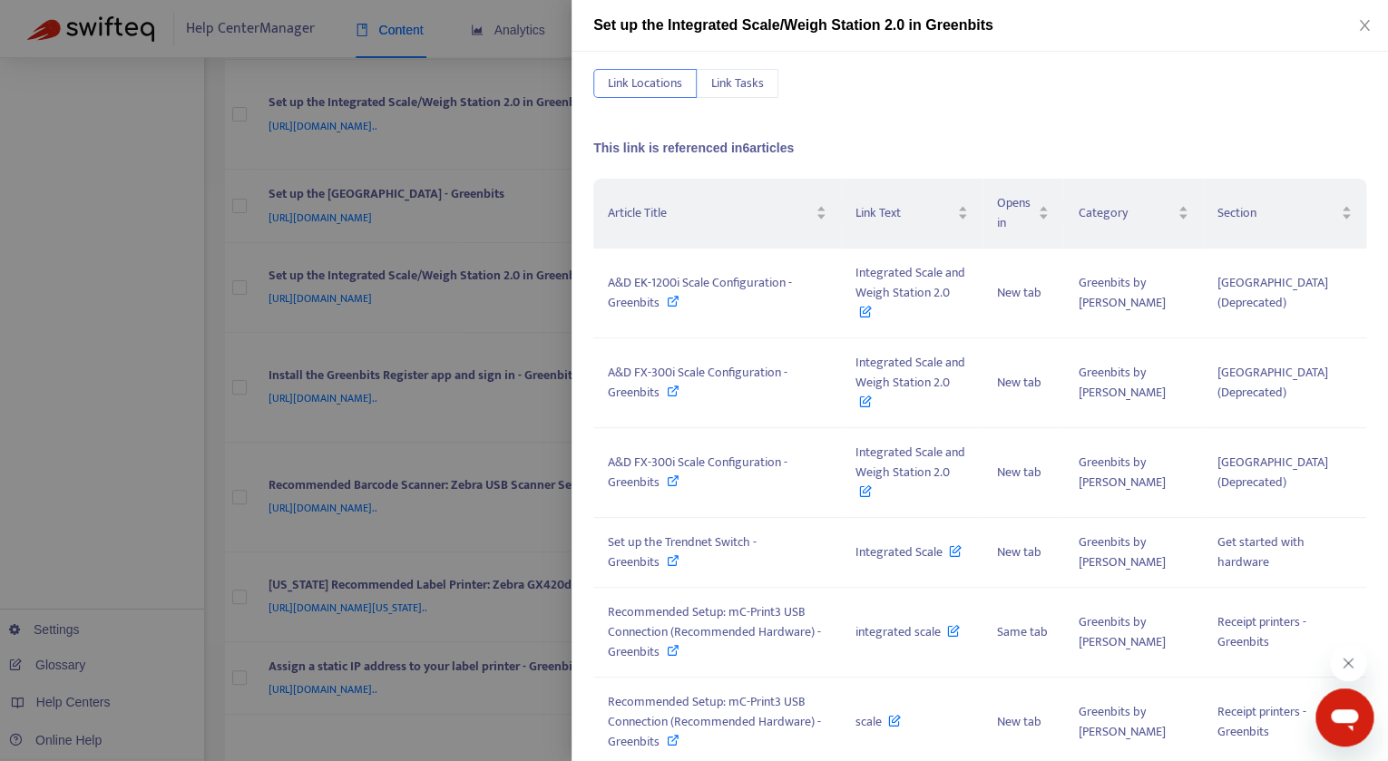
click at [283, 225] on div at bounding box center [694, 380] width 1388 height 761
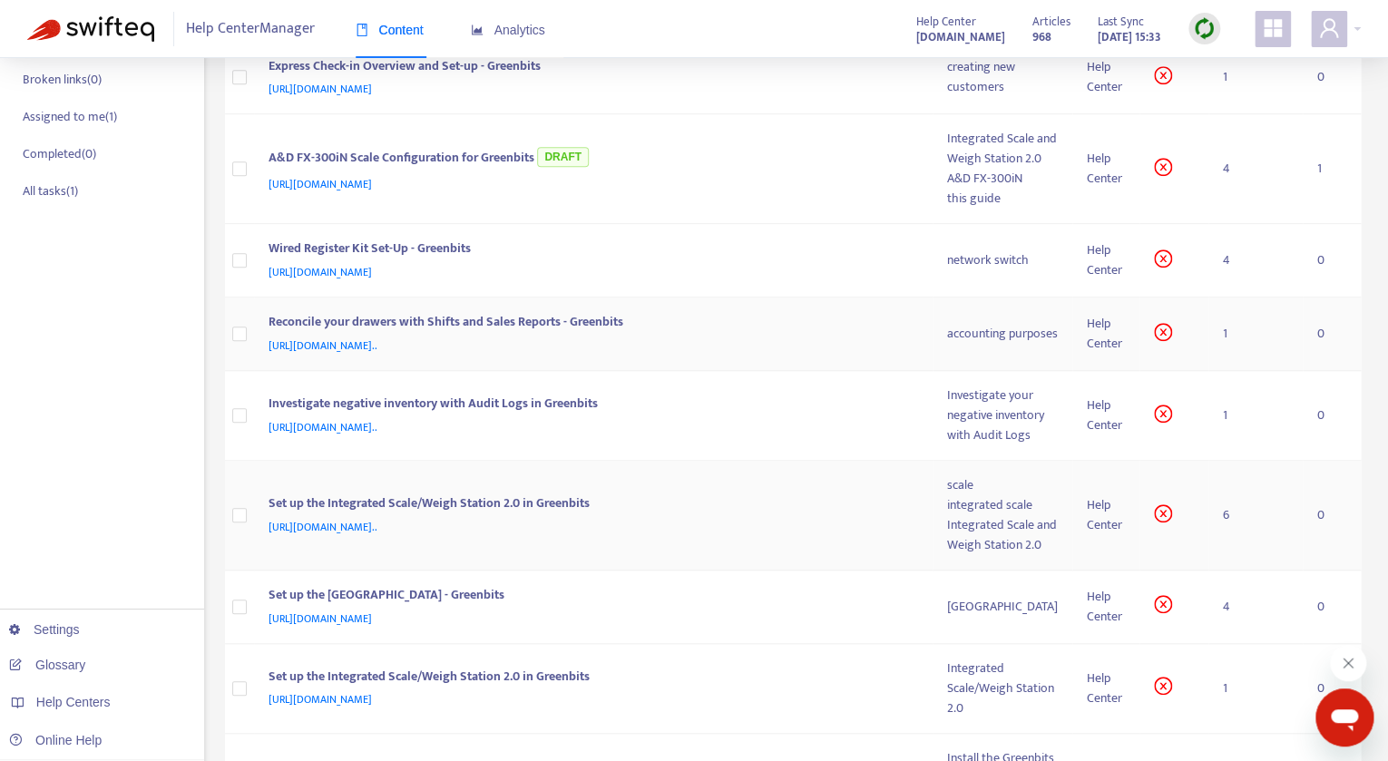
scroll to position [321, 0]
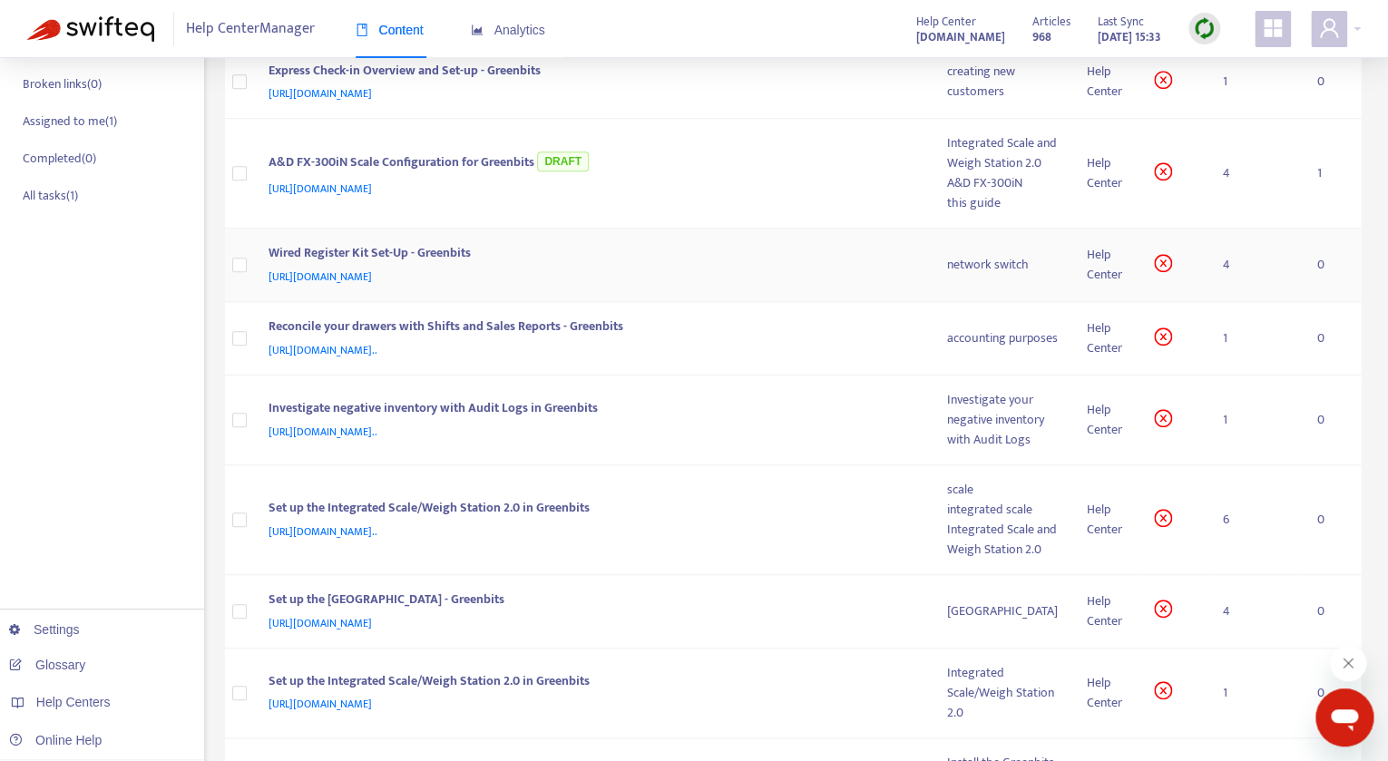
click at [1224, 302] on td "4" at bounding box center [1256, 265] width 94 height 73
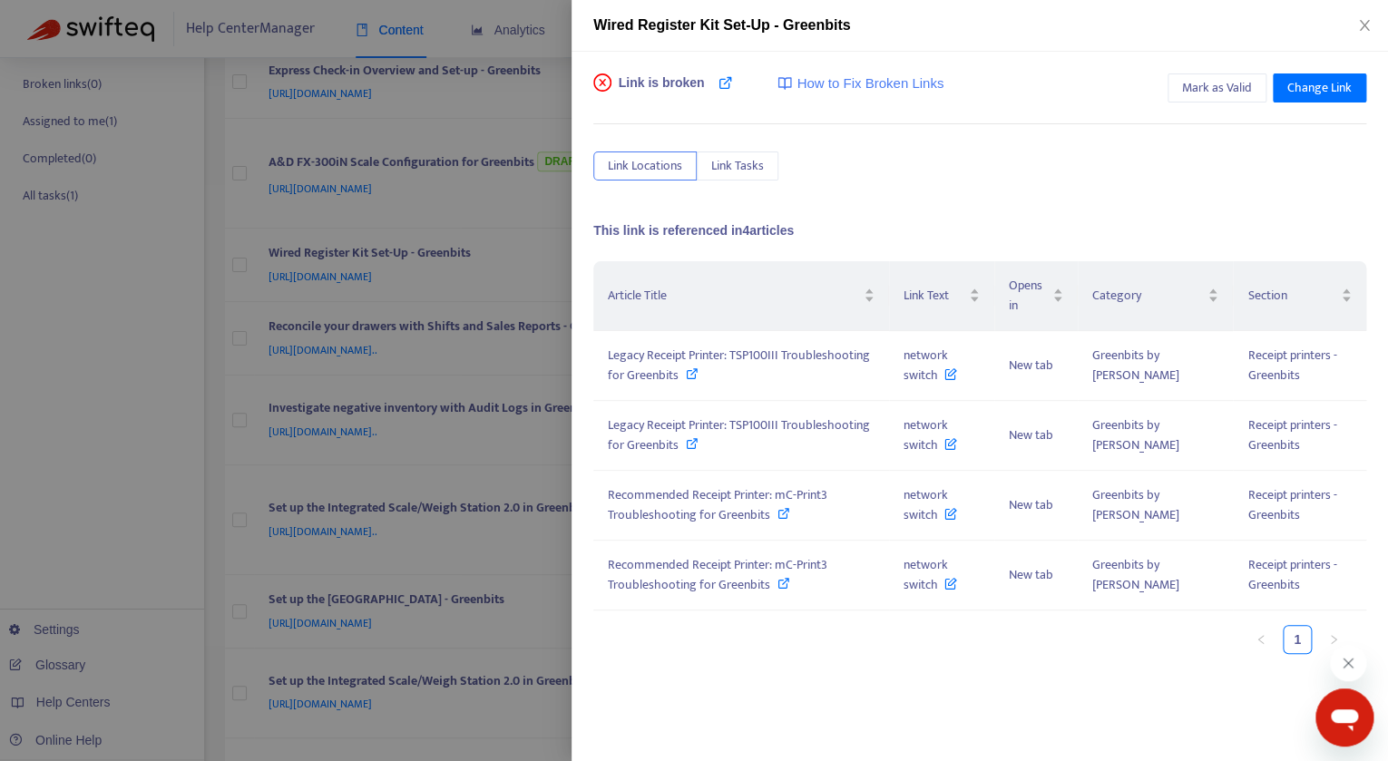
click at [460, 184] on div at bounding box center [694, 380] width 1388 height 761
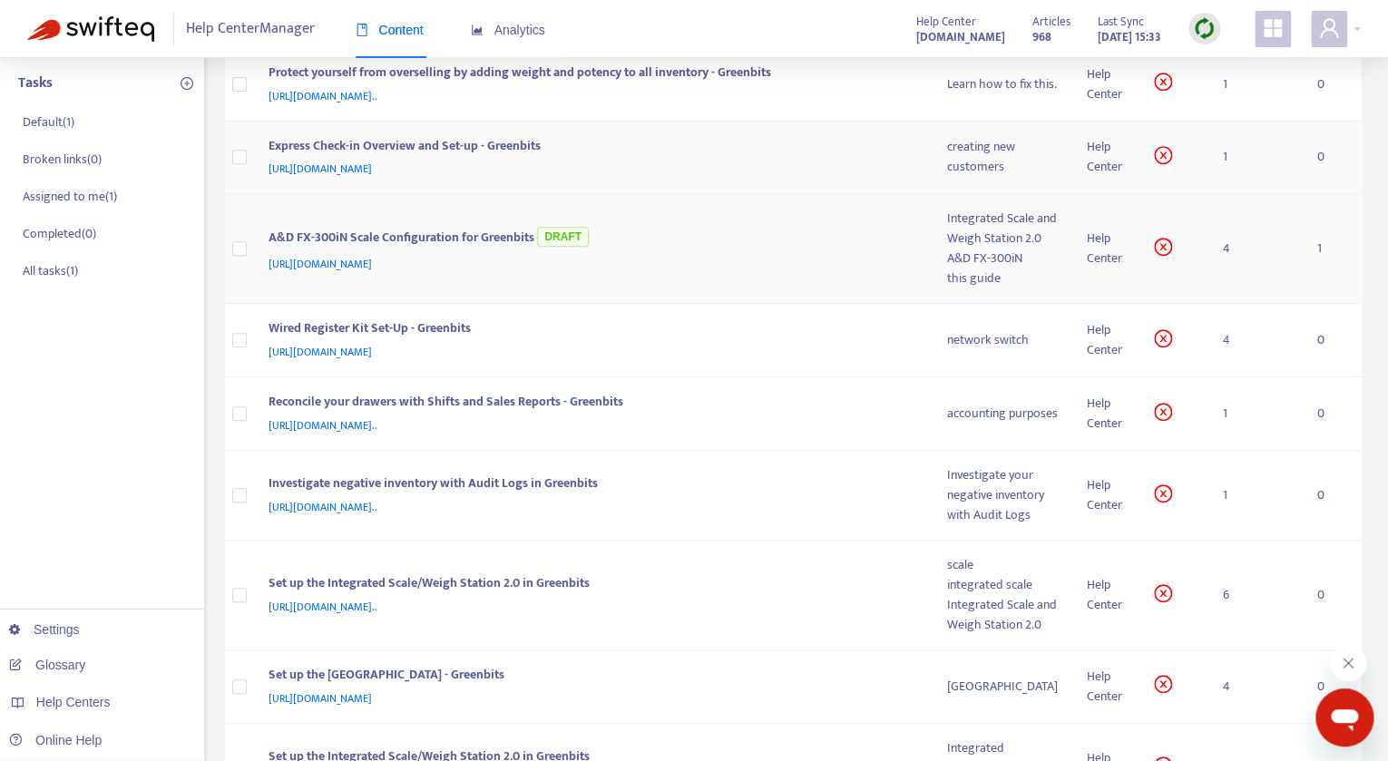
scroll to position [181, 0]
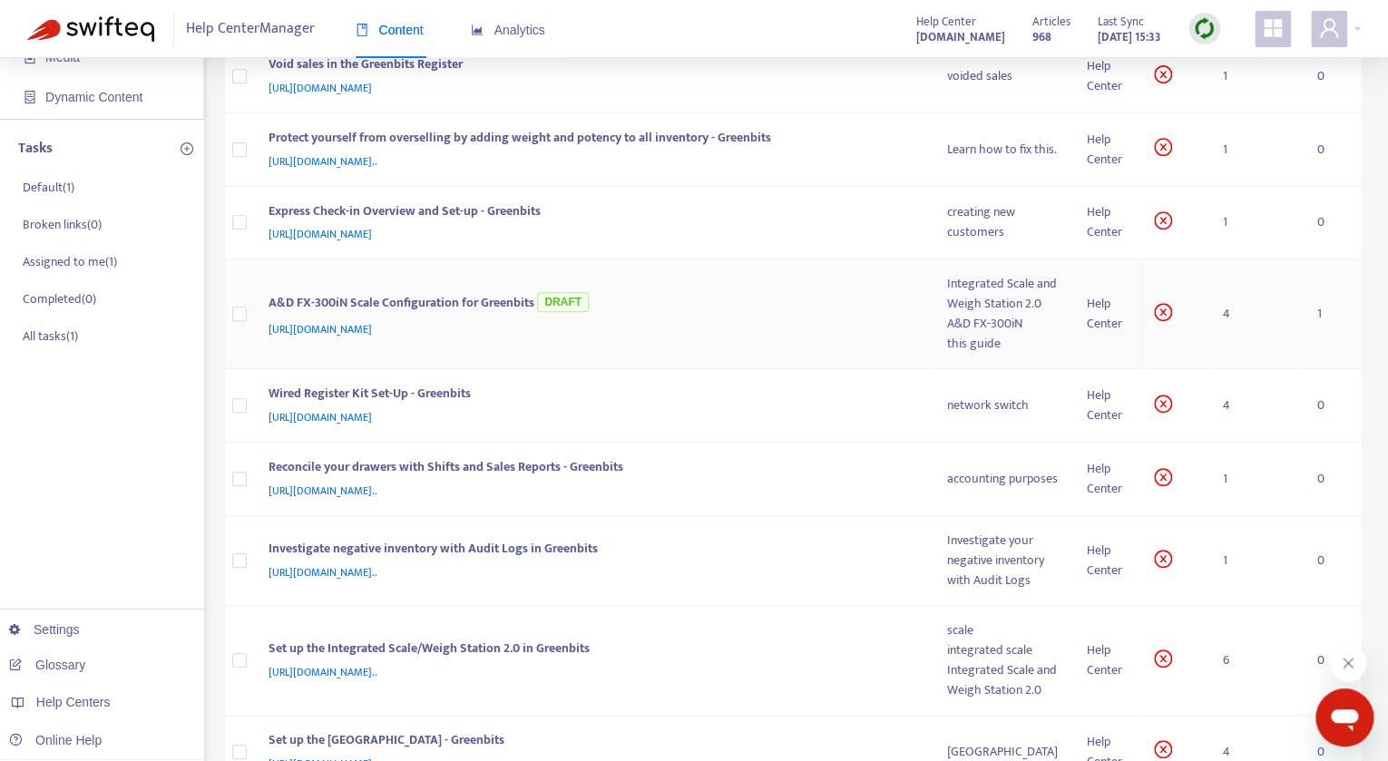
click at [1219, 360] on td "4" at bounding box center [1256, 315] width 94 height 110
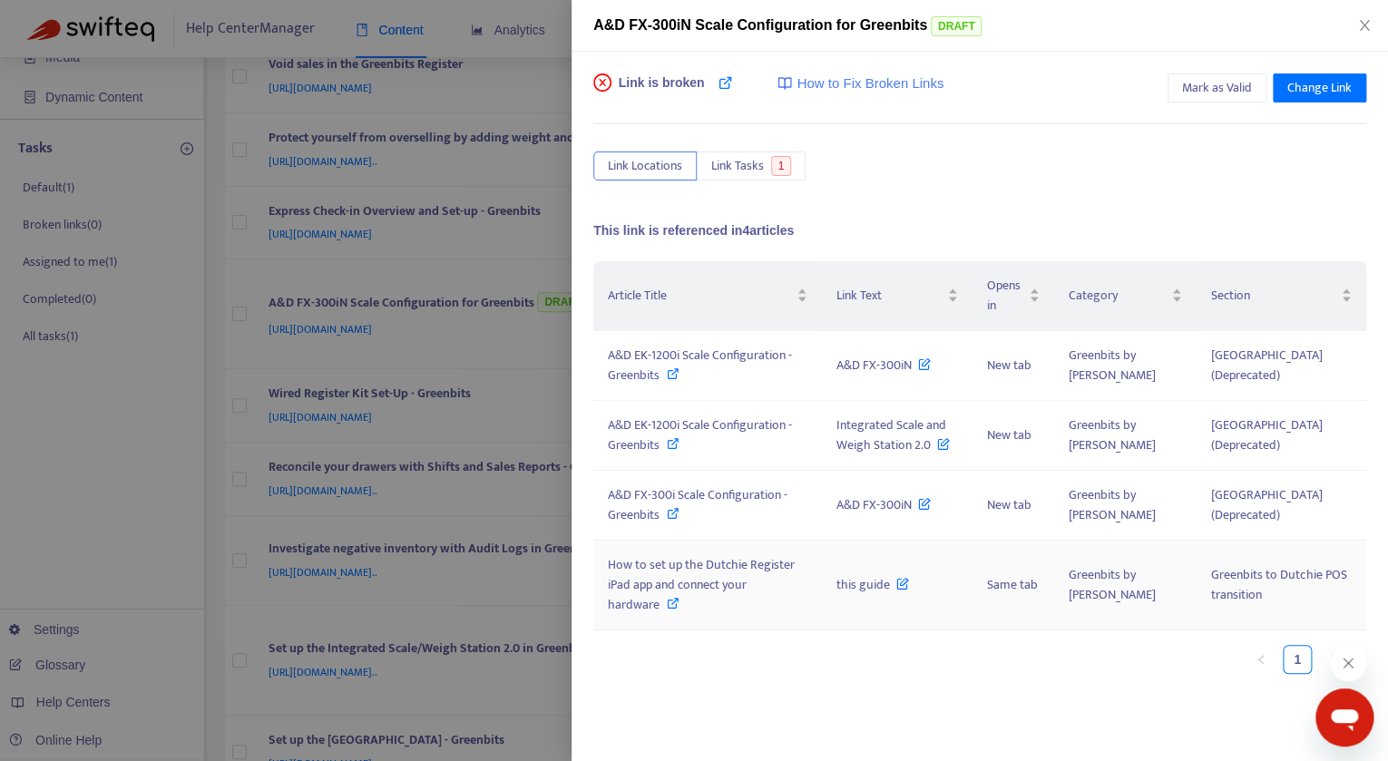
click at [909, 574] on span "this guide" at bounding box center [873, 584] width 73 height 21
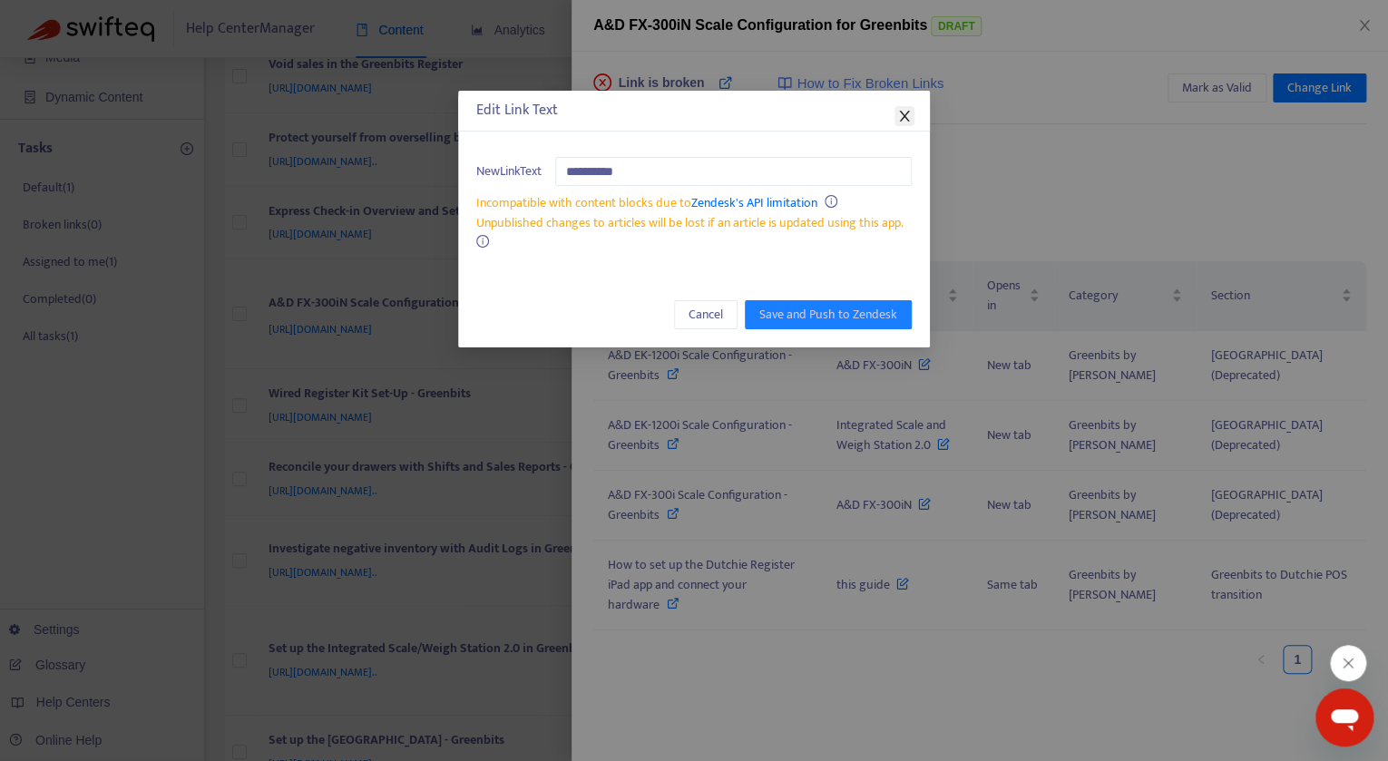
click at [915, 115] on span "Close" at bounding box center [905, 116] width 20 height 15
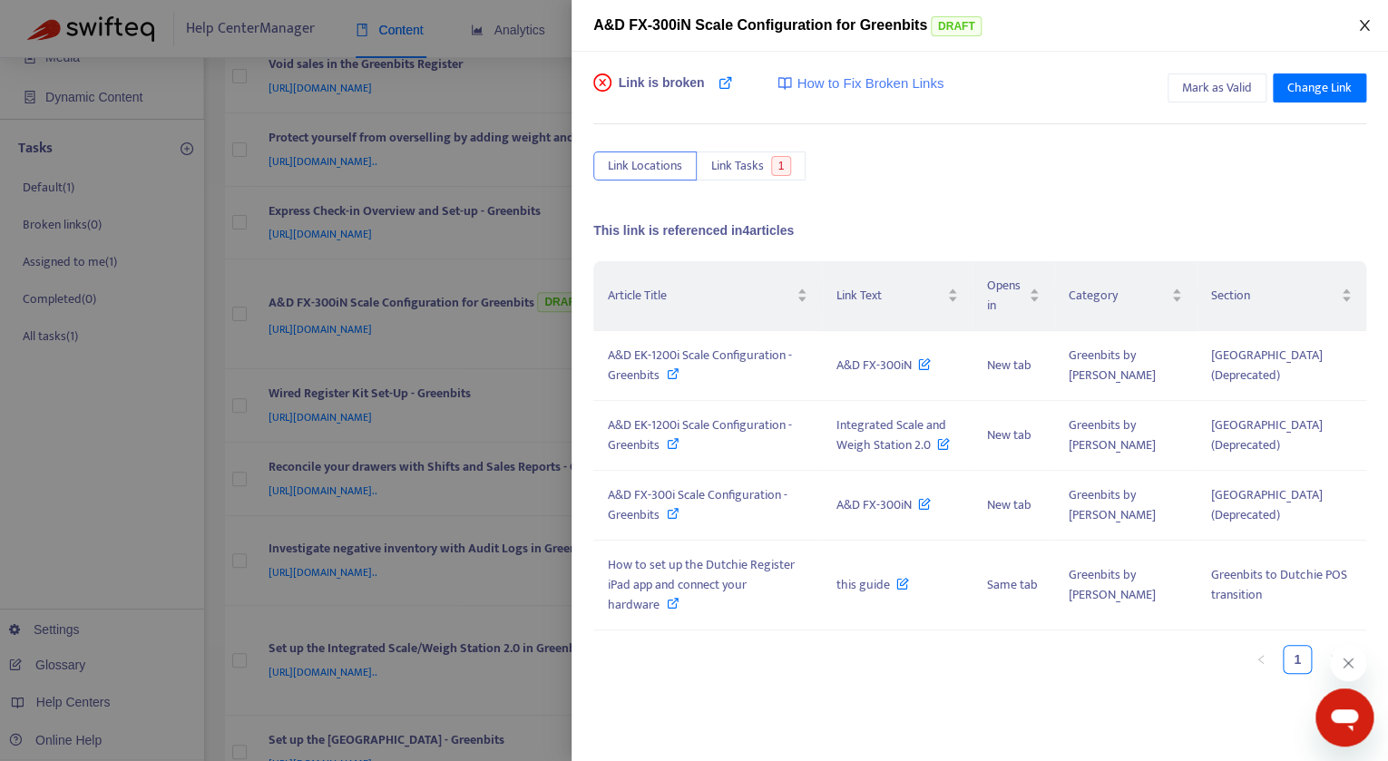
click at [1366, 22] on icon "close" at bounding box center [1364, 25] width 15 height 15
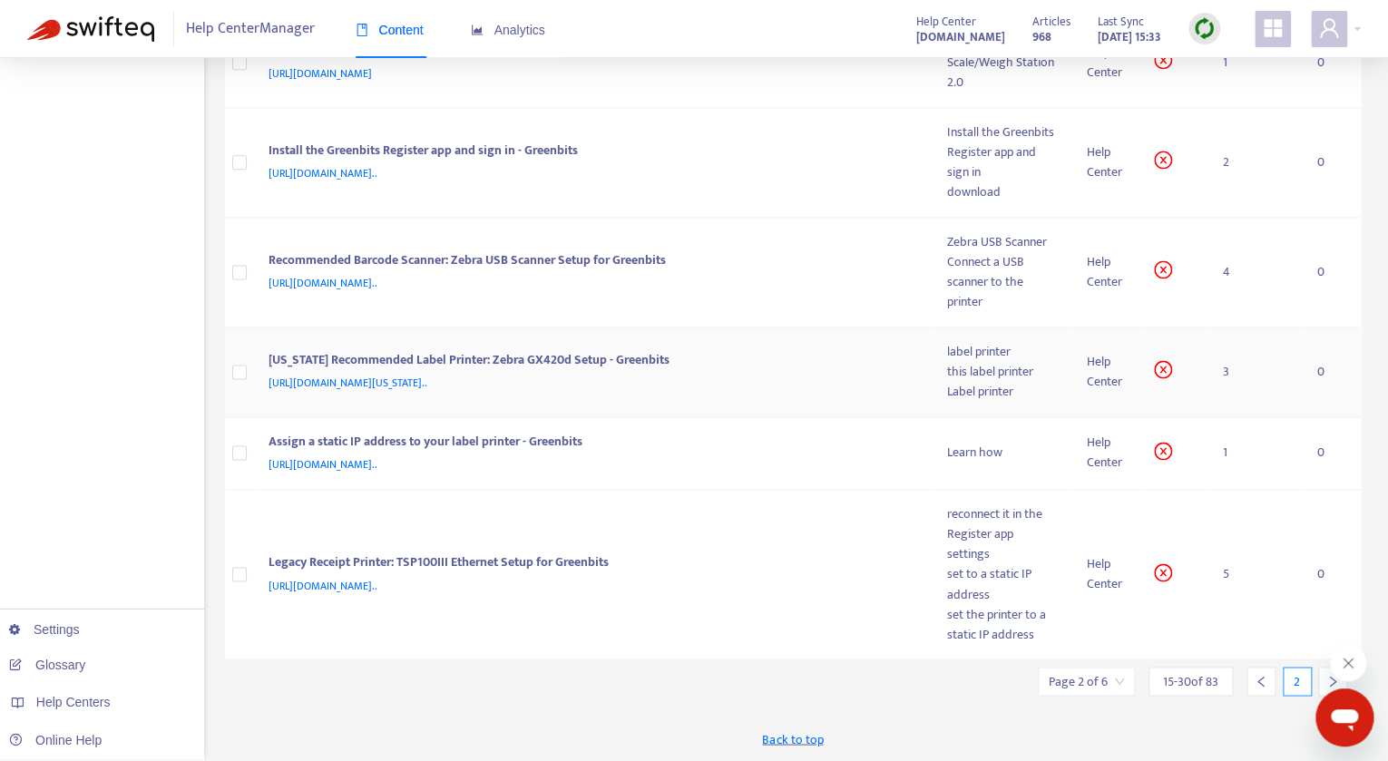
scroll to position [1417, 0]
click at [1333, 681] on icon "right" at bounding box center [1333, 681] width 13 height 13
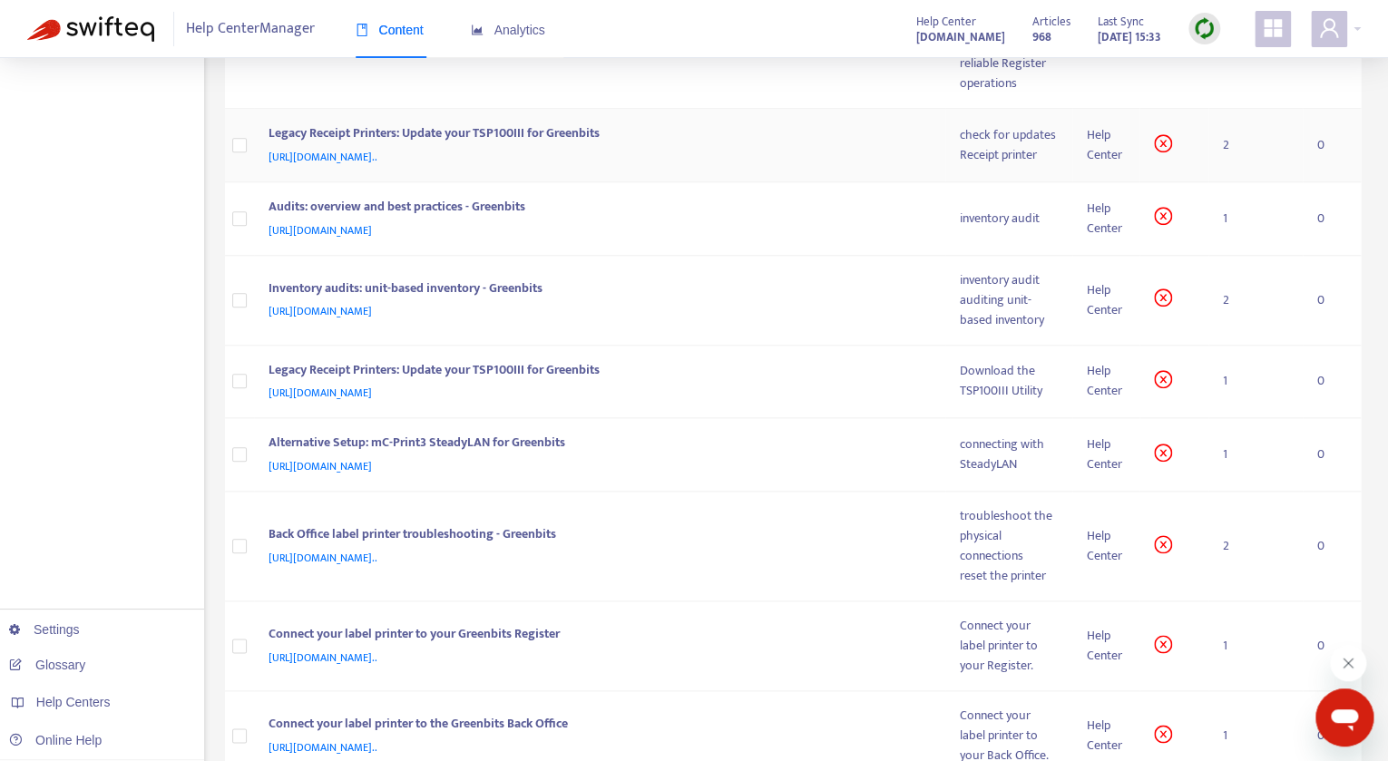
scroll to position [1065, 0]
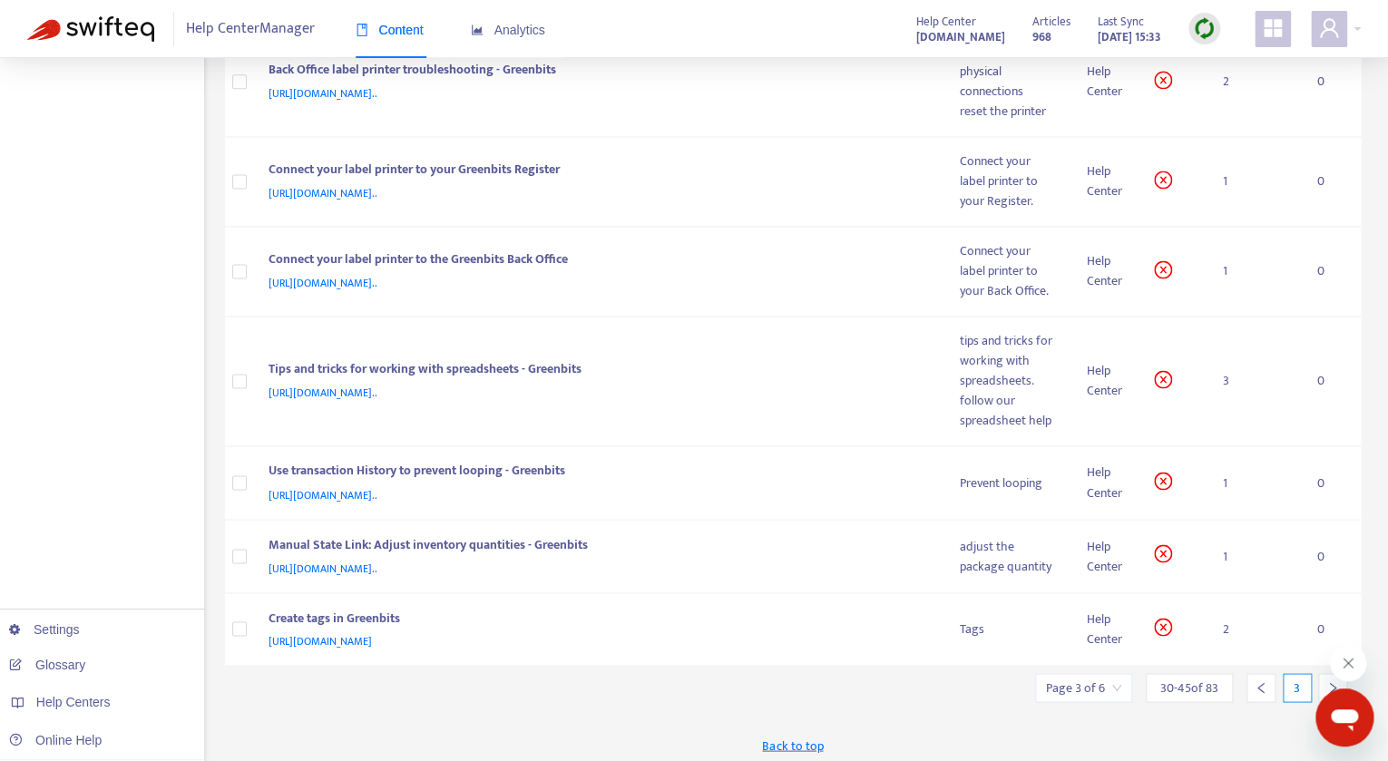
click at [1328, 685] on icon "right" at bounding box center [1333, 687] width 13 height 13
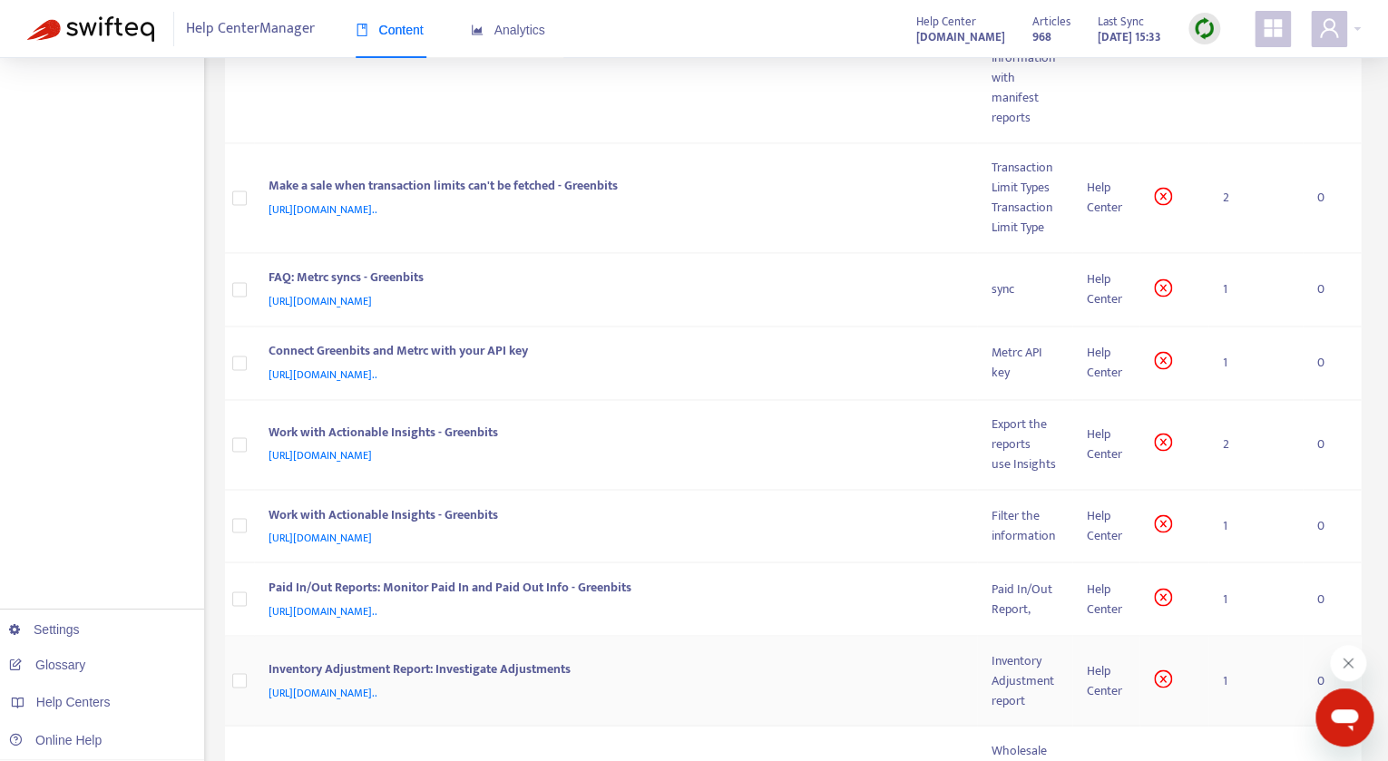
click at [1328, 685] on td "0" at bounding box center [1332, 681] width 58 height 90
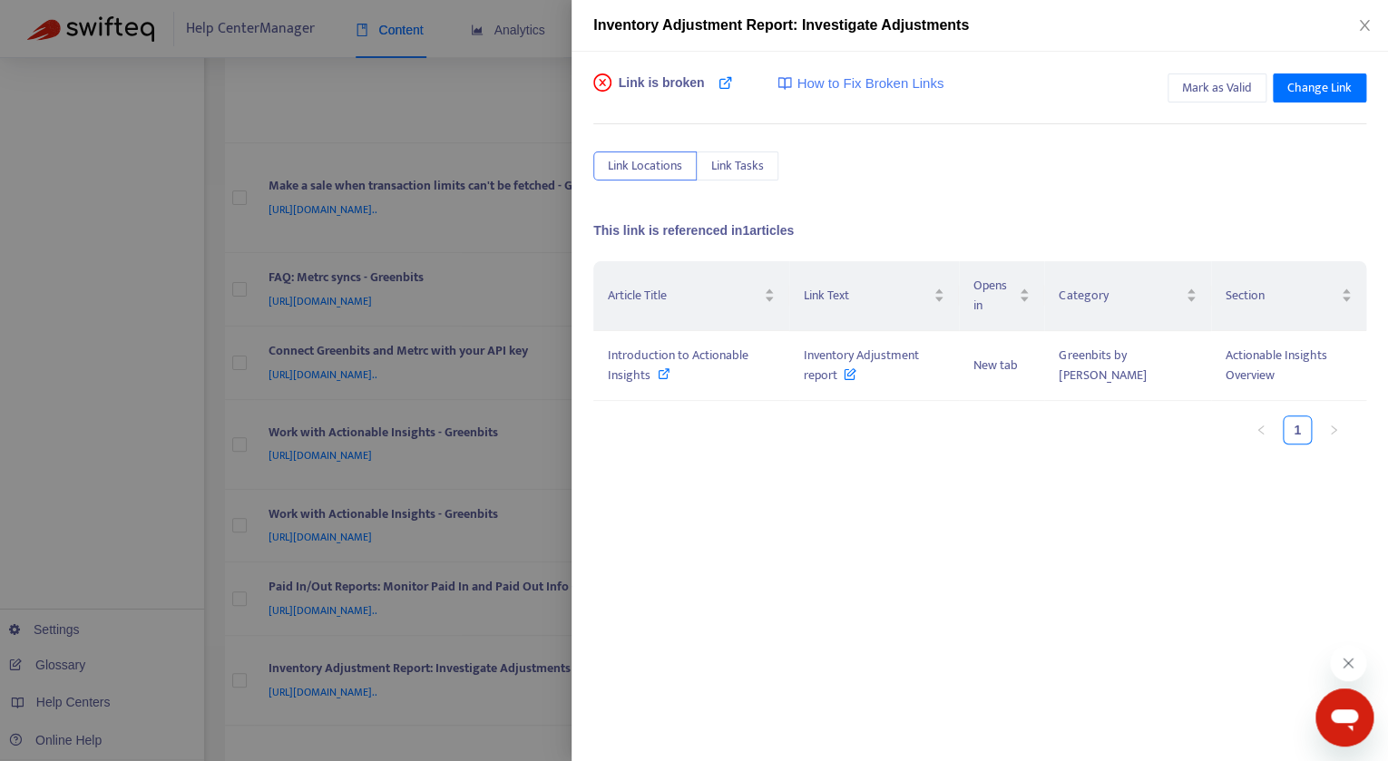
click at [273, 644] on div at bounding box center [694, 380] width 1388 height 761
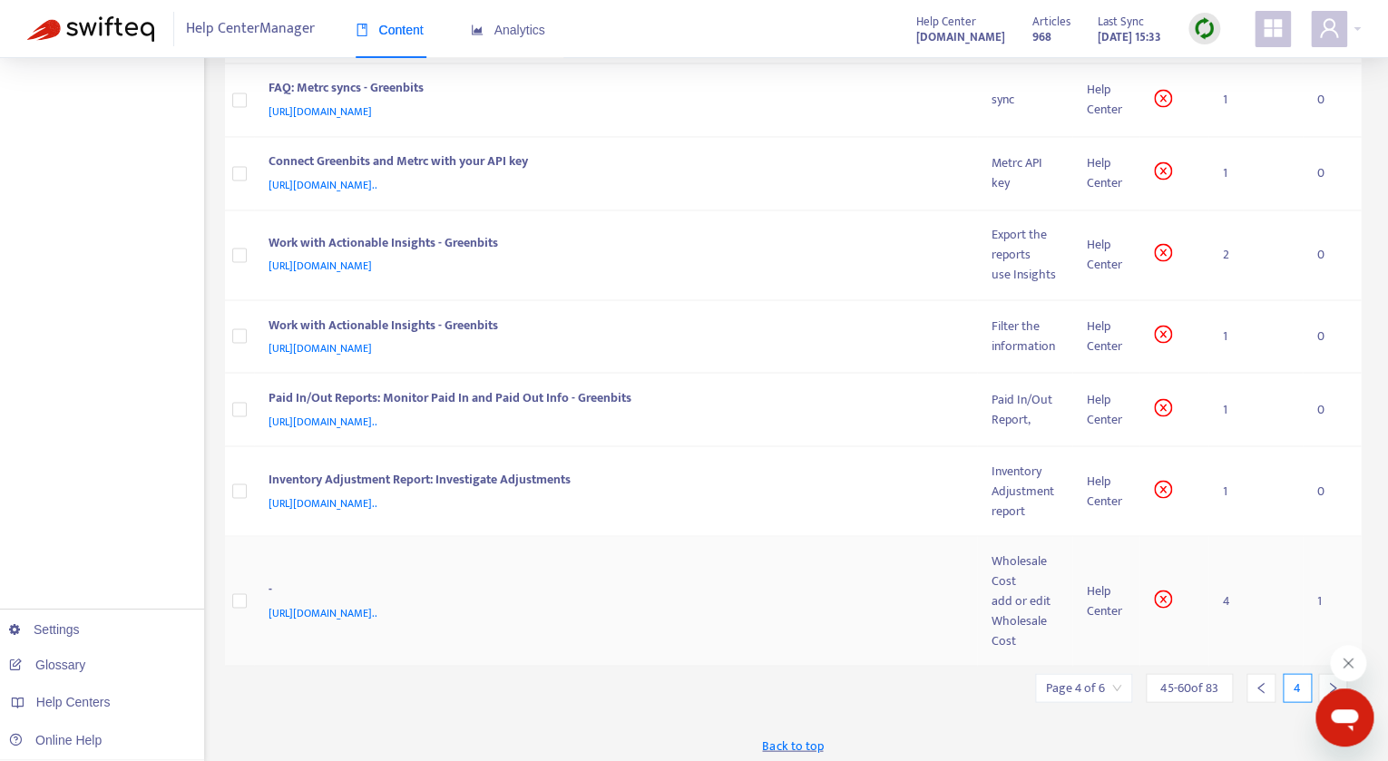
scroll to position [0, 0]
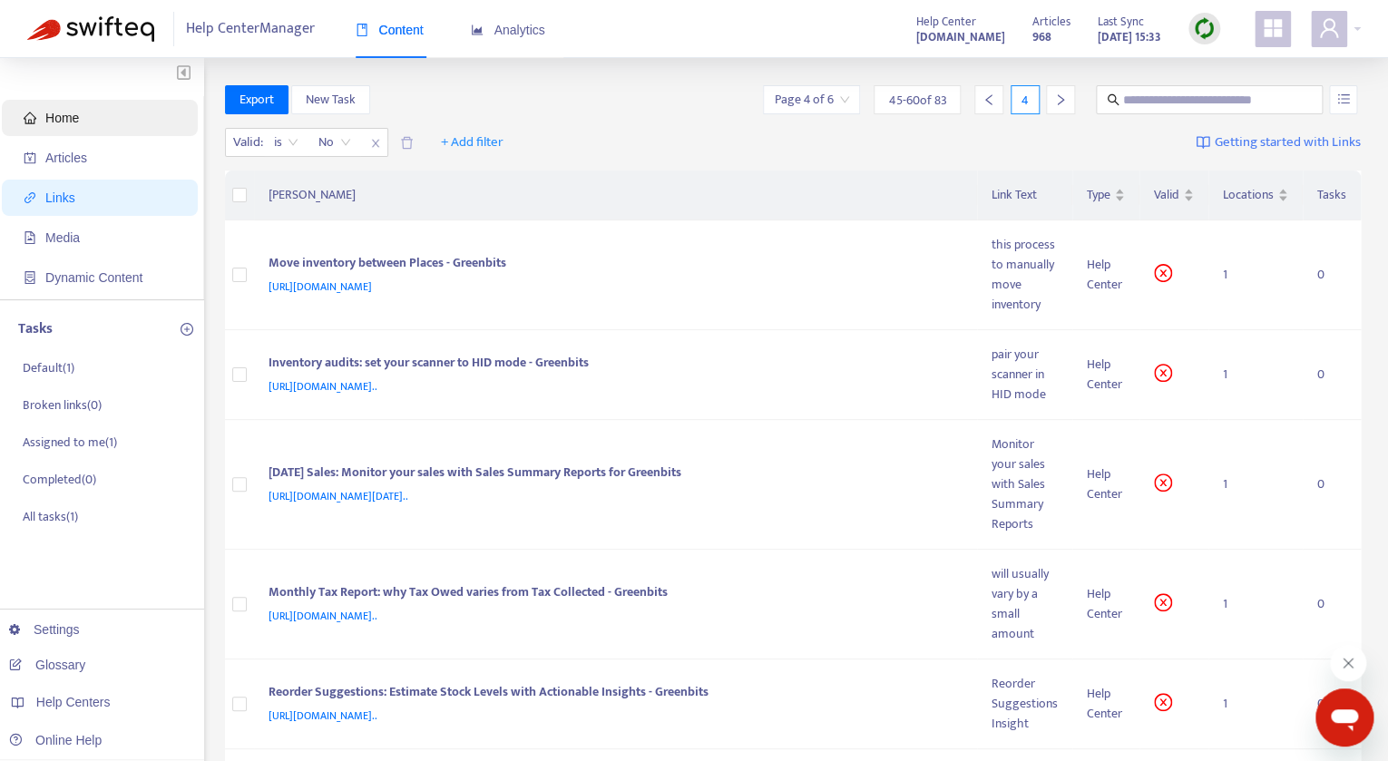
click at [69, 111] on span "Home" at bounding box center [62, 118] width 34 height 15
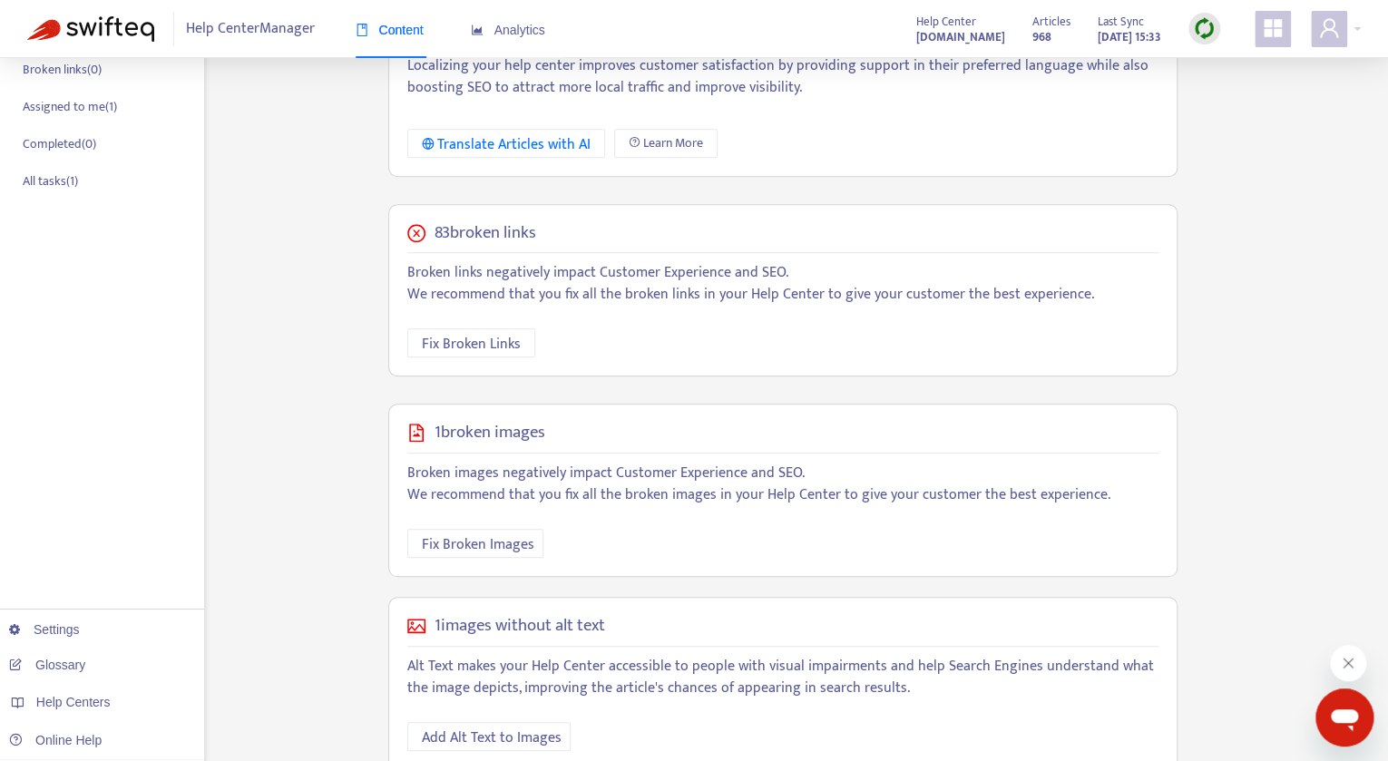
scroll to position [386, 0]
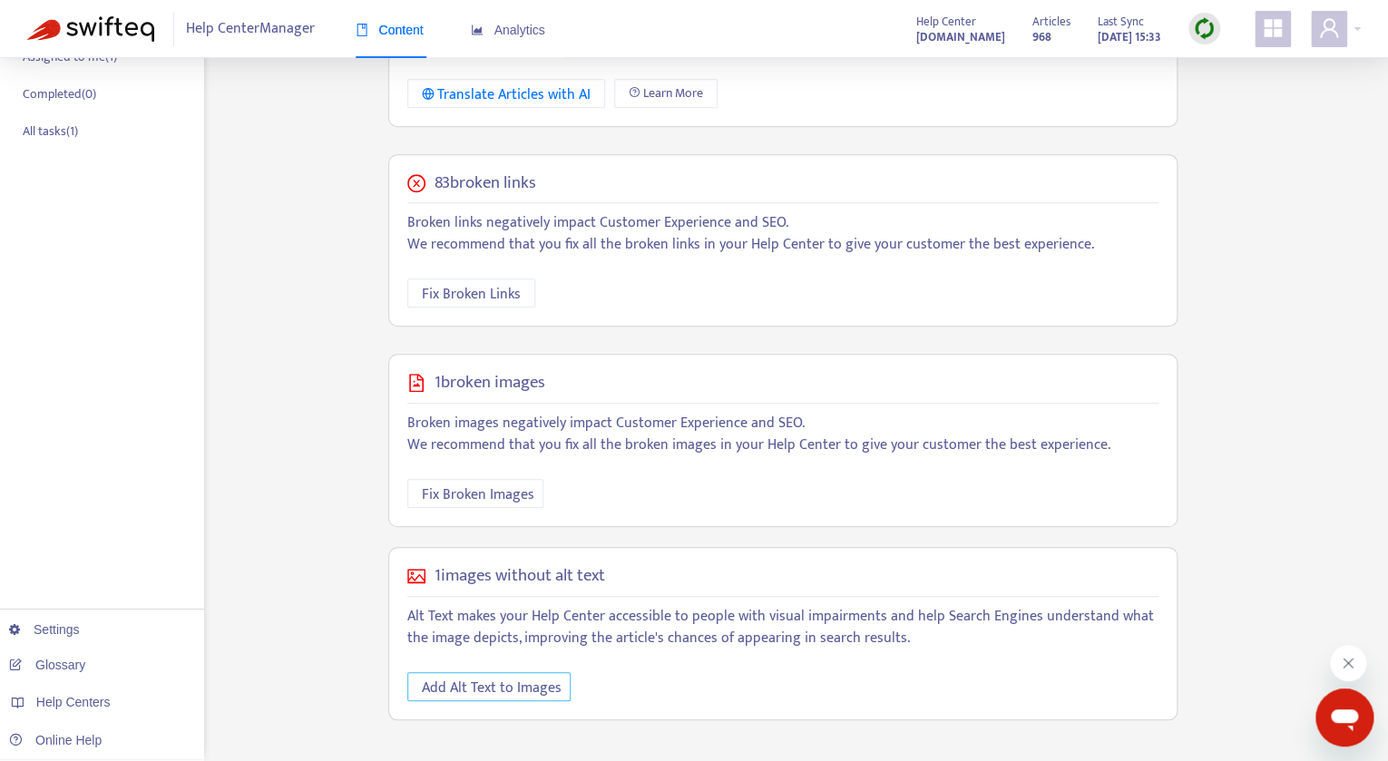
click at [501, 685] on span "Add Alt Text to Images" at bounding box center [492, 688] width 140 height 23
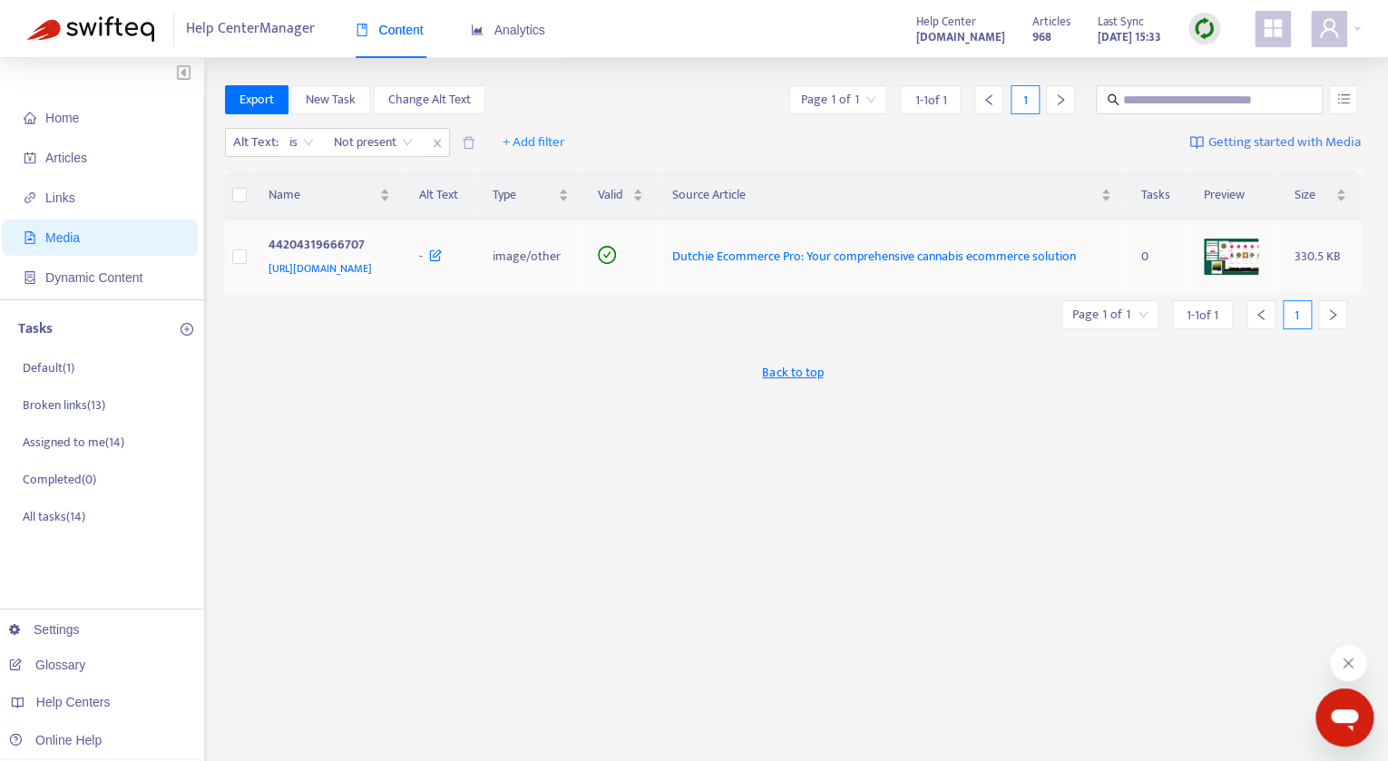
click at [1239, 275] on img at bounding box center [1231, 257] width 54 height 36
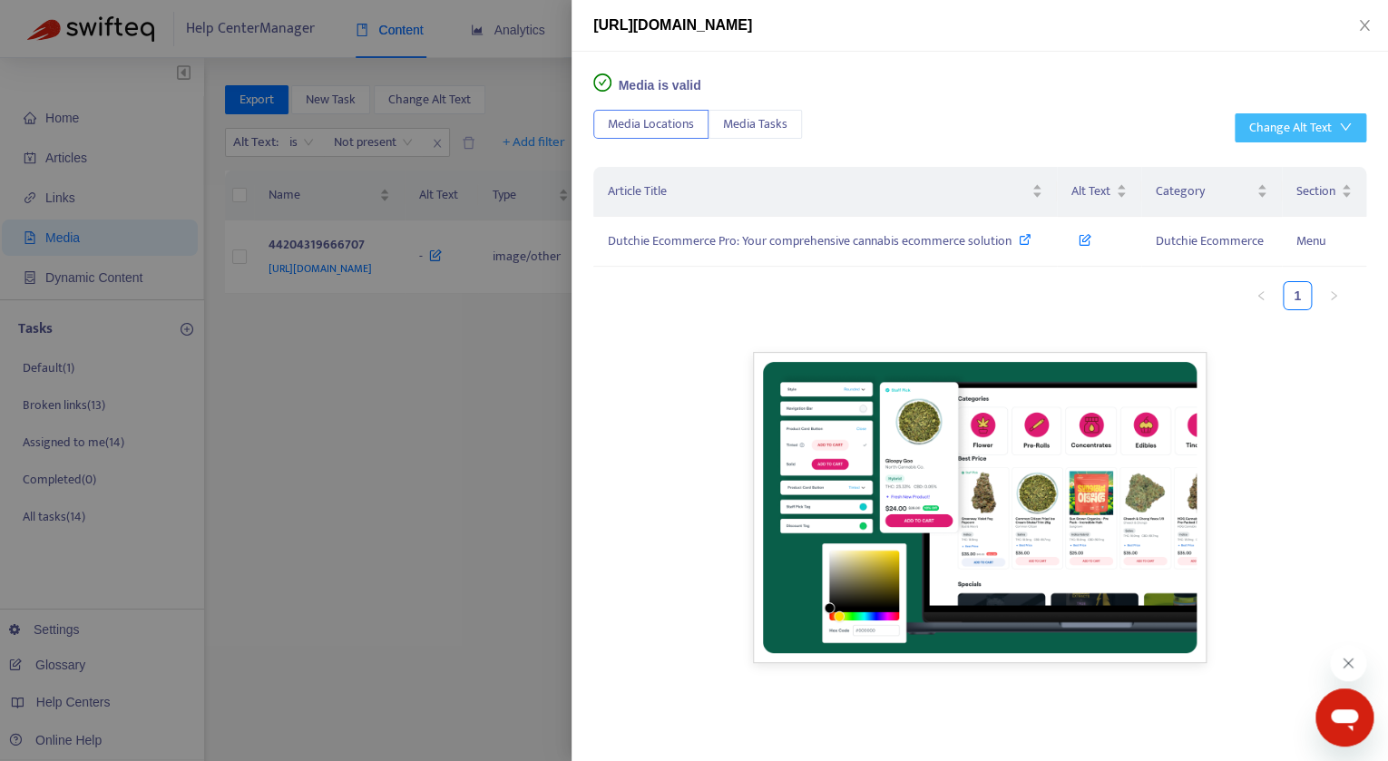
click at [1344, 130] on icon "down" at bounding box center [1345, 127] width 13 height 13
click at [1298, 189] on span "Generate with AI" at bounding box center [1300, 193] width 102 height 20
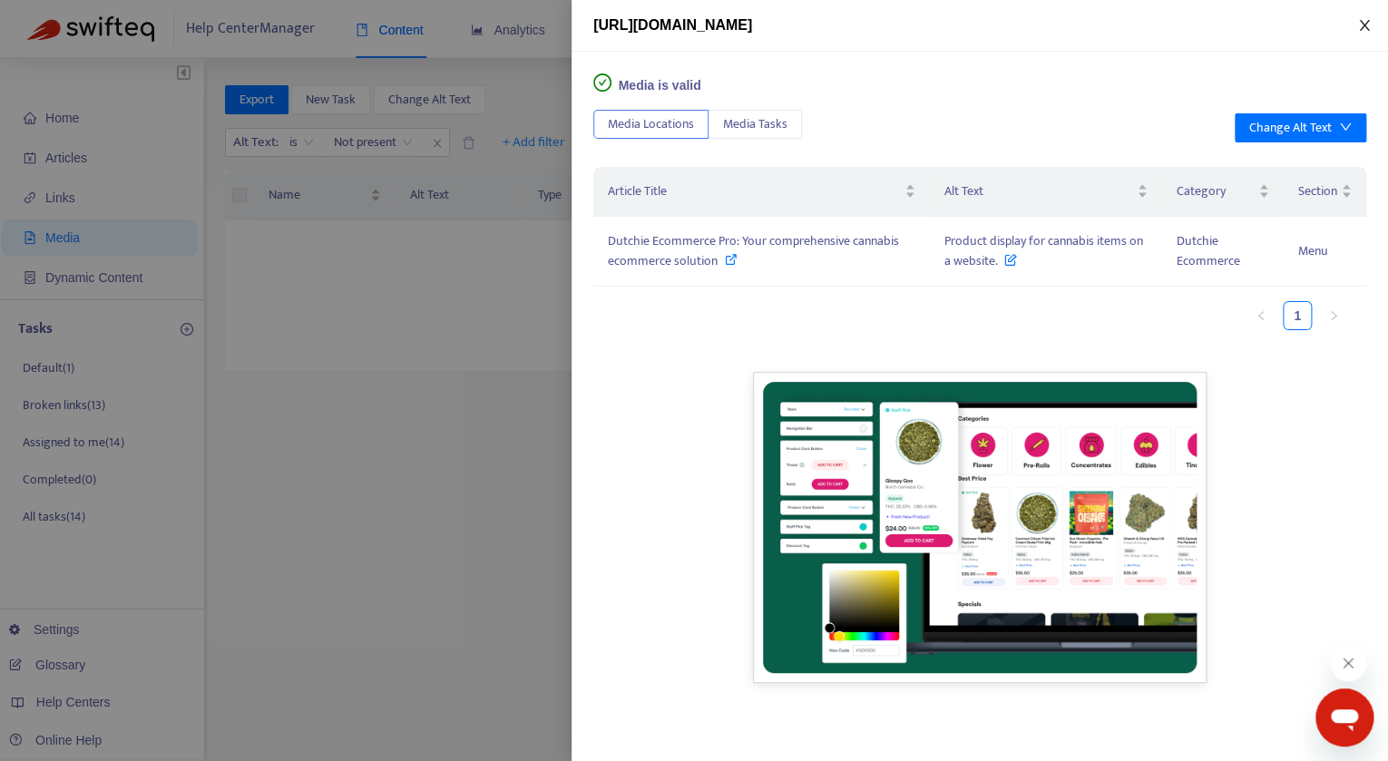
click at [1369, 32] on icon "close" at bounding box center [1364, 25] width 15 height 15
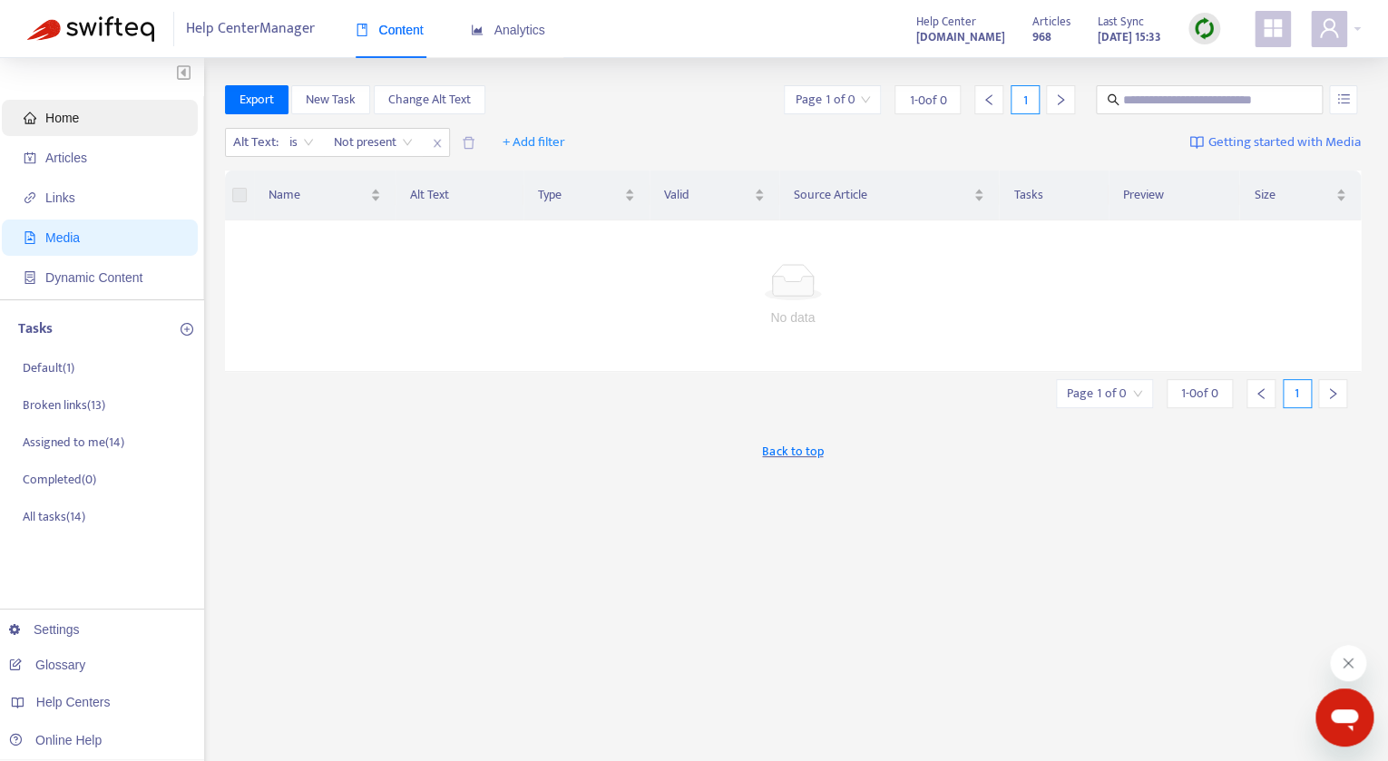
click at [109, 117] on span "Home" at bounding box center [104, 118] width 160 height 36
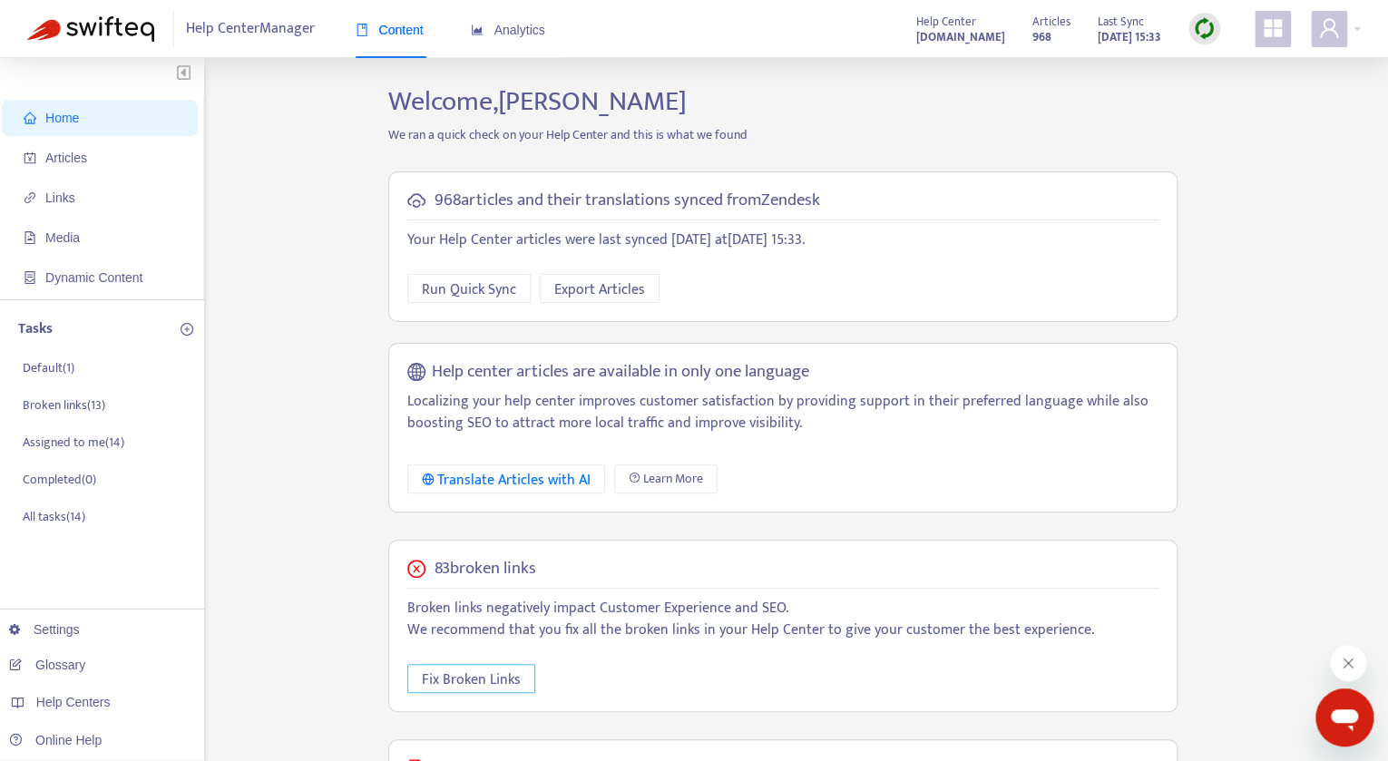
click at [481, 675] on span "Fix Broken Links" at bounding box center [471, 680] width 99 height 23
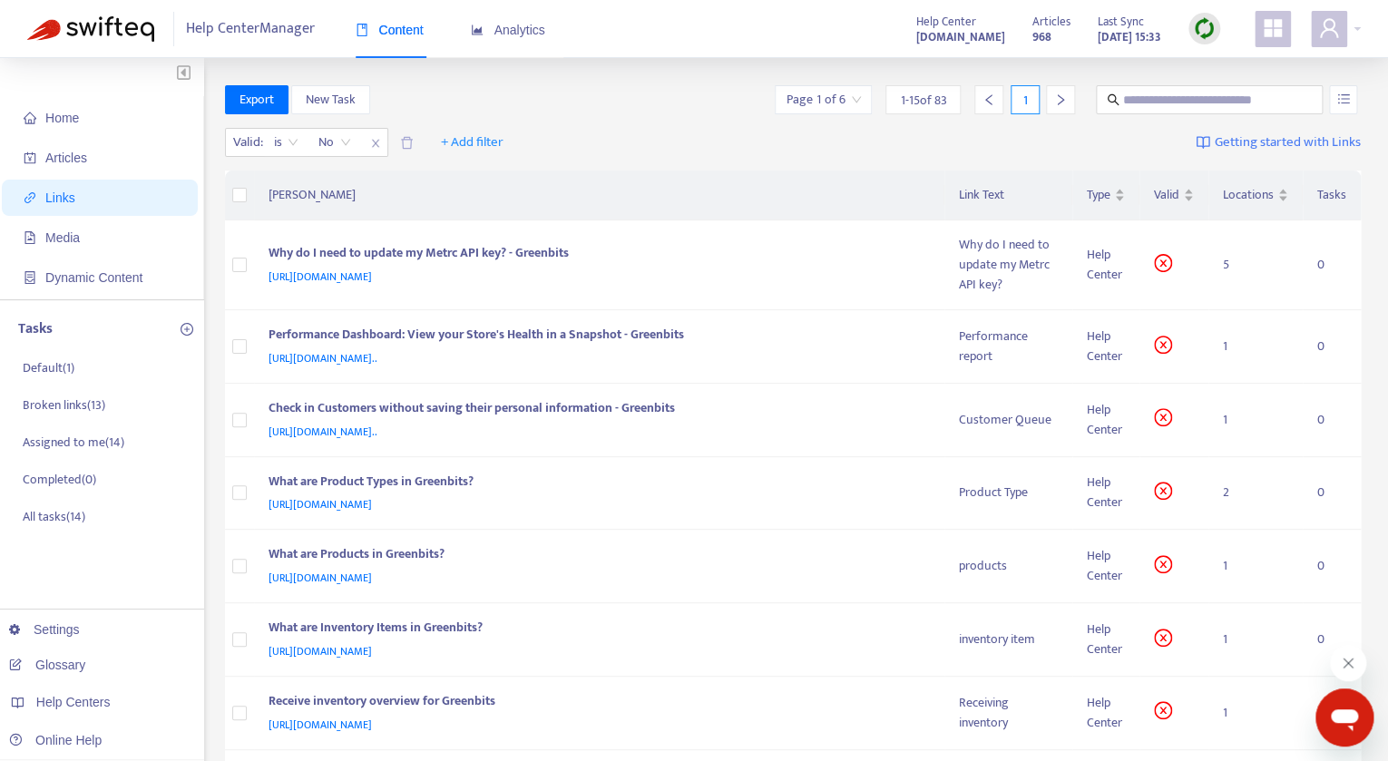
click at [1068, 99] on div at bounding box center [1060, 99] width 29 height 29
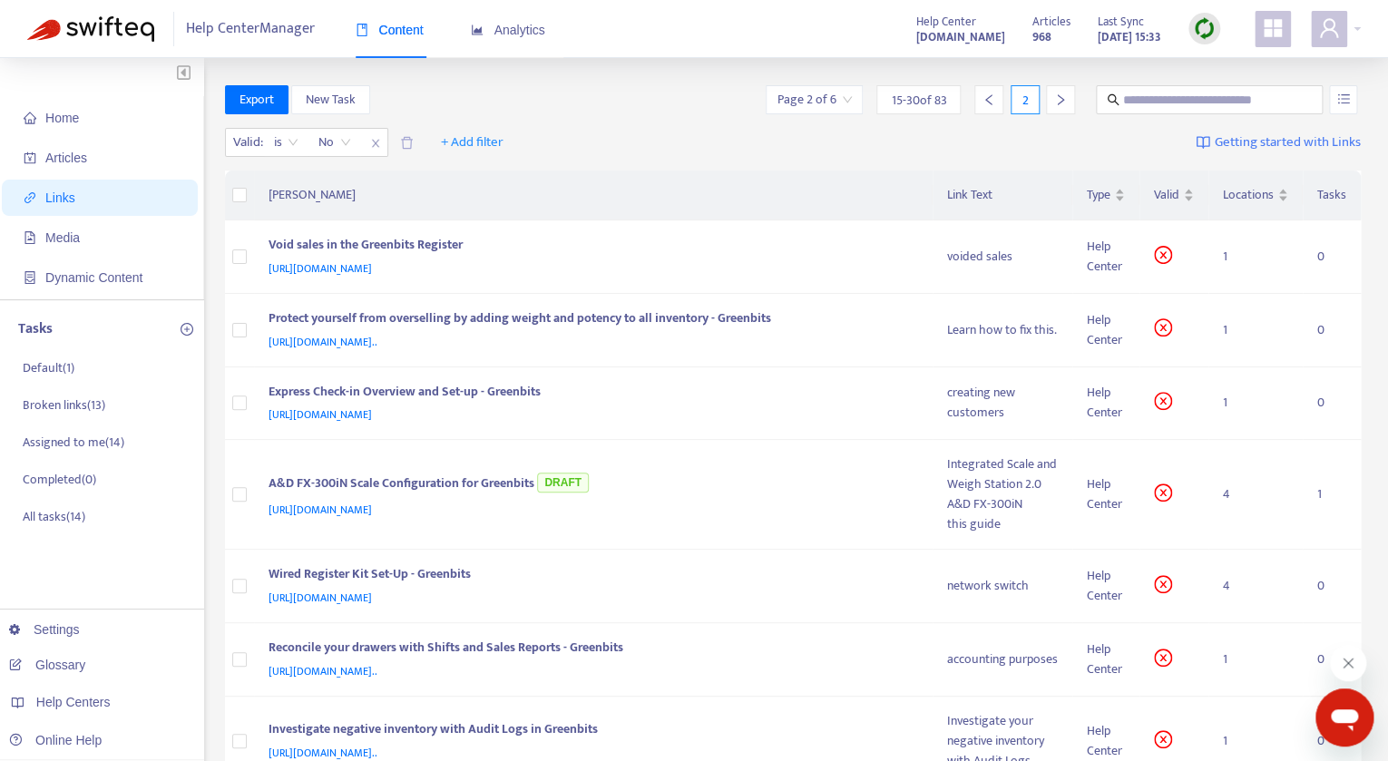
click at [1068, 99] on div at bounding box center [1060, 99] width 29 height 29
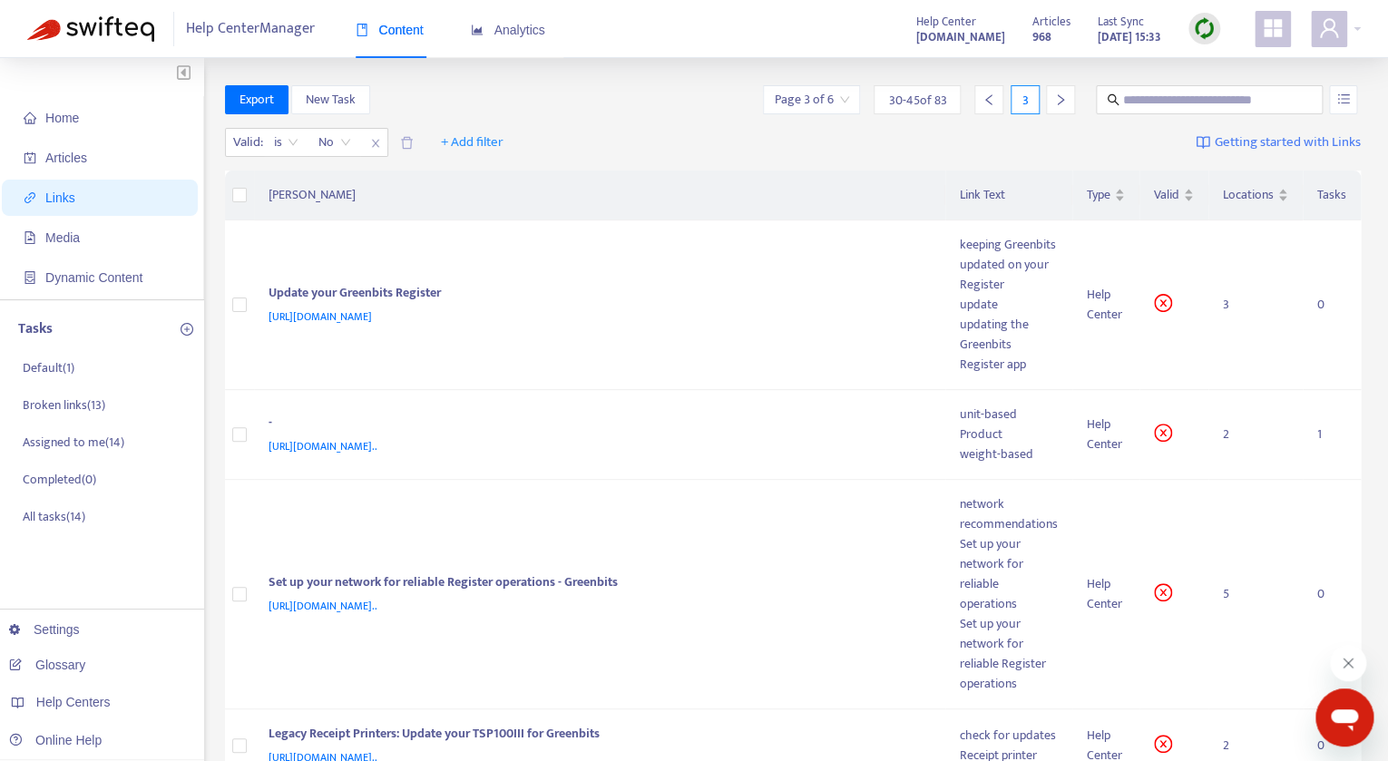
click at [1068, 99] on div at bounding box center [1060, 99] width 29 height 29
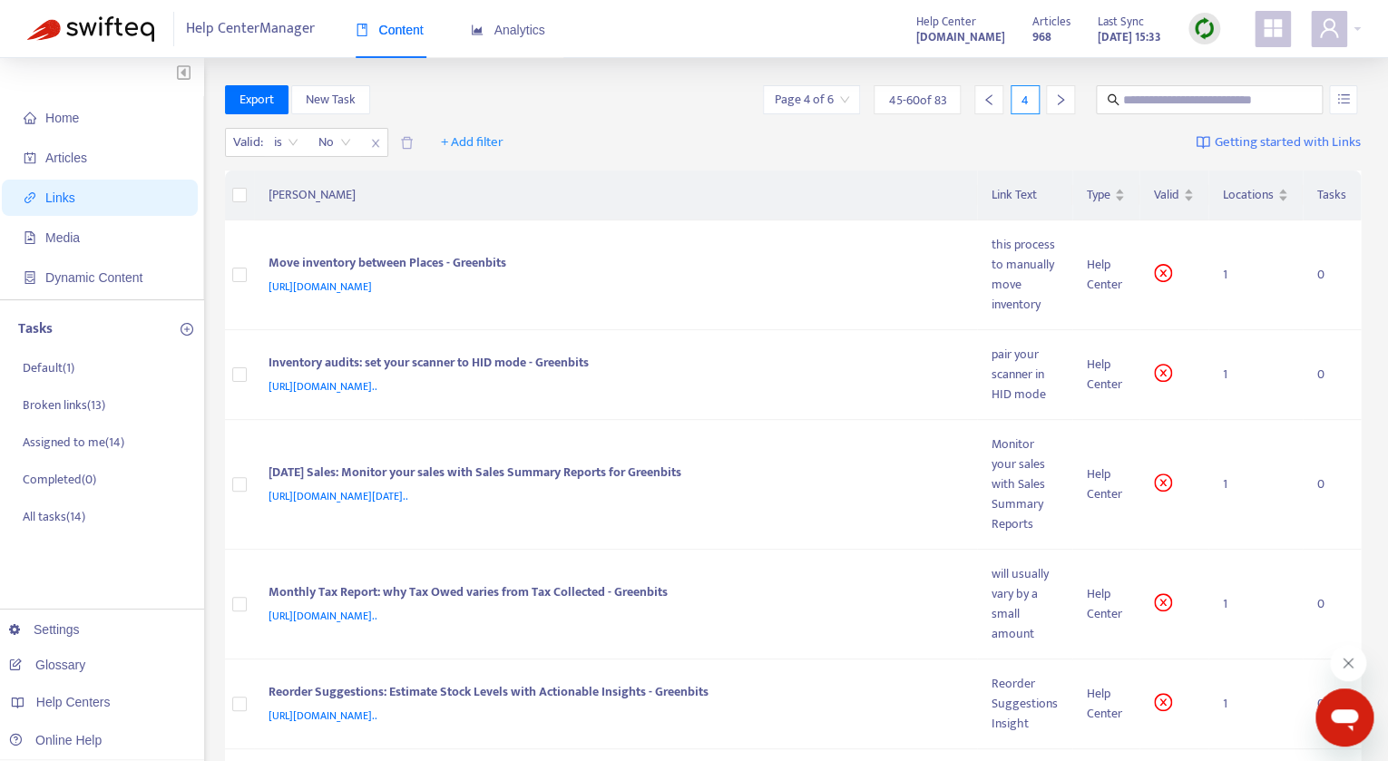
click at [1068, 99] on div at bounding box center [1060, 99] width 29 height 29
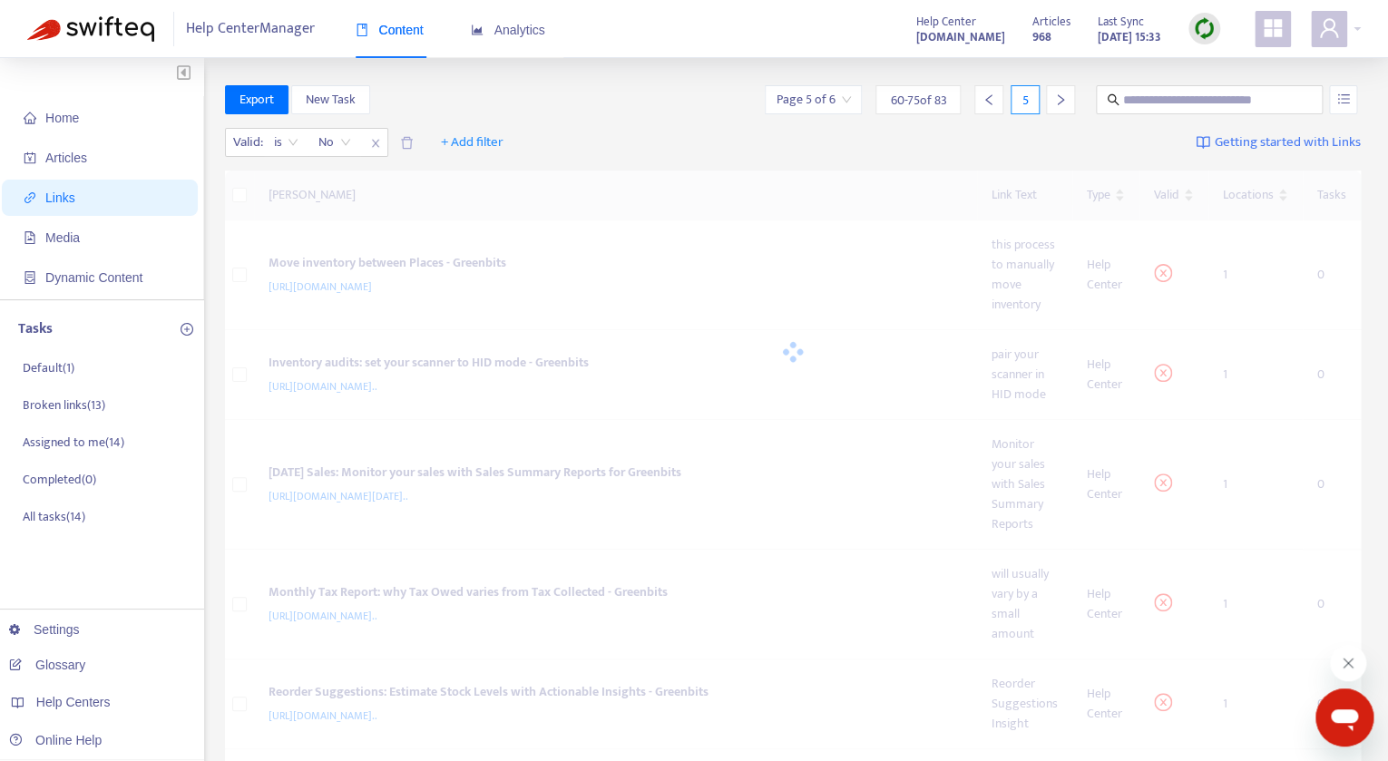
click at [1068, 99] on div at bounding box center [1060, 99] width 29 height 29
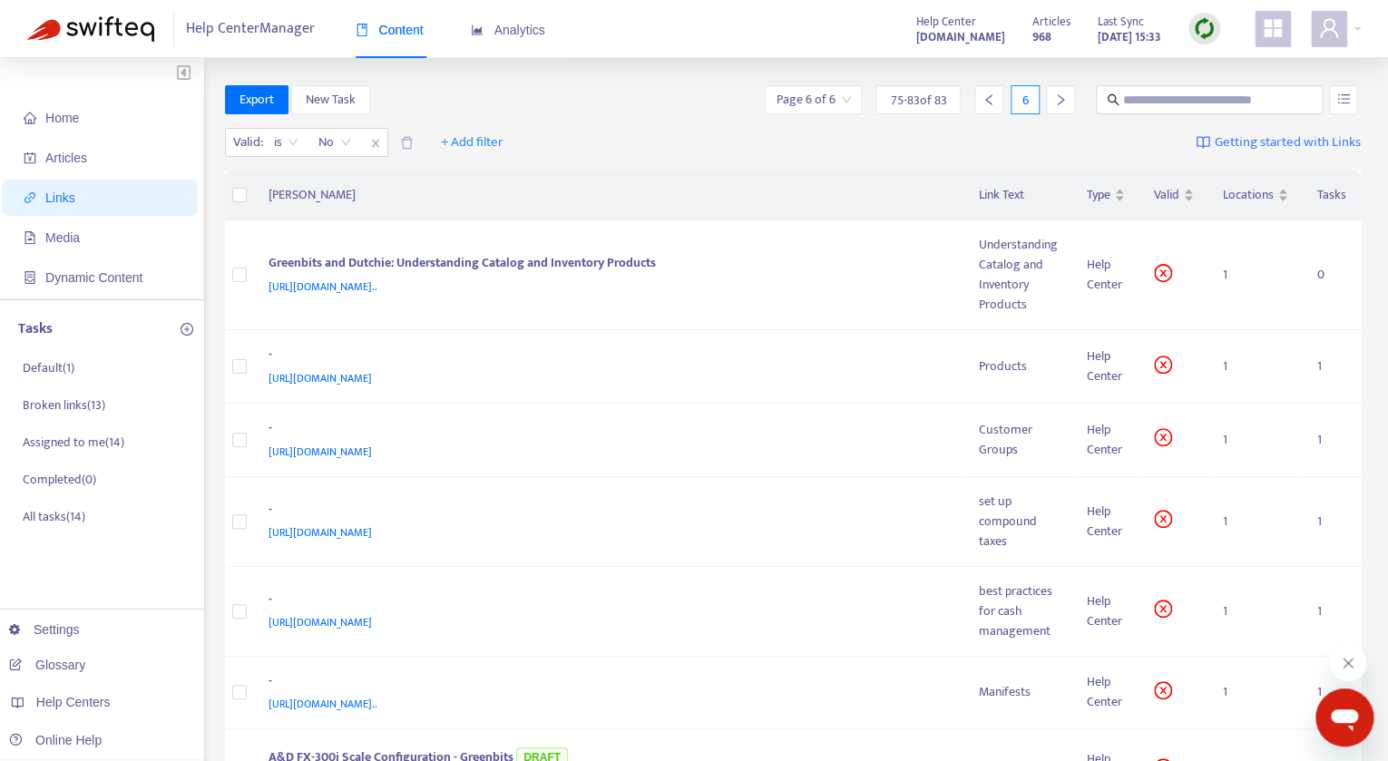
click at [997, 112] on div at bounding box center [989, 99] width 29 height 29
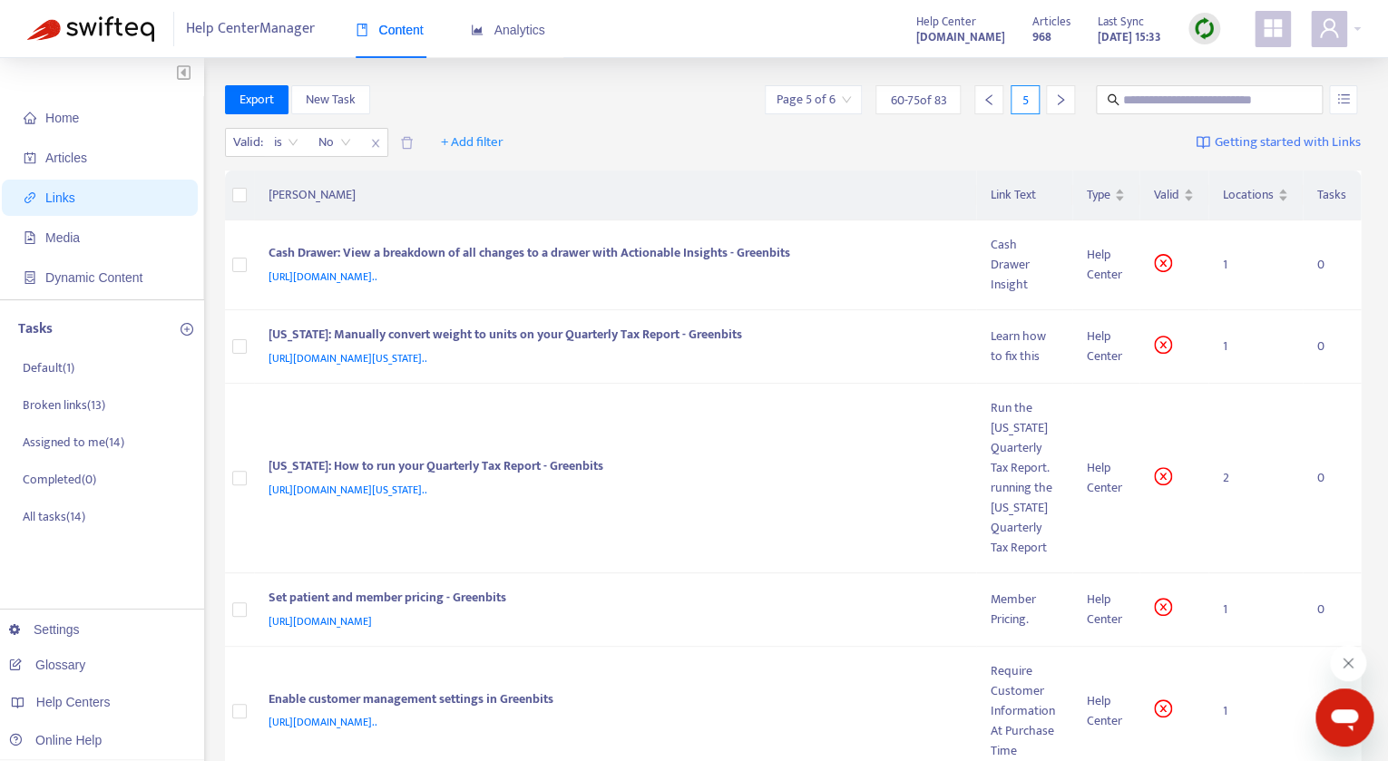
click at [992, 92] on div at bounding box center [989, 99] width 29 height 29
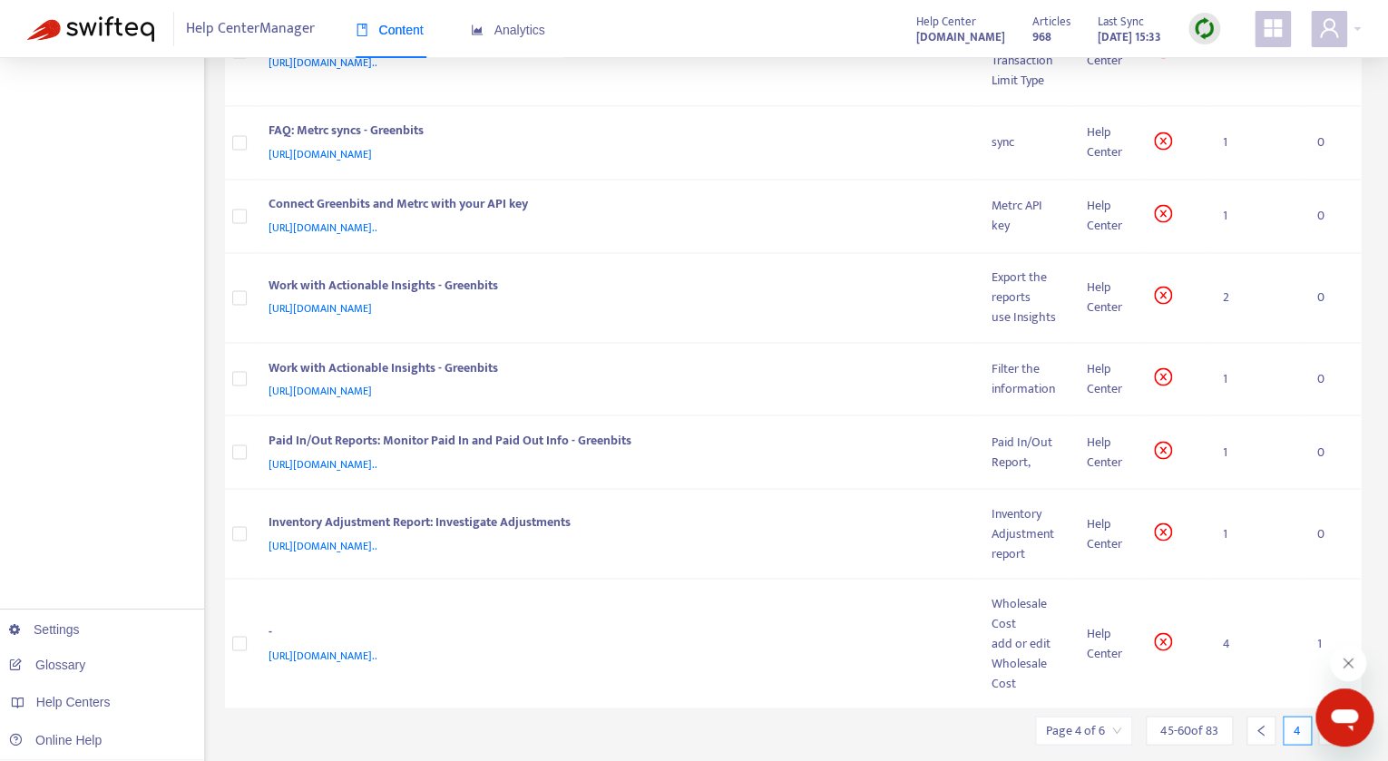
scroll to position [1255, 0]
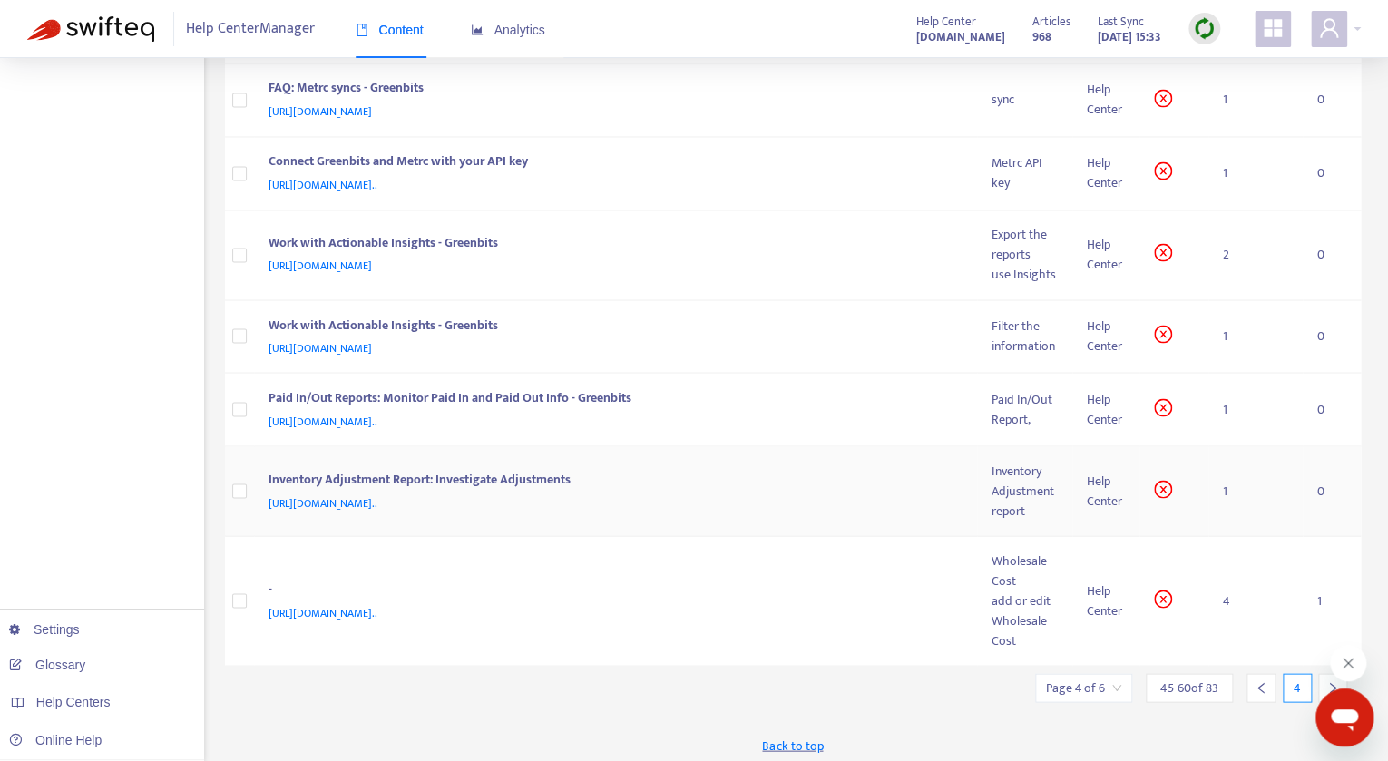
click at [1024, 480] on div "Inventory Adjustment report" at bounding box center [1025, 491] width 66 height 60
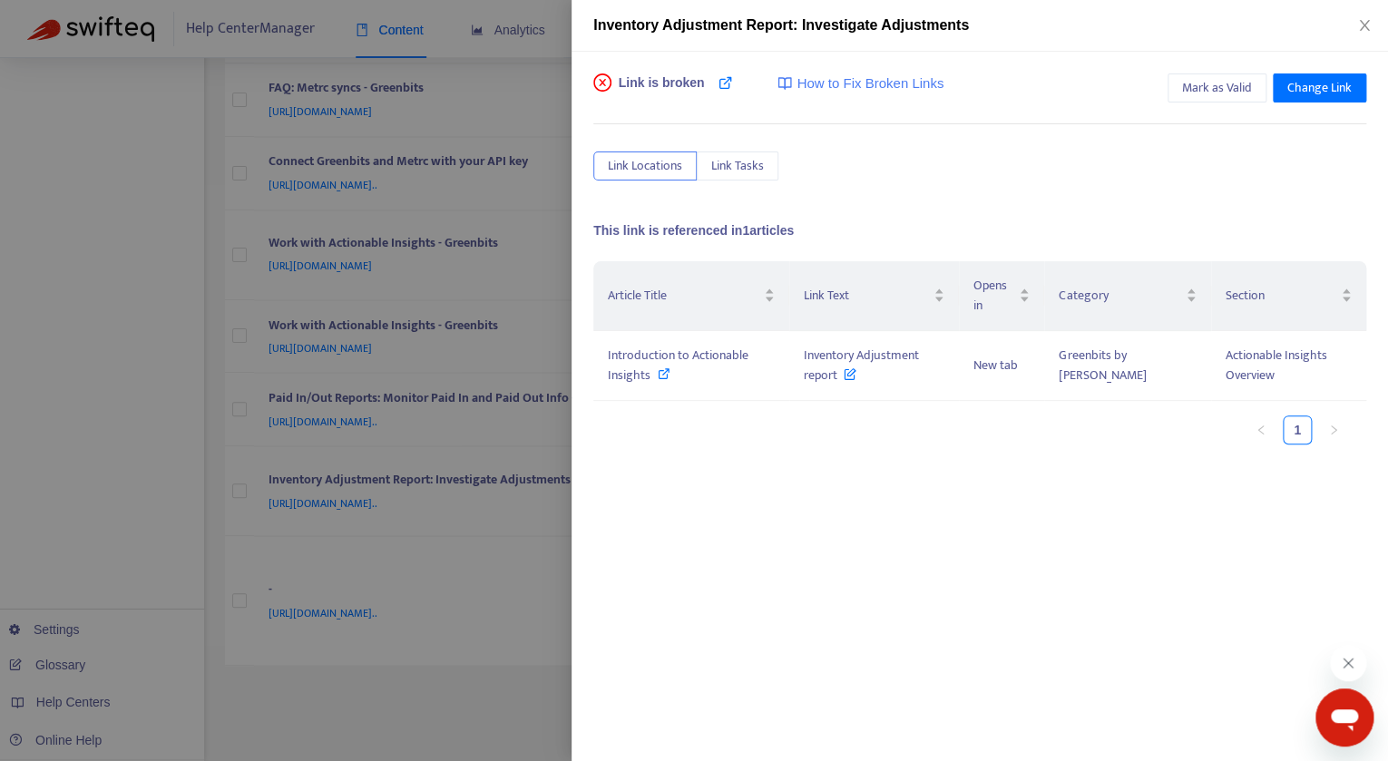
click at [498, 230] on div at bounding box center [694, 380] width 1388 height 761
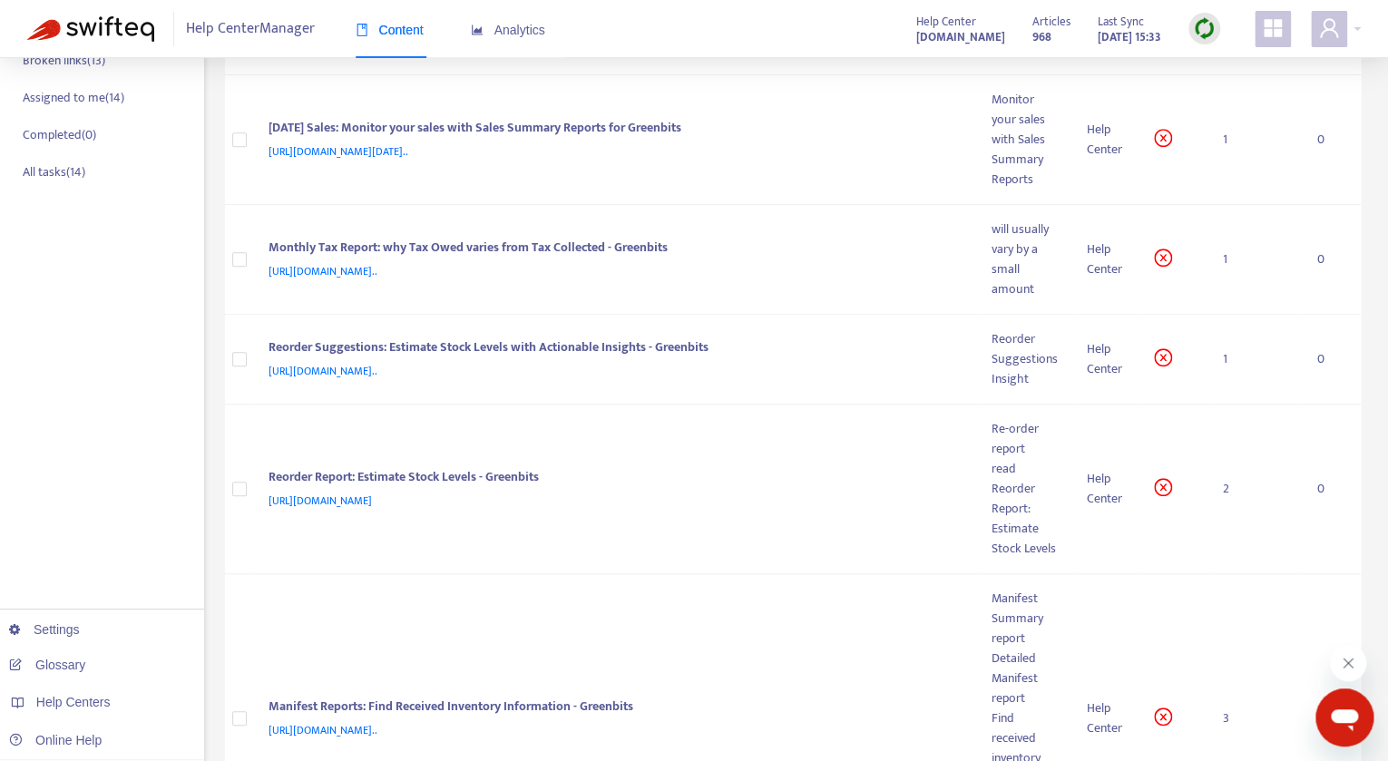
scroll to position [0, 0]
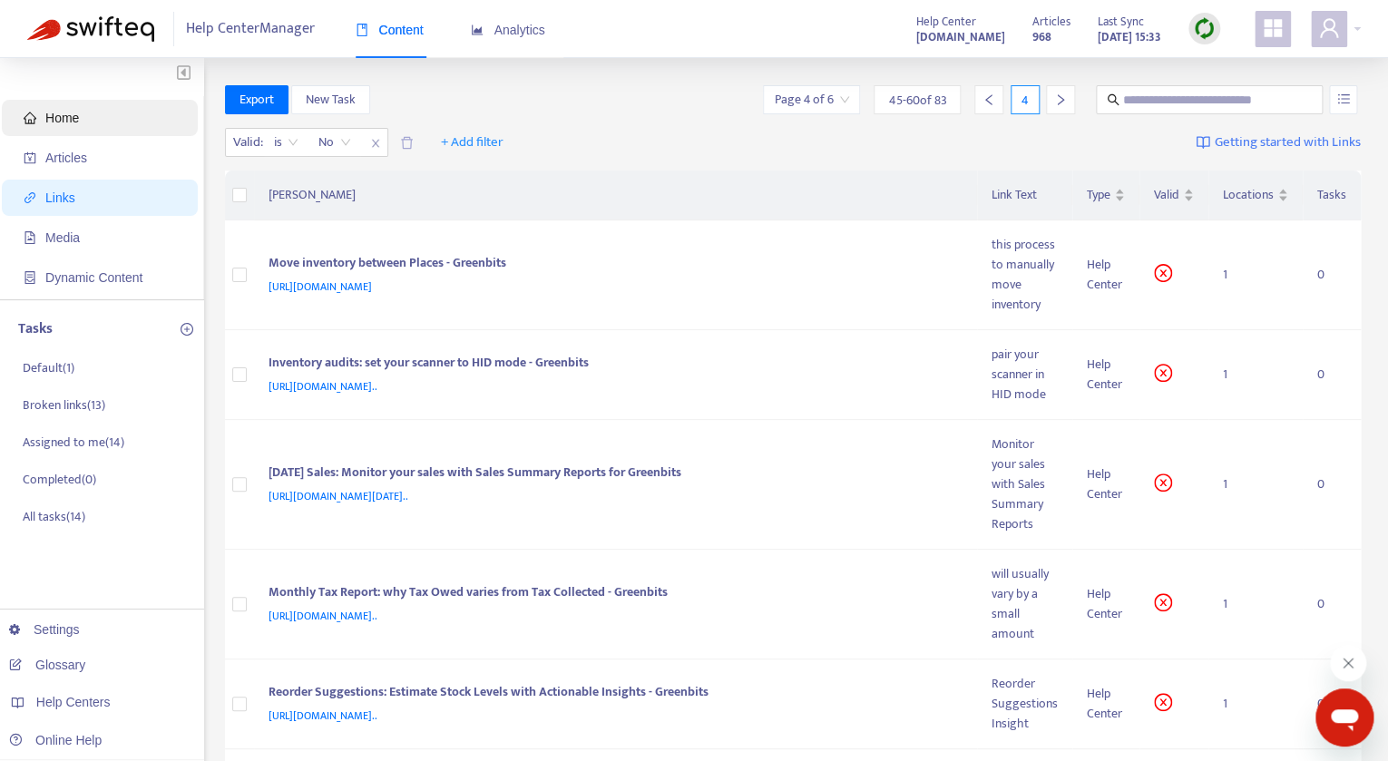
click at [82, 113] on span "Home" at bounding box center [104, 118] width 160 height 36
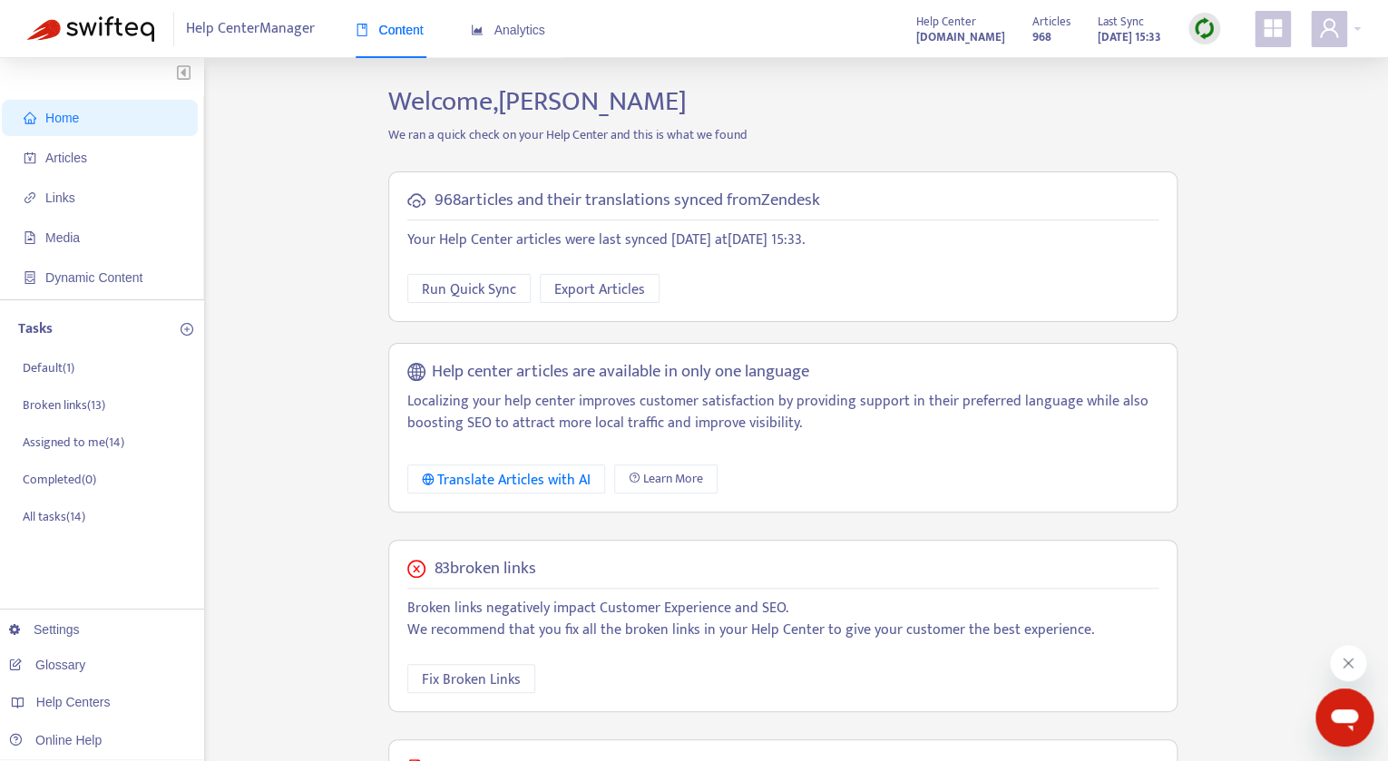
click at [1201, 31] on img at bounding box center [1204, 28] width 23 height 23
click at [1220, 73] on link "Quick Sync" at bounding box center [1241, 65] width 77 height 21
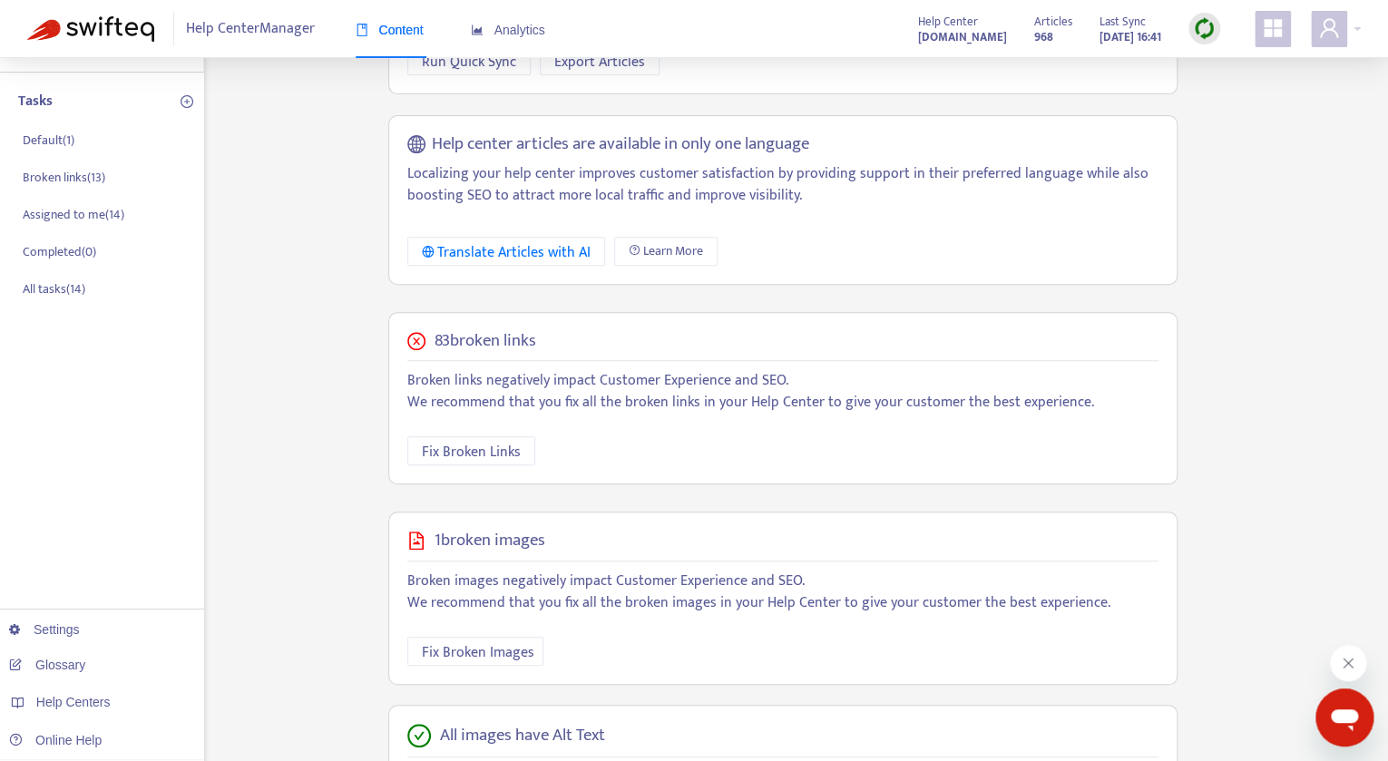
scroll to position [386, 0]
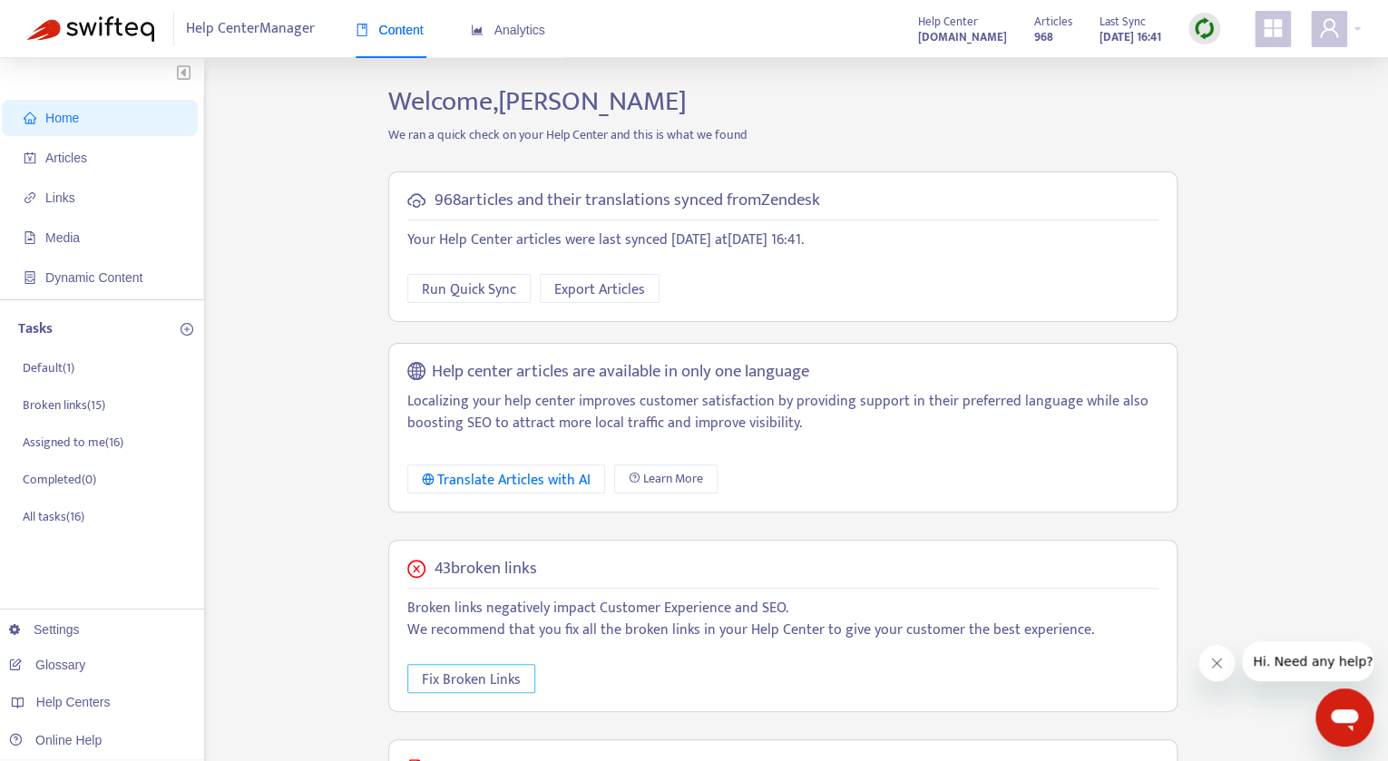
click at [490, 680] on span "Fix Broken Links" at bounding box center [471, 680] width 99 height 23
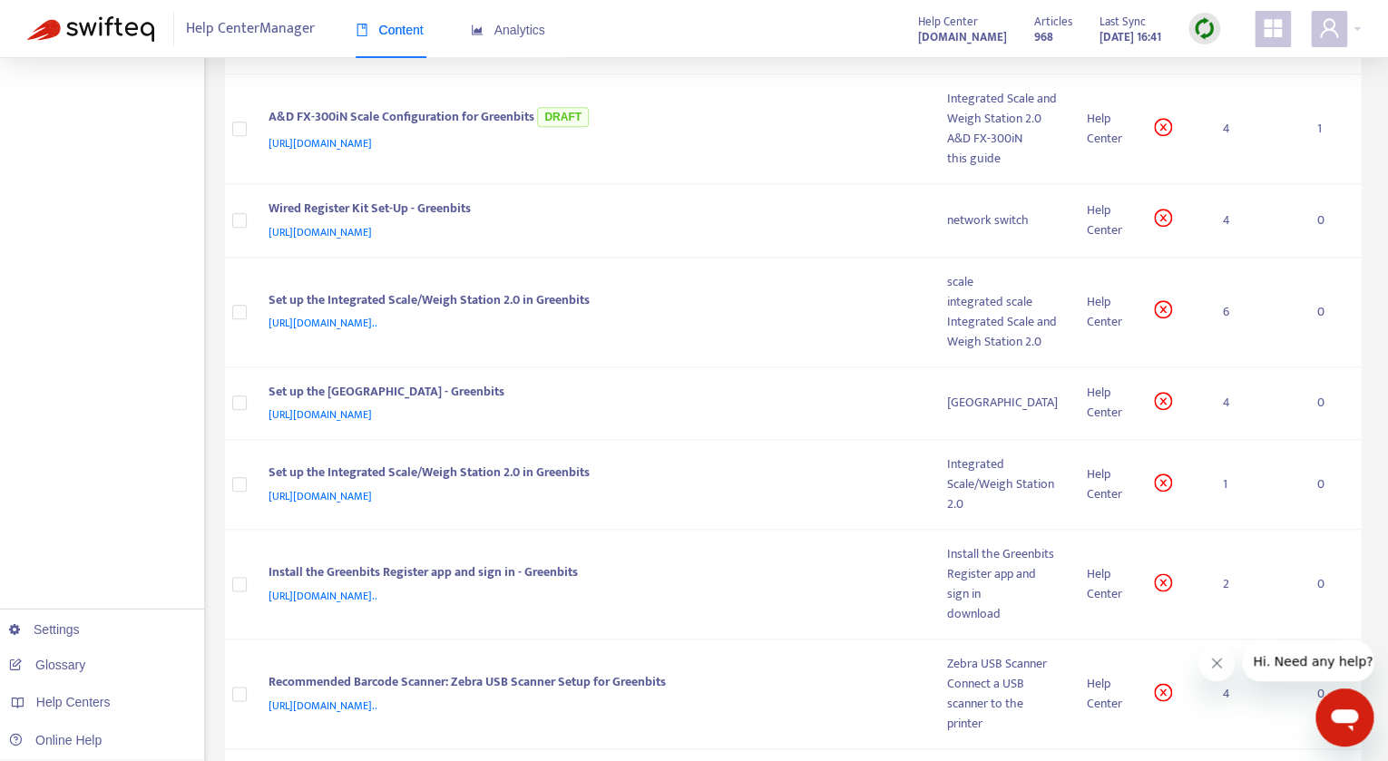
scroll to position [449, 0]
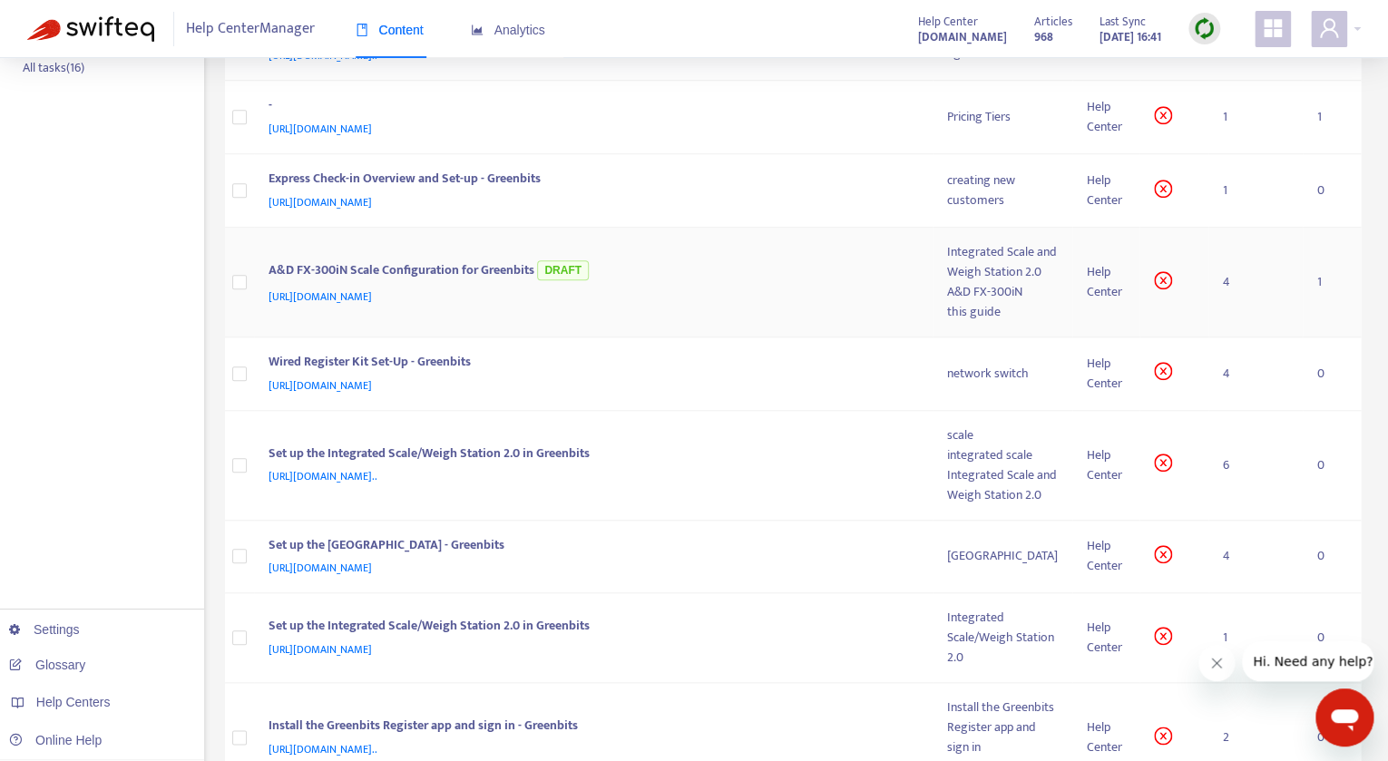
click at [1230, 338] on td "4" at bounding box center [1256, 283] width 94 height 110
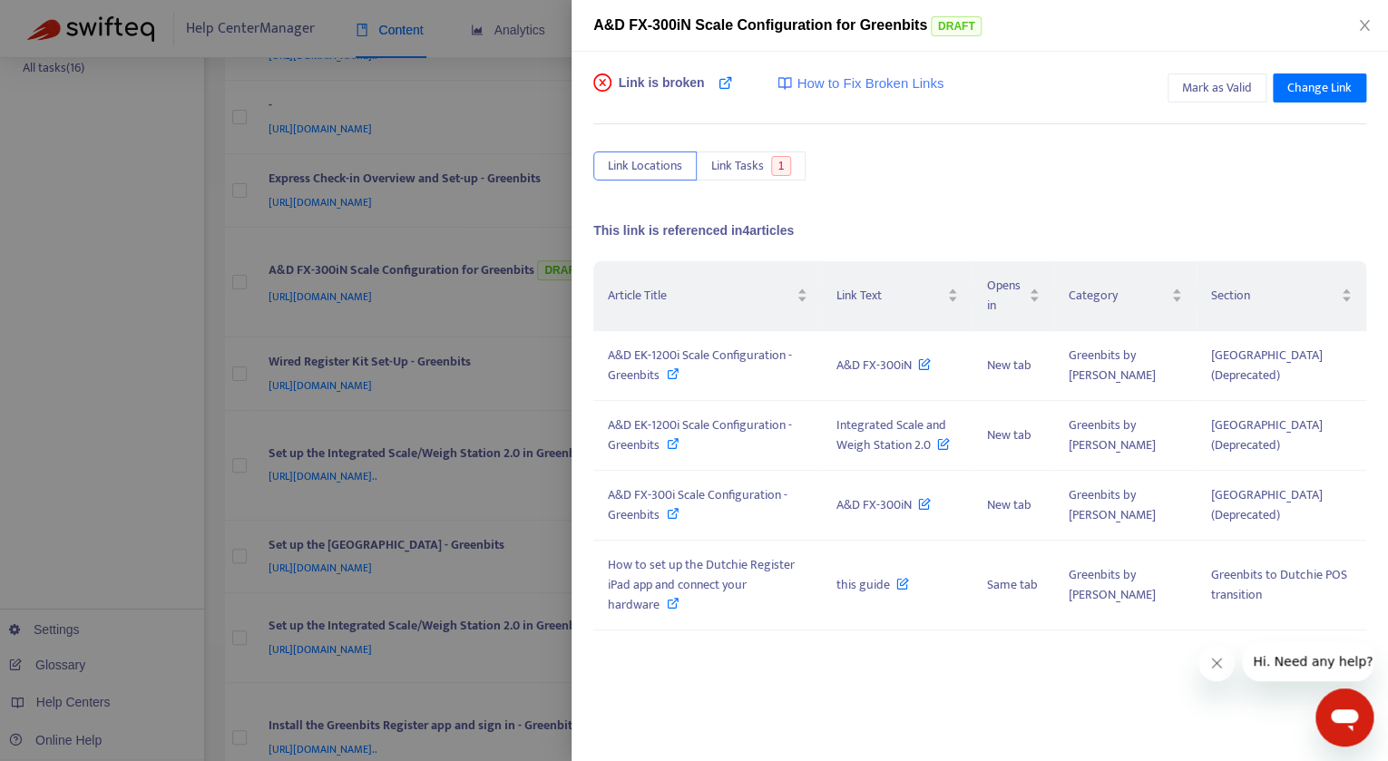
click at [407, 166] on div at bounding box center [694, 380] width 1388 height 761
